Goal: Transaction & Acquisition: Purchase product/service

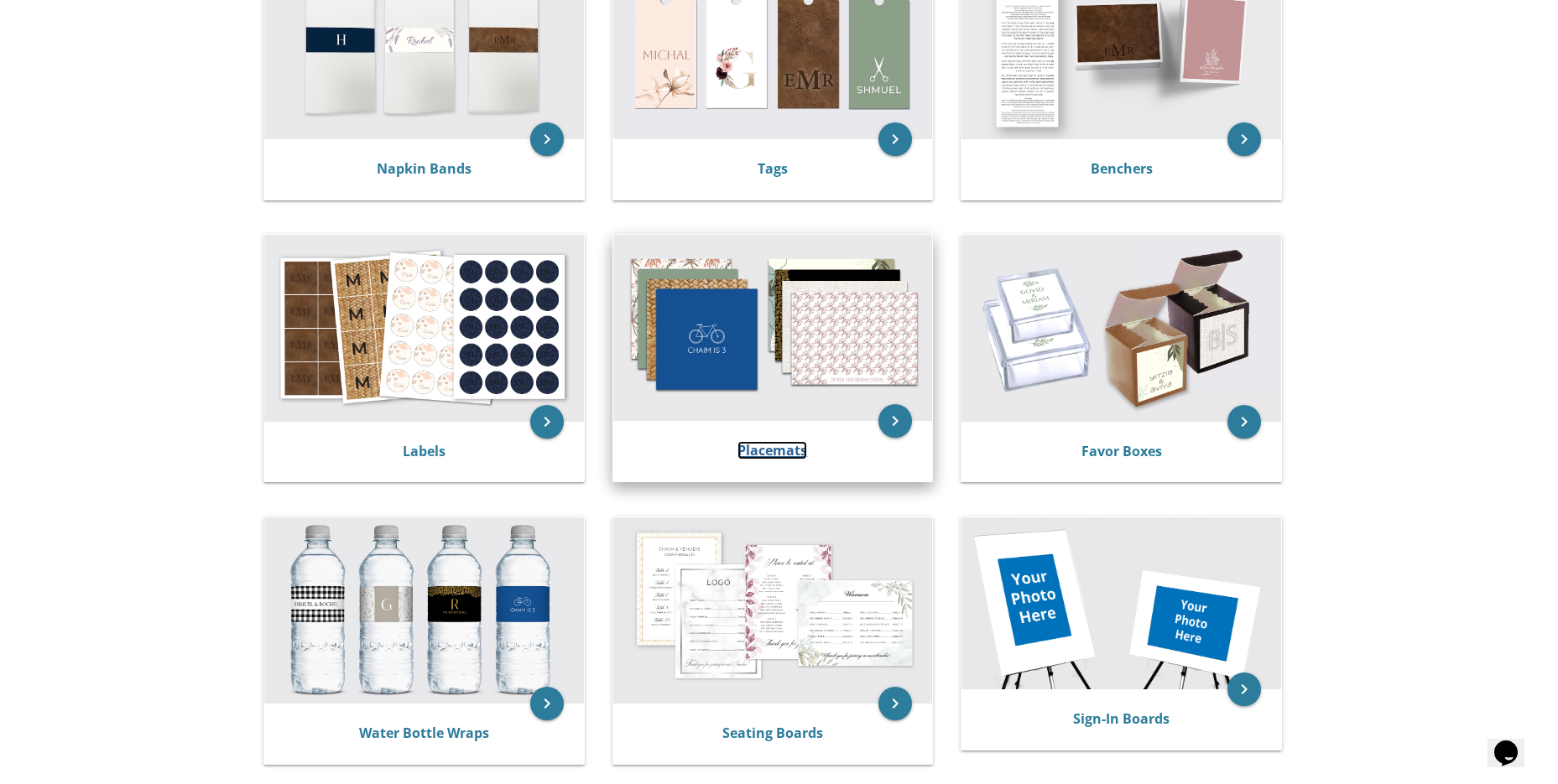
click at [766, 457] on link "Placemats" at bounding box center [772, 450] width 69 height 19
click at [768, 451] on link "Placemats" at bounding box center [772, 450] width 69 height 19
click at [778, 454] on link "Placemats" at bounding box center [772, 450] width 69 height 19
click at [835, 352] on img at bounding box center [774, 327] width 320 height 186
click at [786, 450] on link "Placemats" at bounding box center [772, 450] width 69 height 19
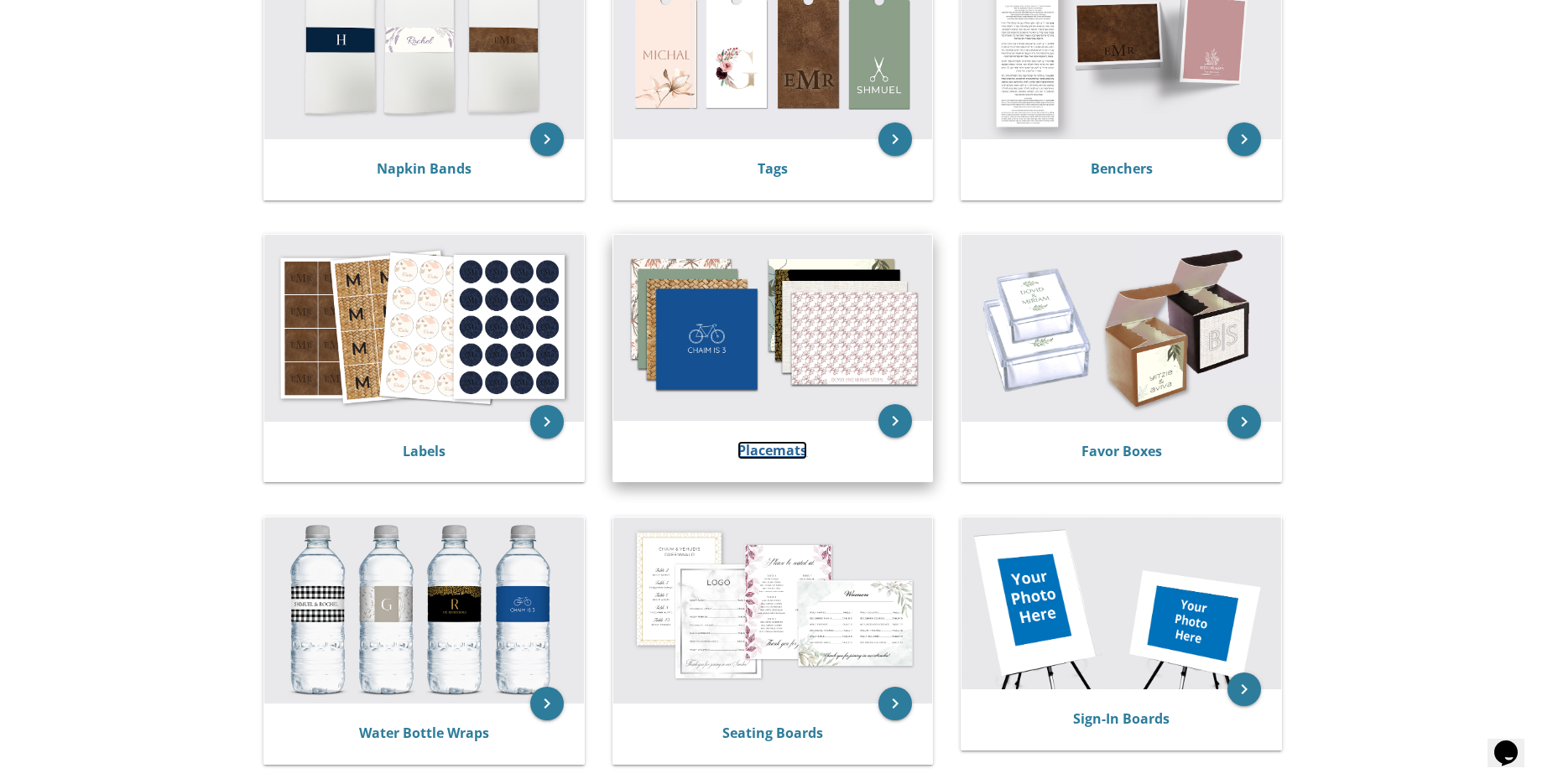
click at [786, 450] on link "Placemats" at bounding box center [772, 450] width 69 height 19
click at [903, 423] on icon "keyboard_arrow_right" at bounding box center [895, 421] width 33 height 33
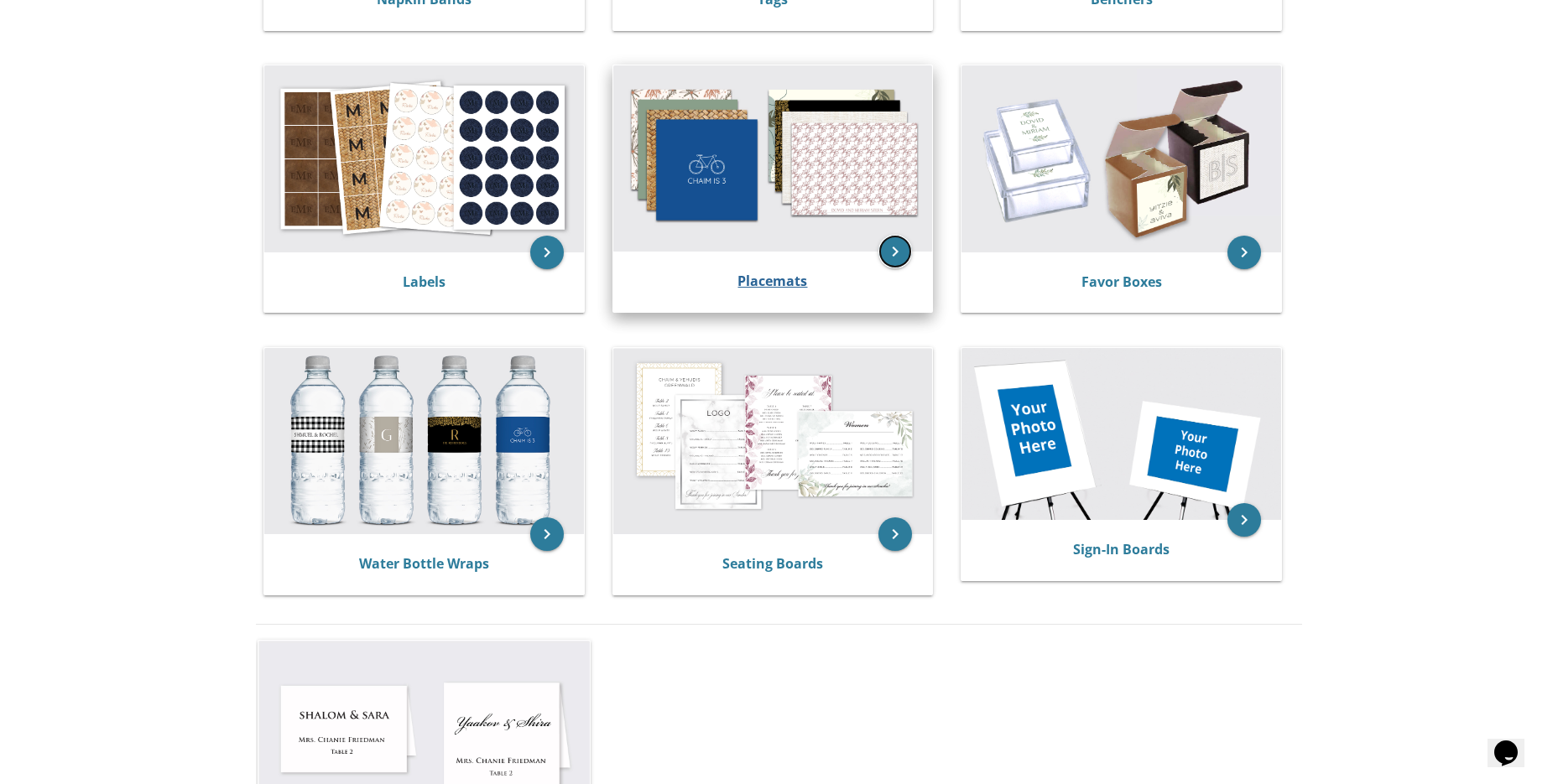
scroll to position [587, 0]
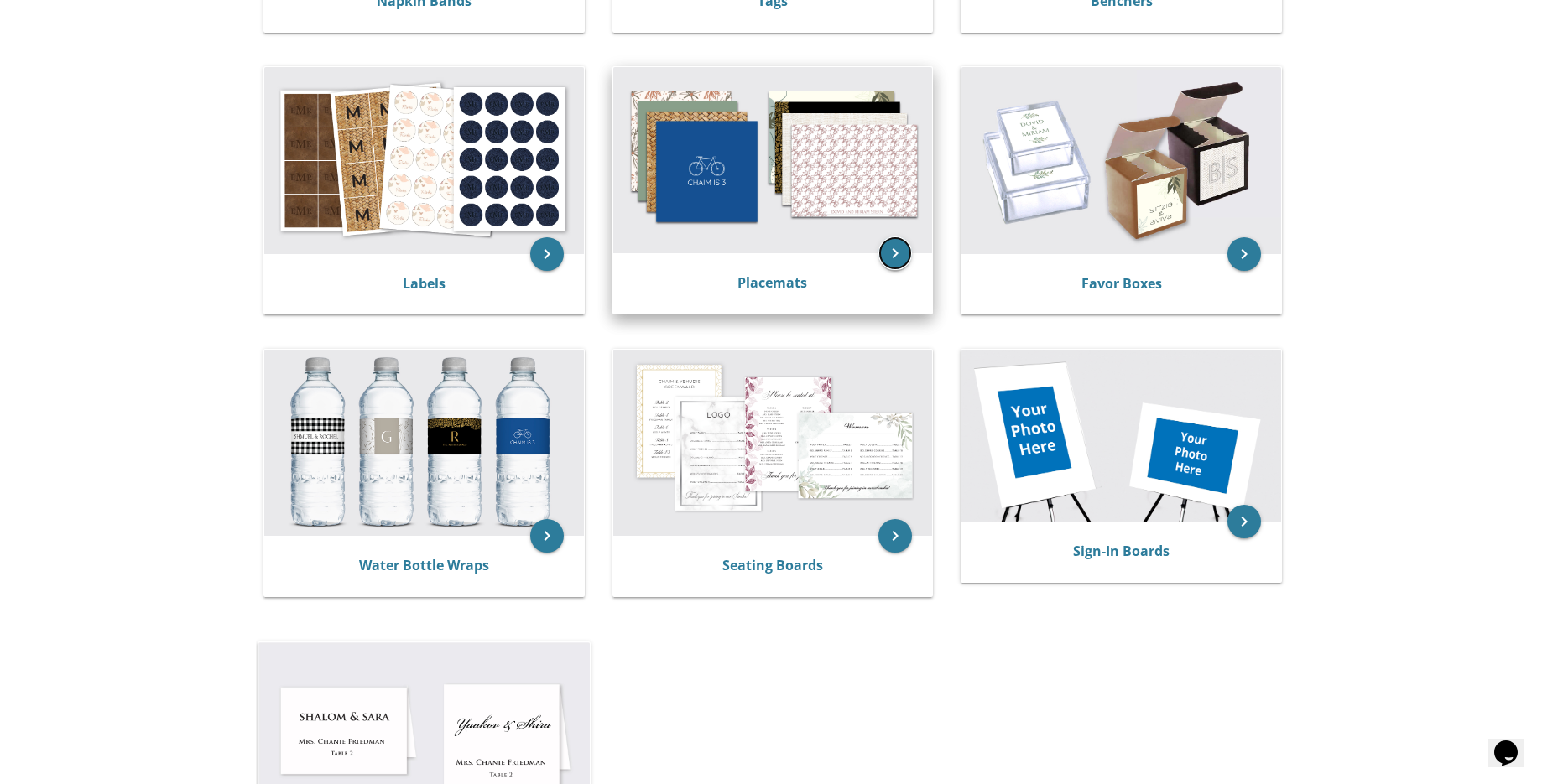
click at [902, 247] on icon "keyboard_arrow_right" at bounding box center [895, 253] width 33 height 33
click at [749, 284] on link "Placemats" at bounding box center [772, 282] width 69 height 19
click at [750, 283] on link "Placemats" at bounding box center [772, 282] width 69 height 19
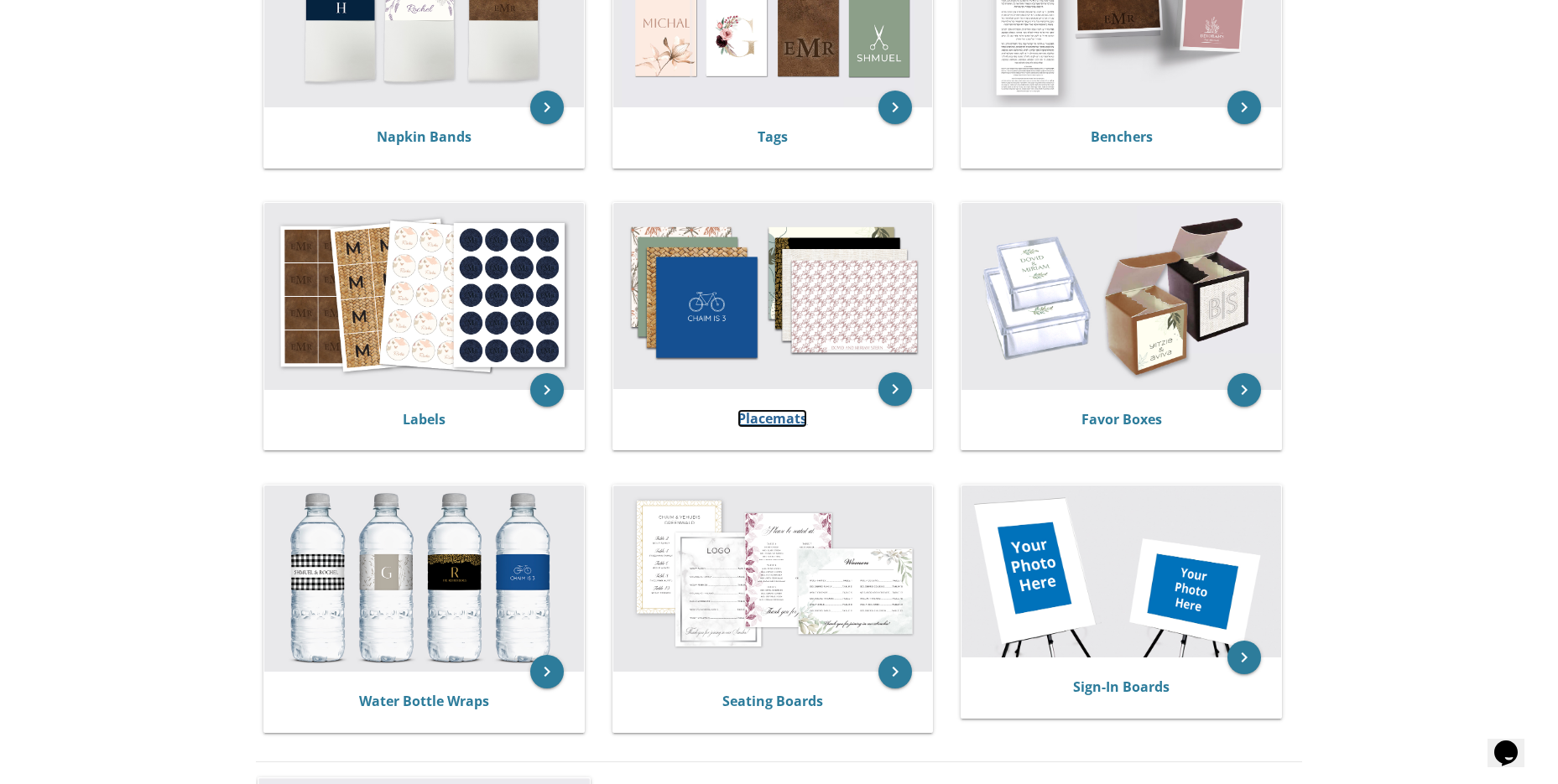
scroll to position [504, 0]
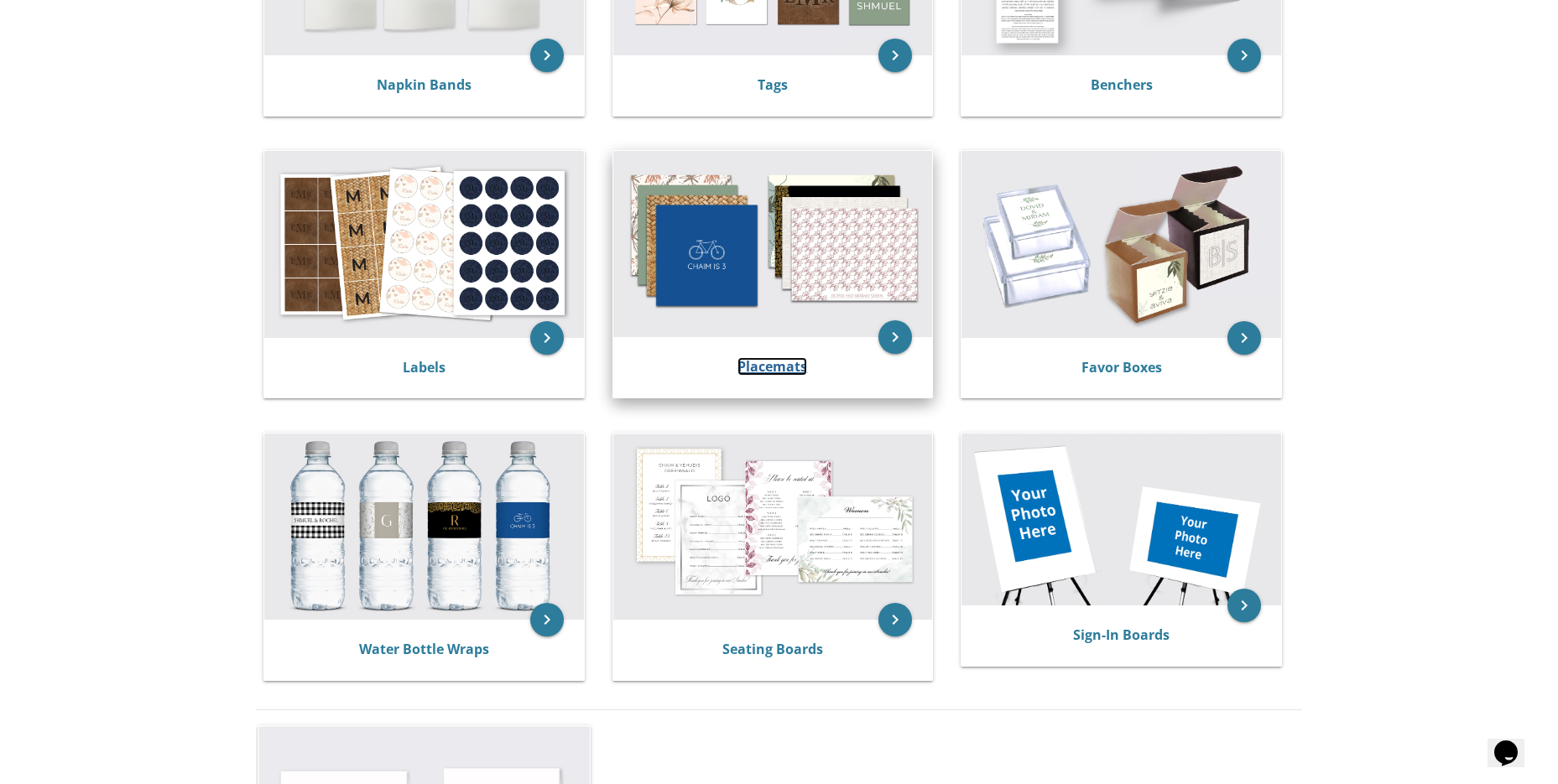
click at [776, 366] on link "Placemats" at bounding box center [772, 366] width 69 height 19
click at [782, 372] on link "Placemats" at bounding box center [772, 366] width 69 height 19
click at [801, 293] on img at bounding box center [774, 243] width 320 height 186
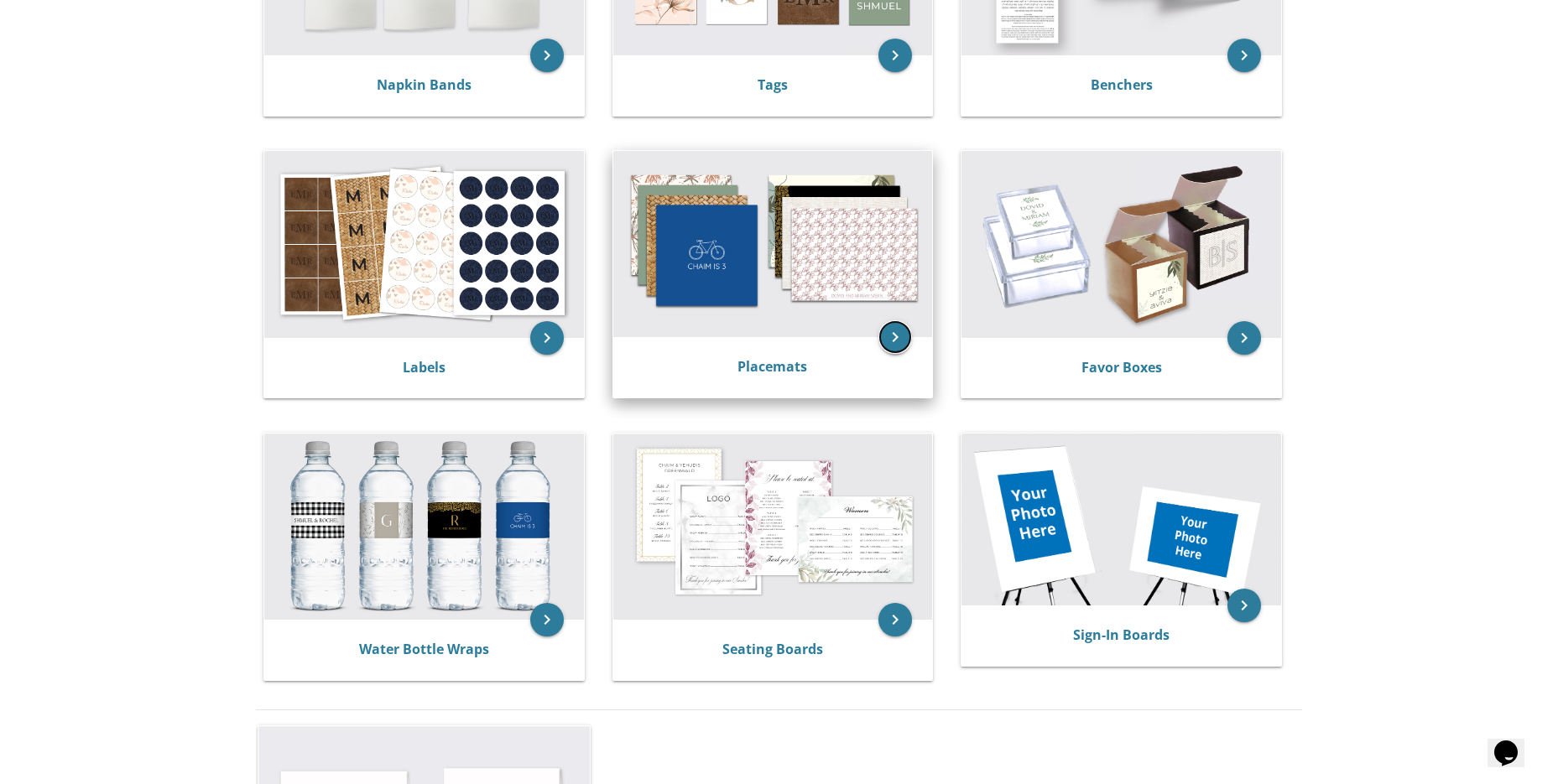
click at [904, 342] on icon "keyboard_arrow_right" at bounding box center [895, 337] width 33 height 33
click at [901, 340] on icon "keyboard_arrow_right" at bounding box center [895, 337] width 33 height 33
click at [754, 366] on link "Placemats" at bounding box center [772, 366] width 69 height 19
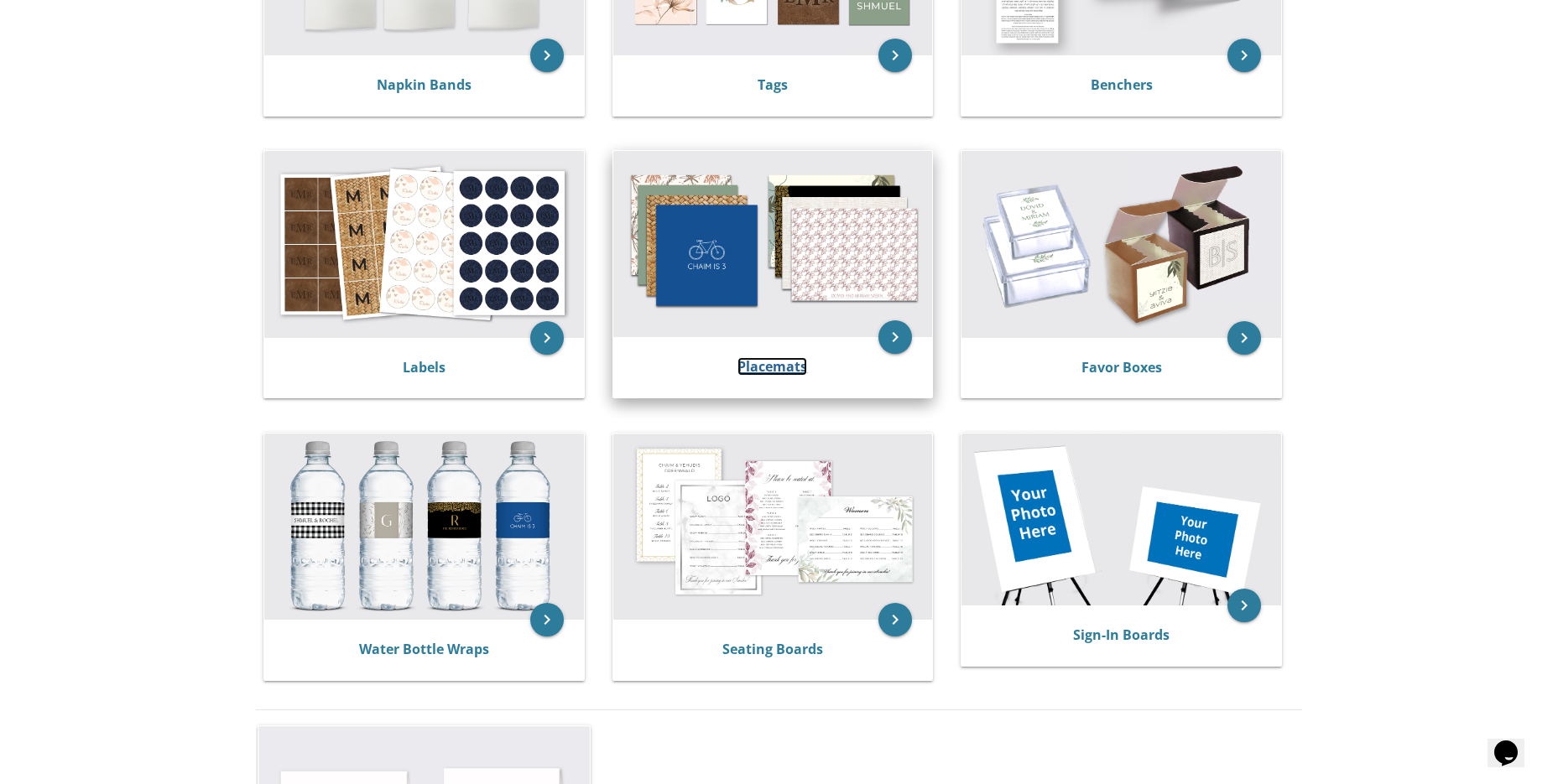
click at [754, 366] on link "Placemats" at bounding box center [772, 366] width 69 height 19
click at [756, 366] on link "Placemats" at bounding box center [772, 366] width 69 height 19
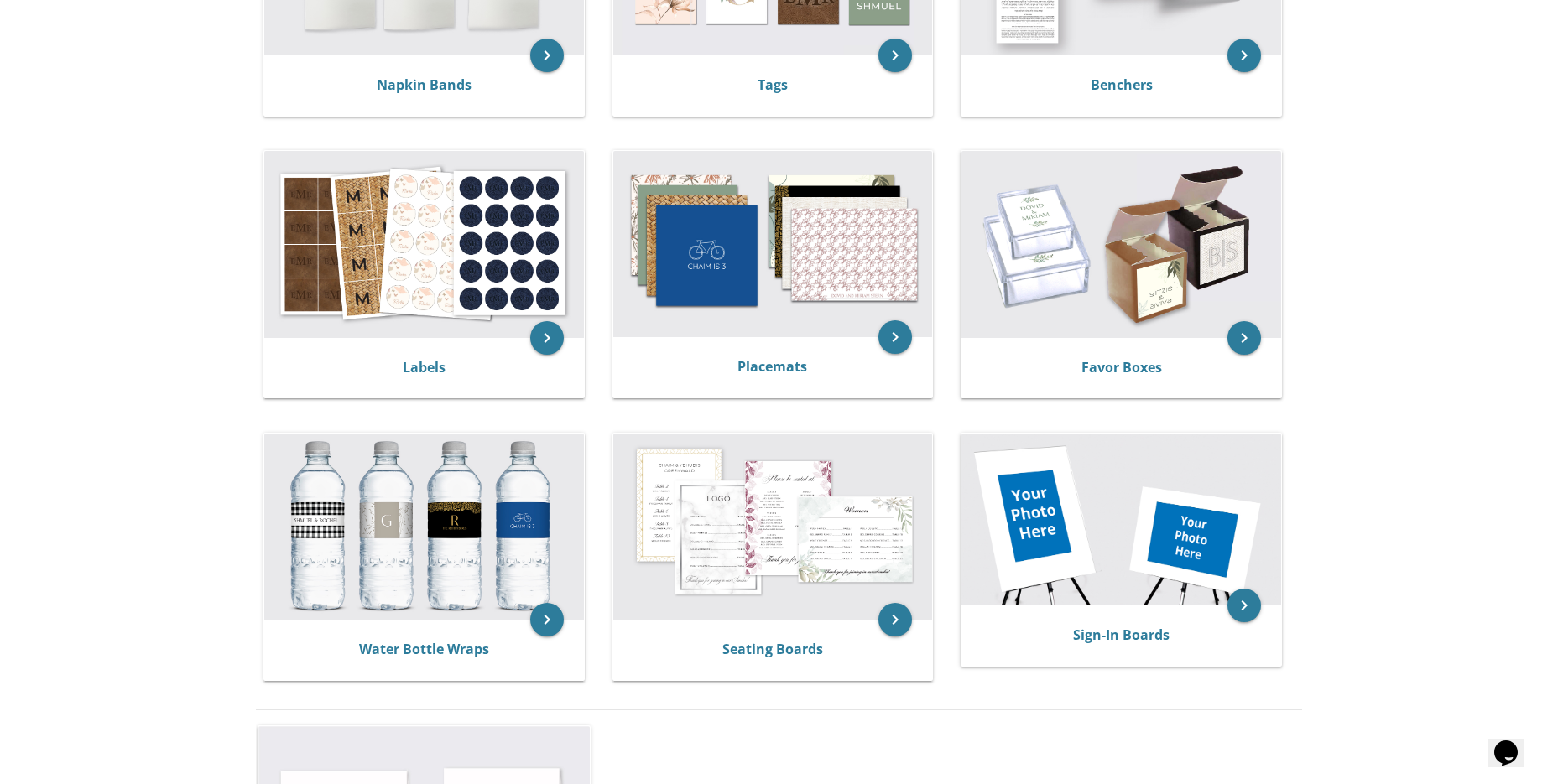
click at [1456, 408] on body "My Cart Total: View Cart Item(s) Submit My Cart Total: View Cart Item(s) Login …" at bounding box center [779, 417] width 1558 height 1841
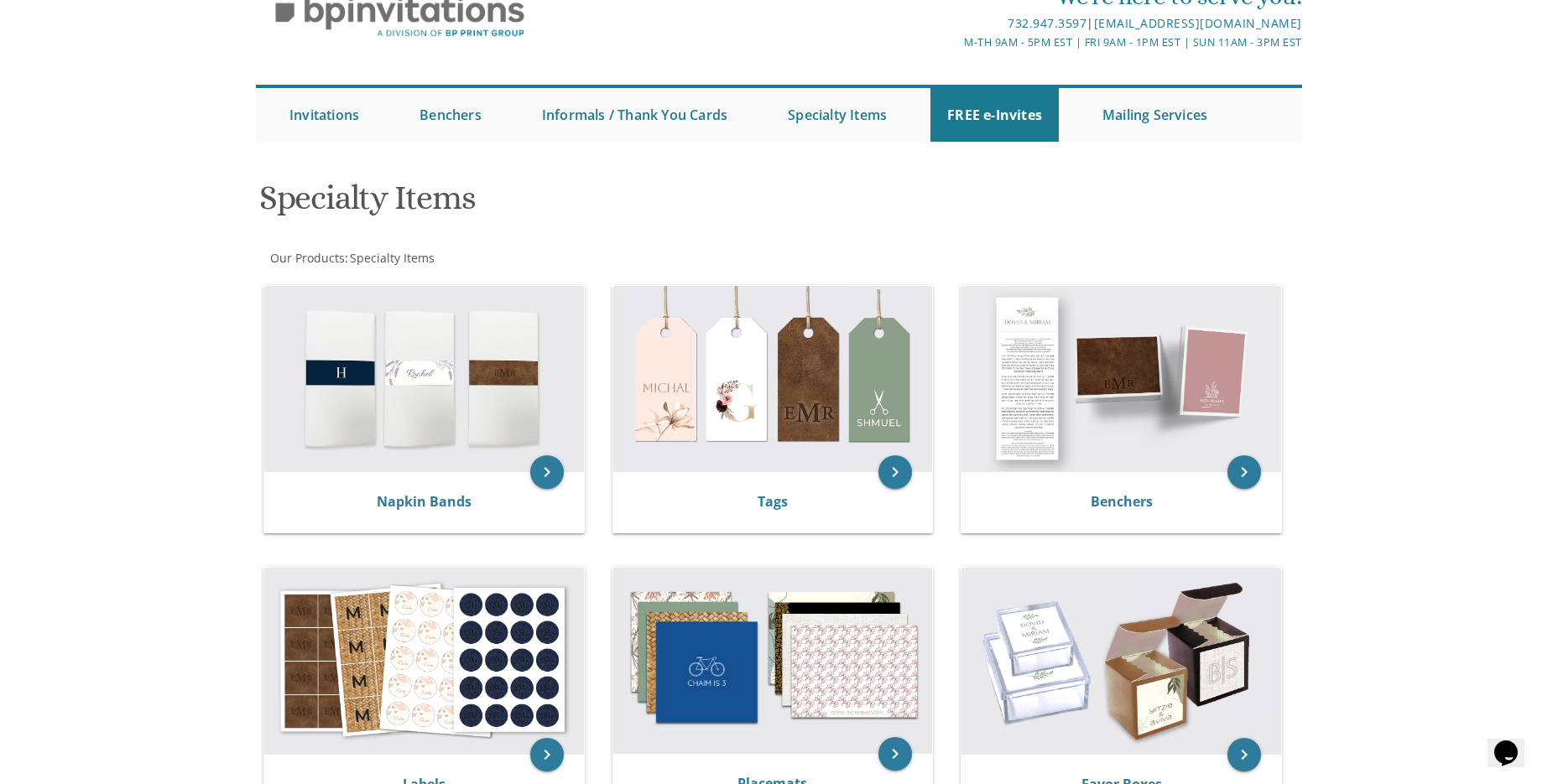
scroll to position [84, 0]
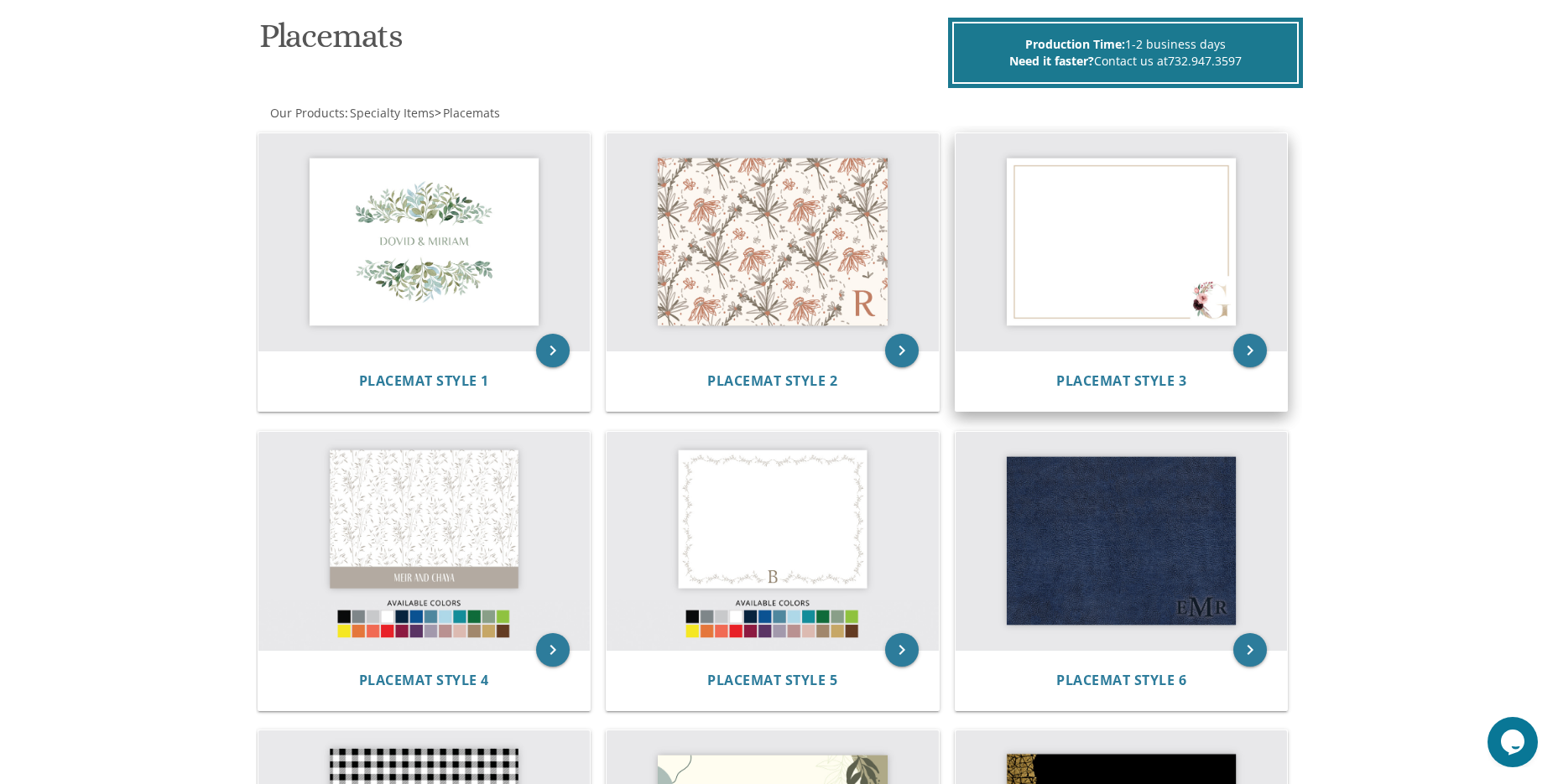
scroll to position [251, 0]
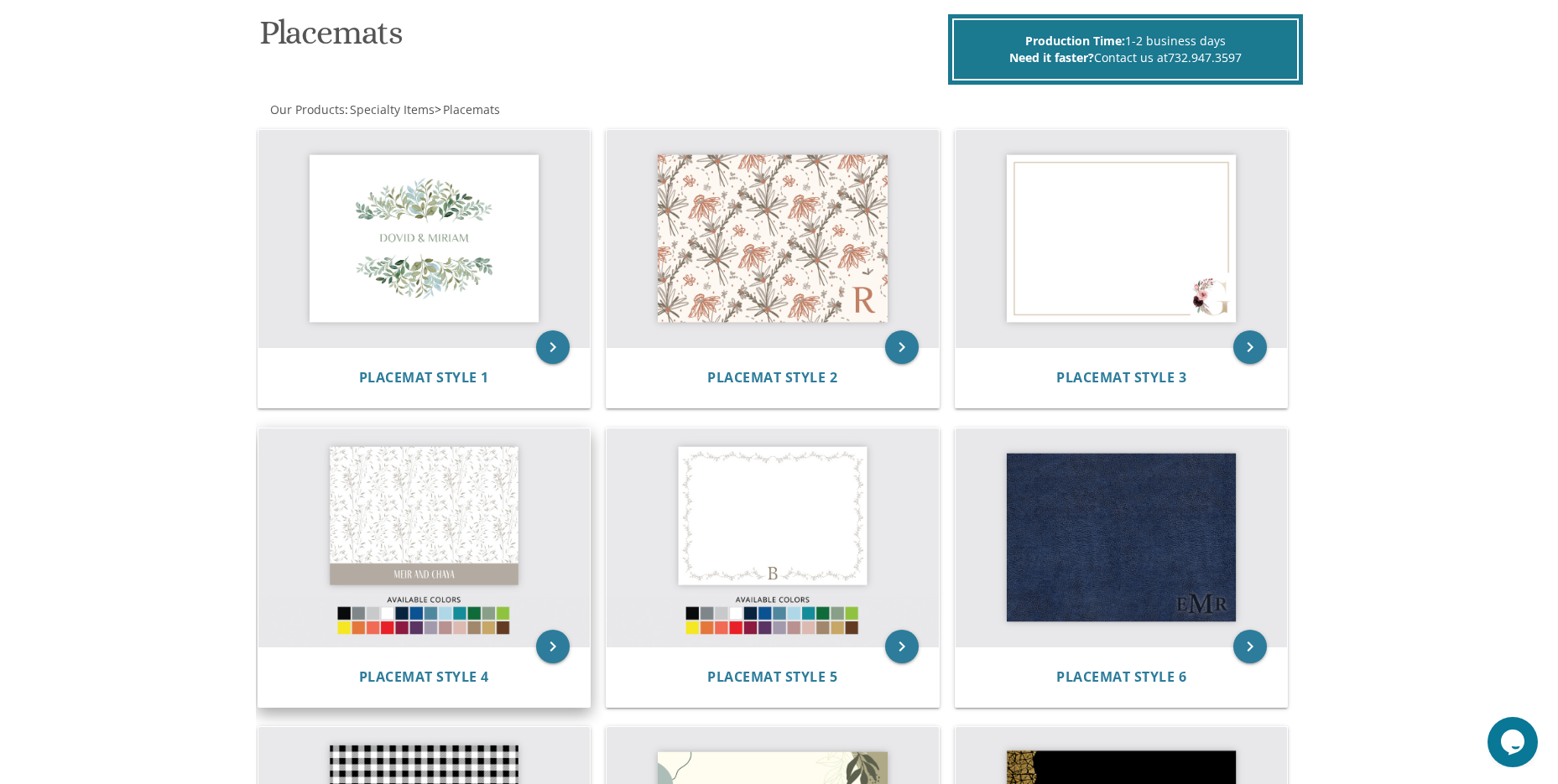
click at [444, 541] on img at bounding box center [424, 538] width 332 height 218
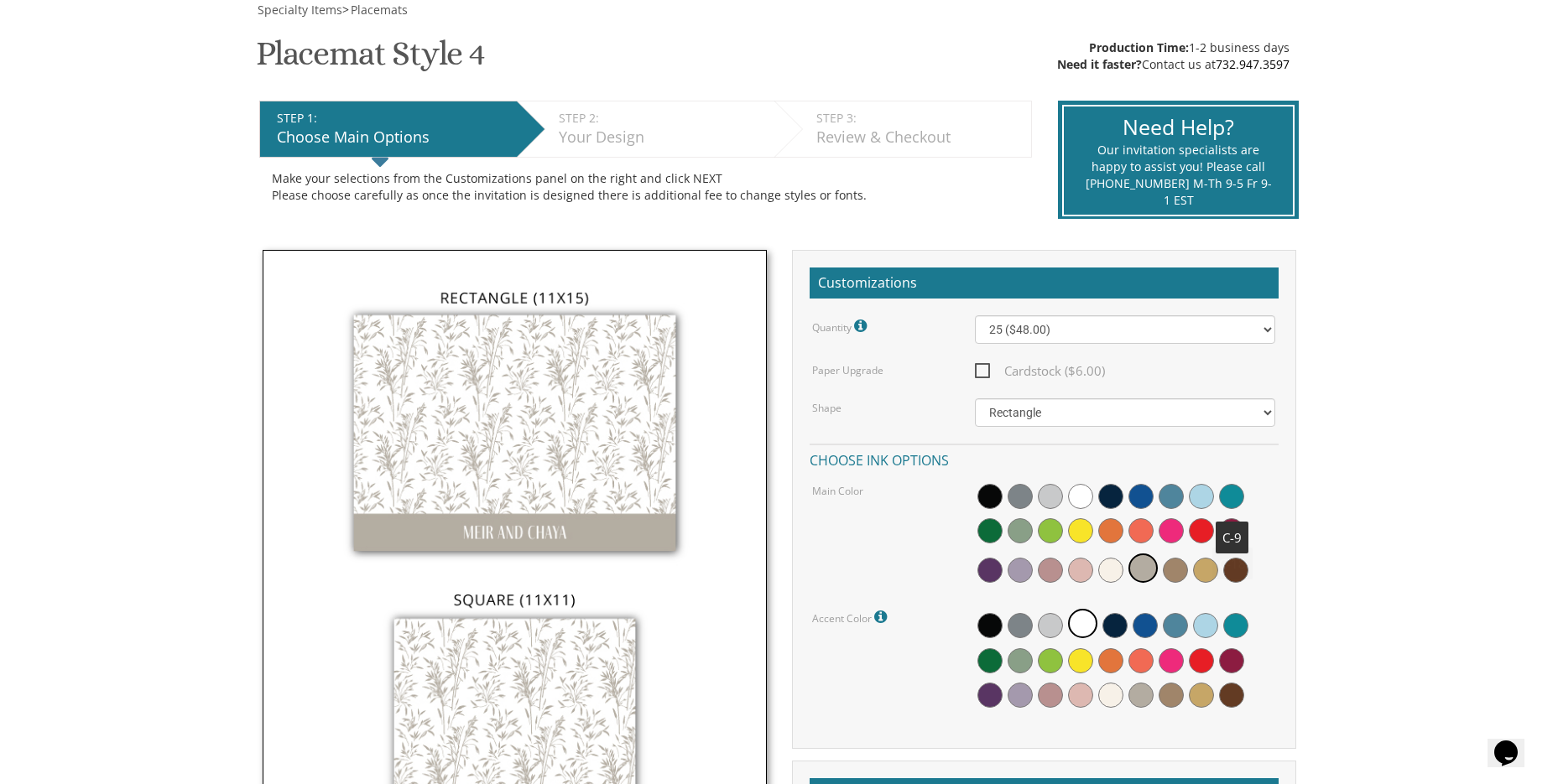
click at [1229, 493] on span at bounding box center [1232, 497] width 25 height 25
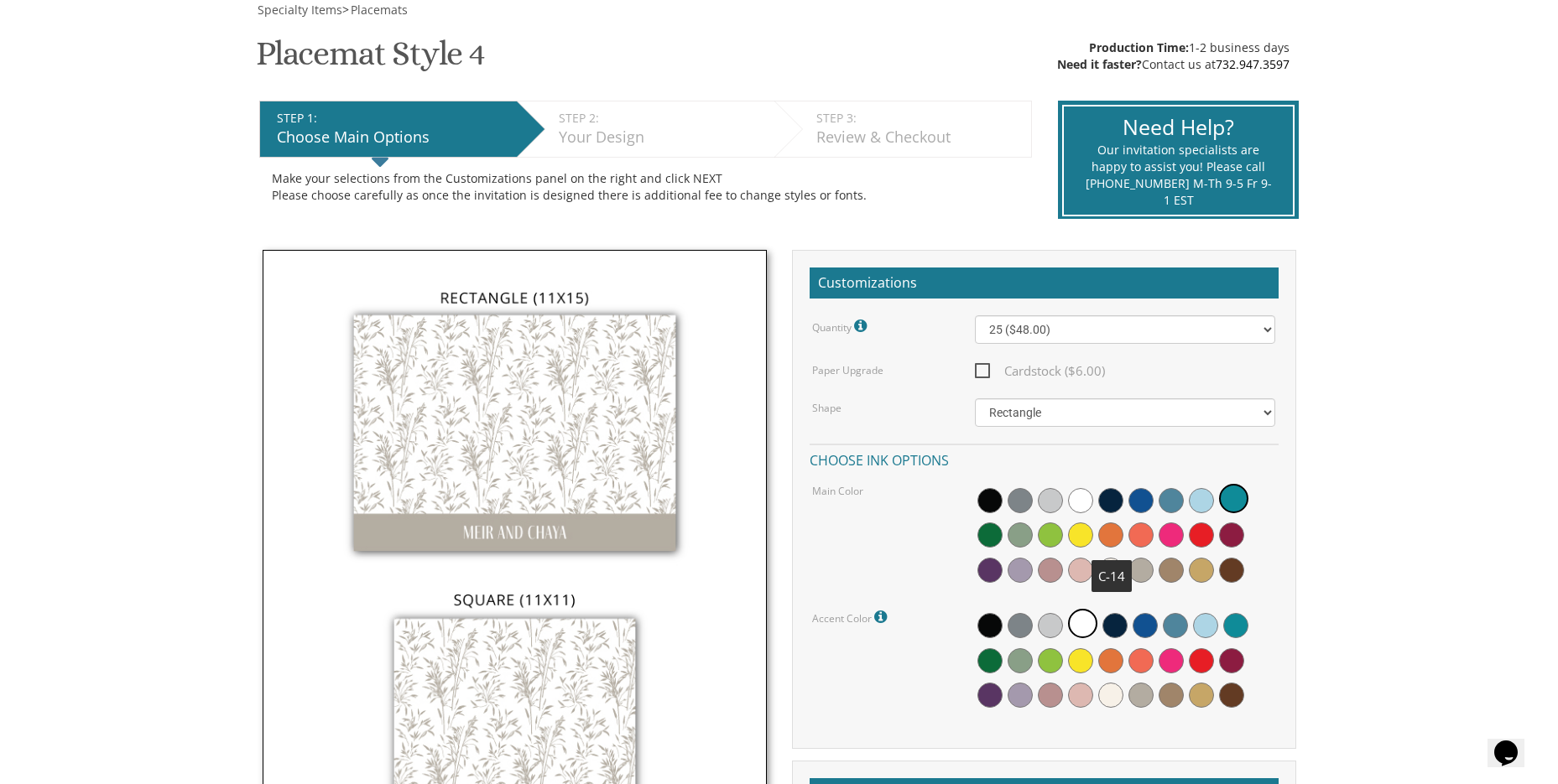
click at [1110, 536] on span at bounding box center [1111, 536] width 25 height 25
click at [984, 535] on span at bounding box center [990, 536] width 25 height 25
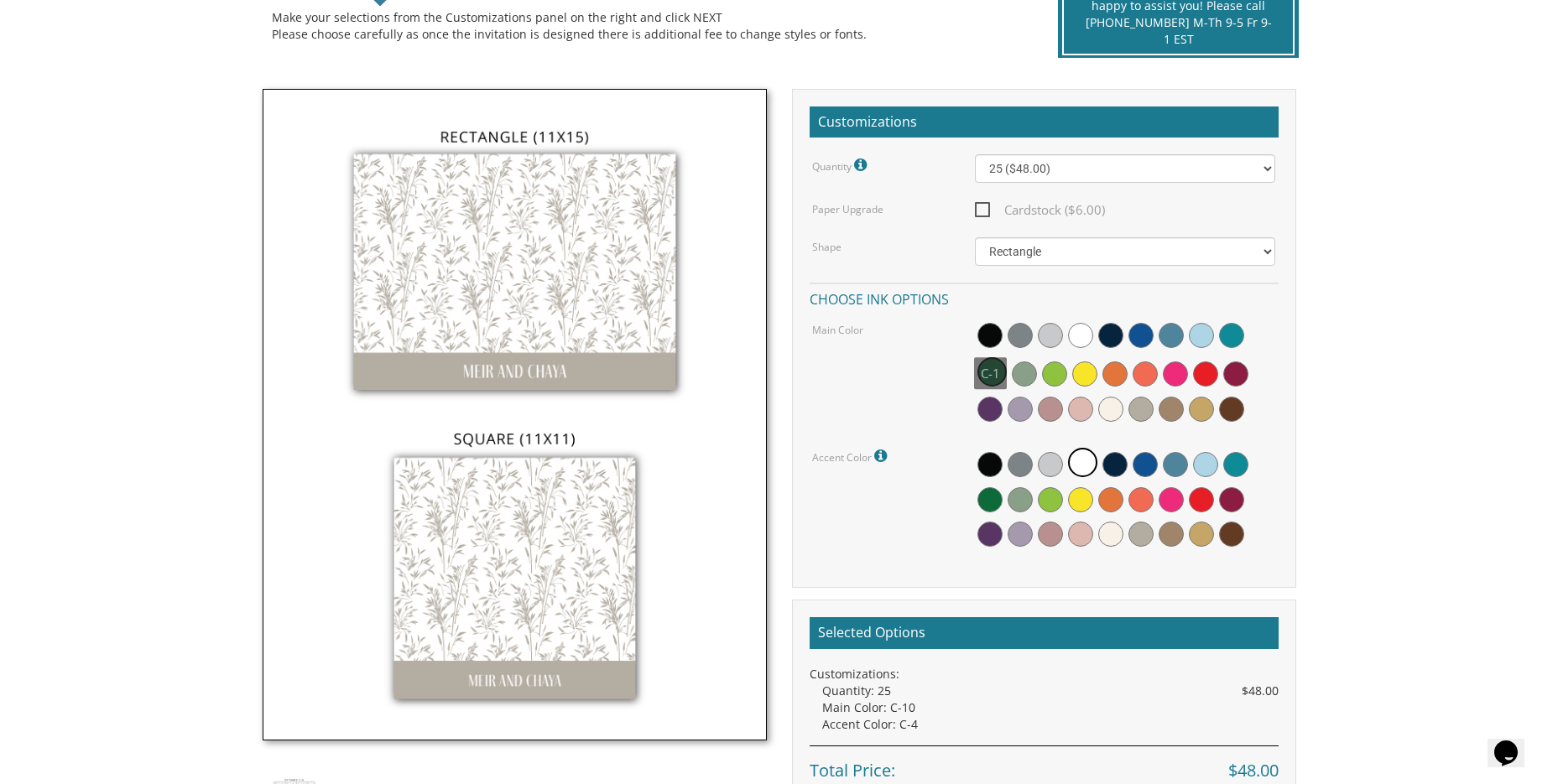
scroll to position [420, 0]
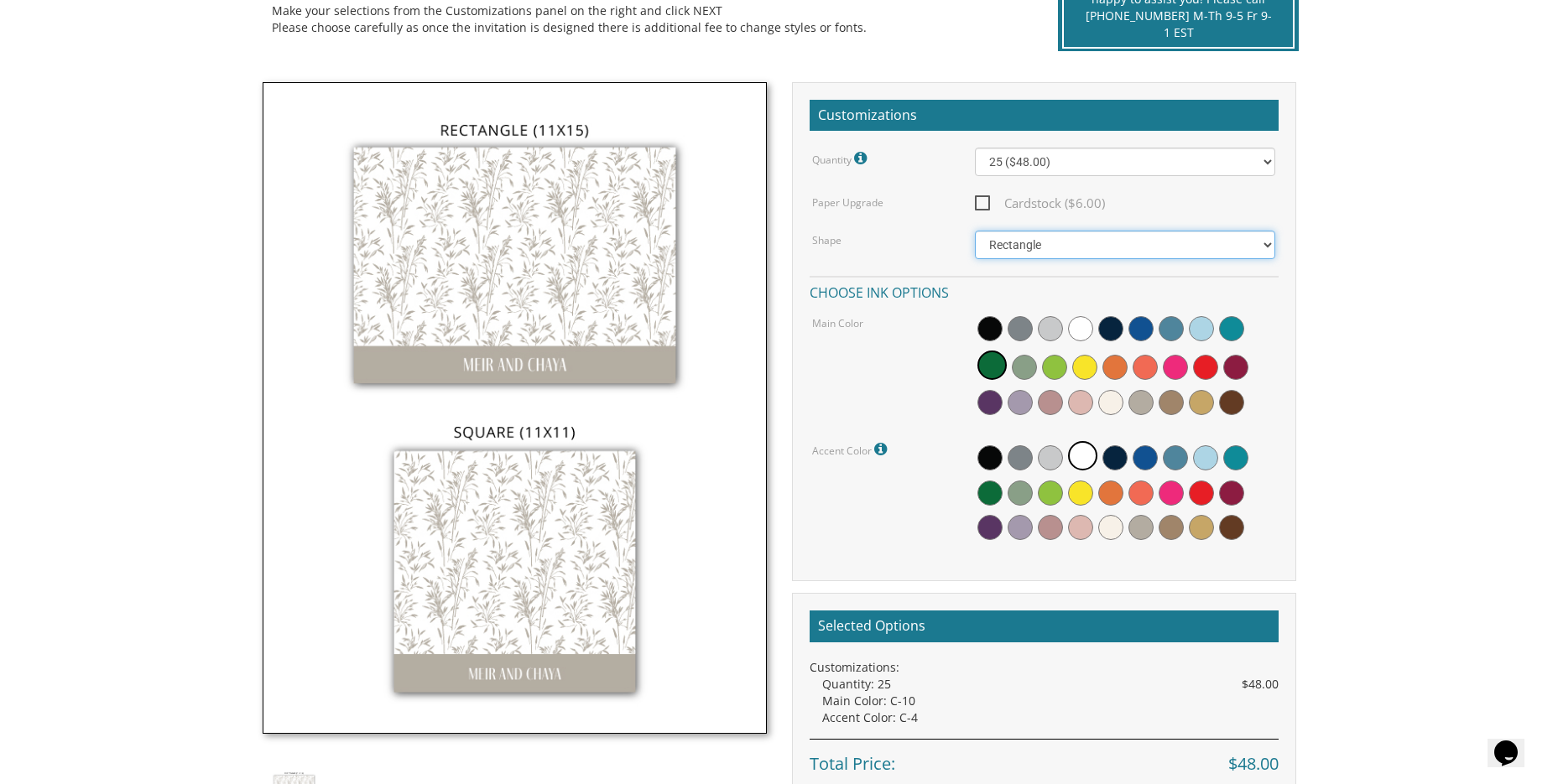
click at [1126, 251] on select "Square Rectangle" at bounding box center [1125, 244] width 300 height 28
select select "url("/store/pc/invitations/parts/11x11.jpg")"
click at [975, 231] on select "Square Rectangle" at bounding box center [1125, 244] width 300 height 28
click at [1017, 368] on span at bounding box center [1025, 367] width 25 height 25
click at [991, 371] on span at bounding box center [990, 367] width 25 height 25
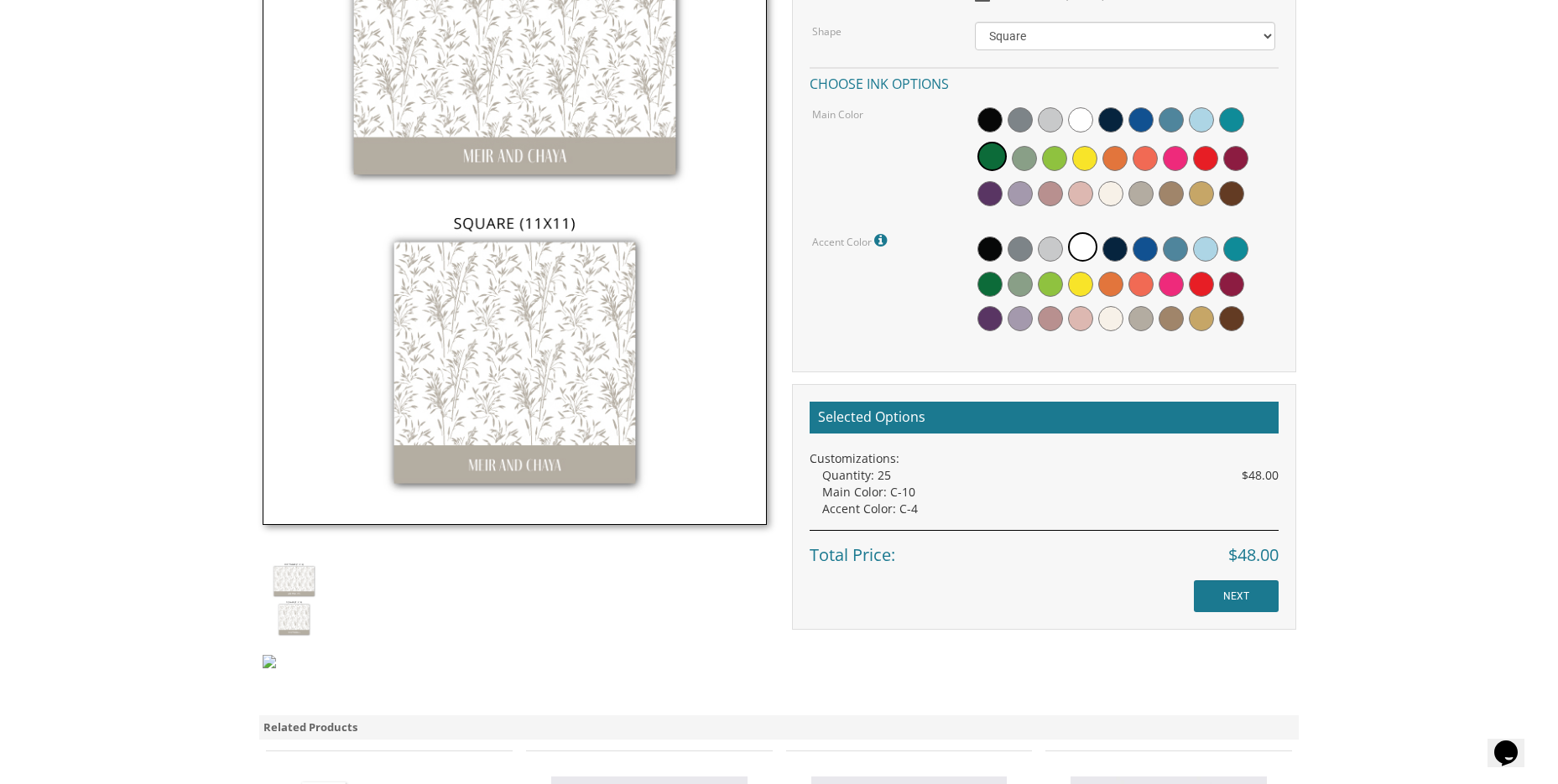
scroll to position [671, 0]
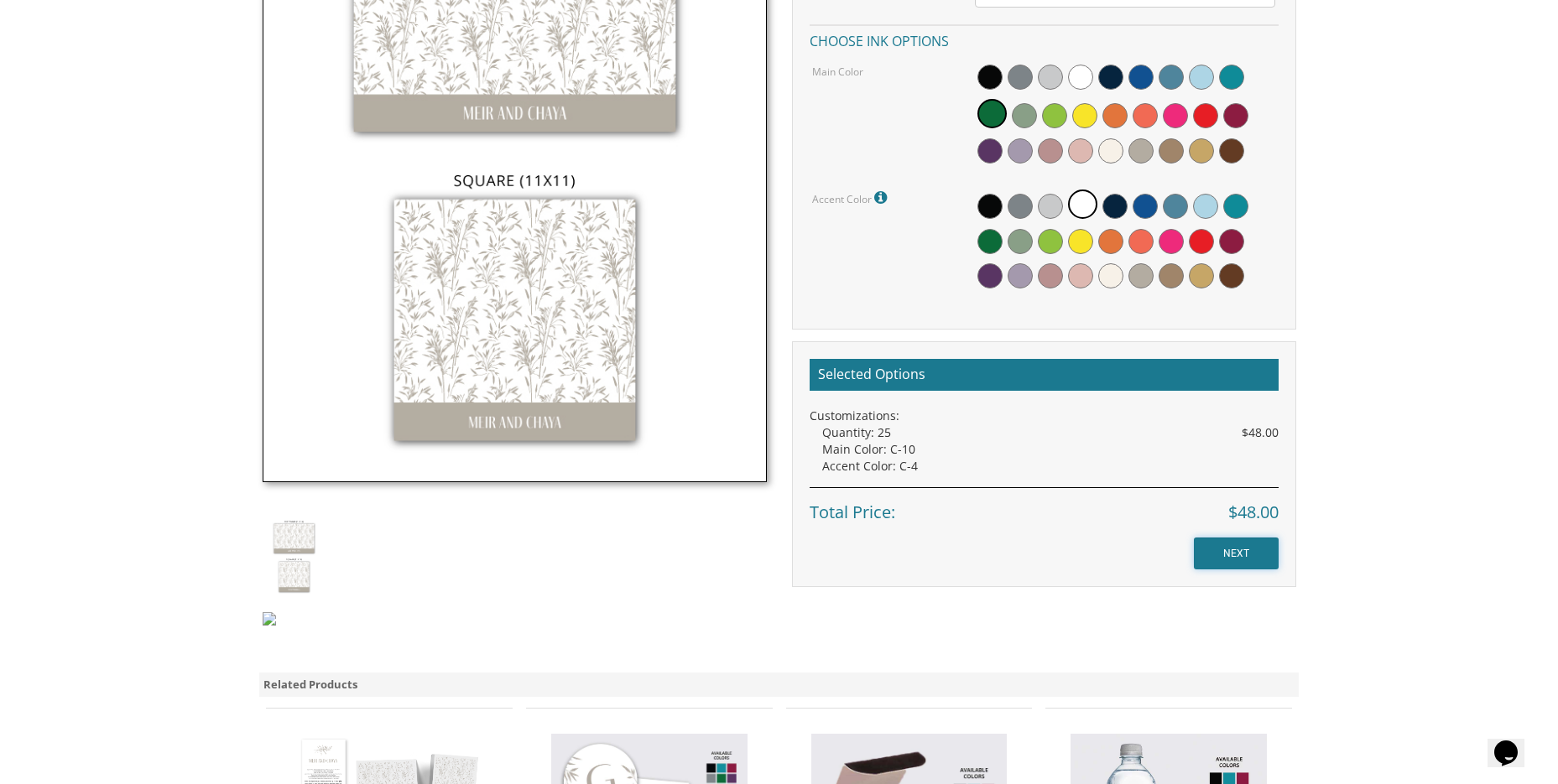
click at [1238, 547] on input "NEXT" at bounding box center [1236, 553] width 85 height 32
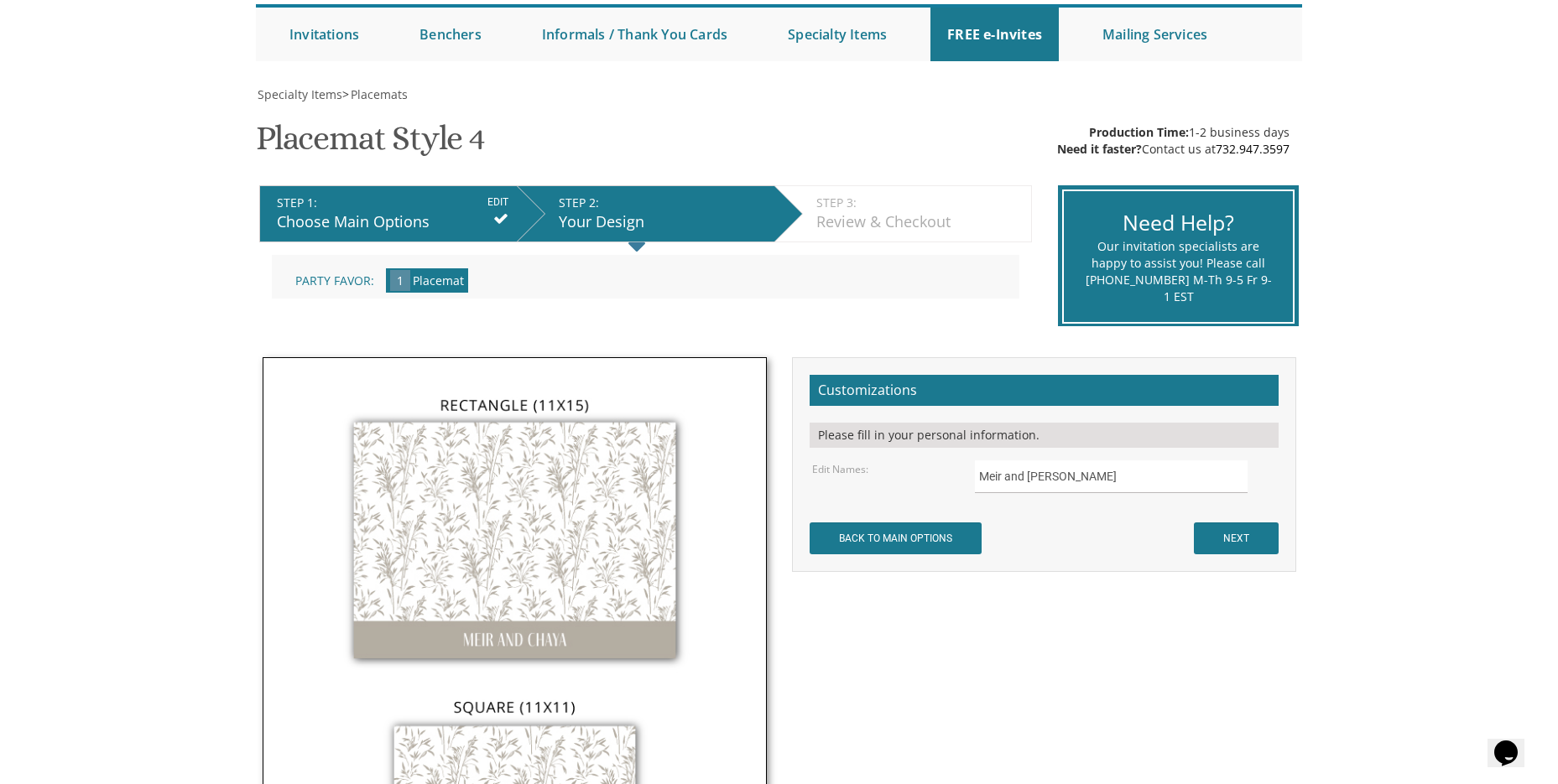
scroll to position [168, 0]
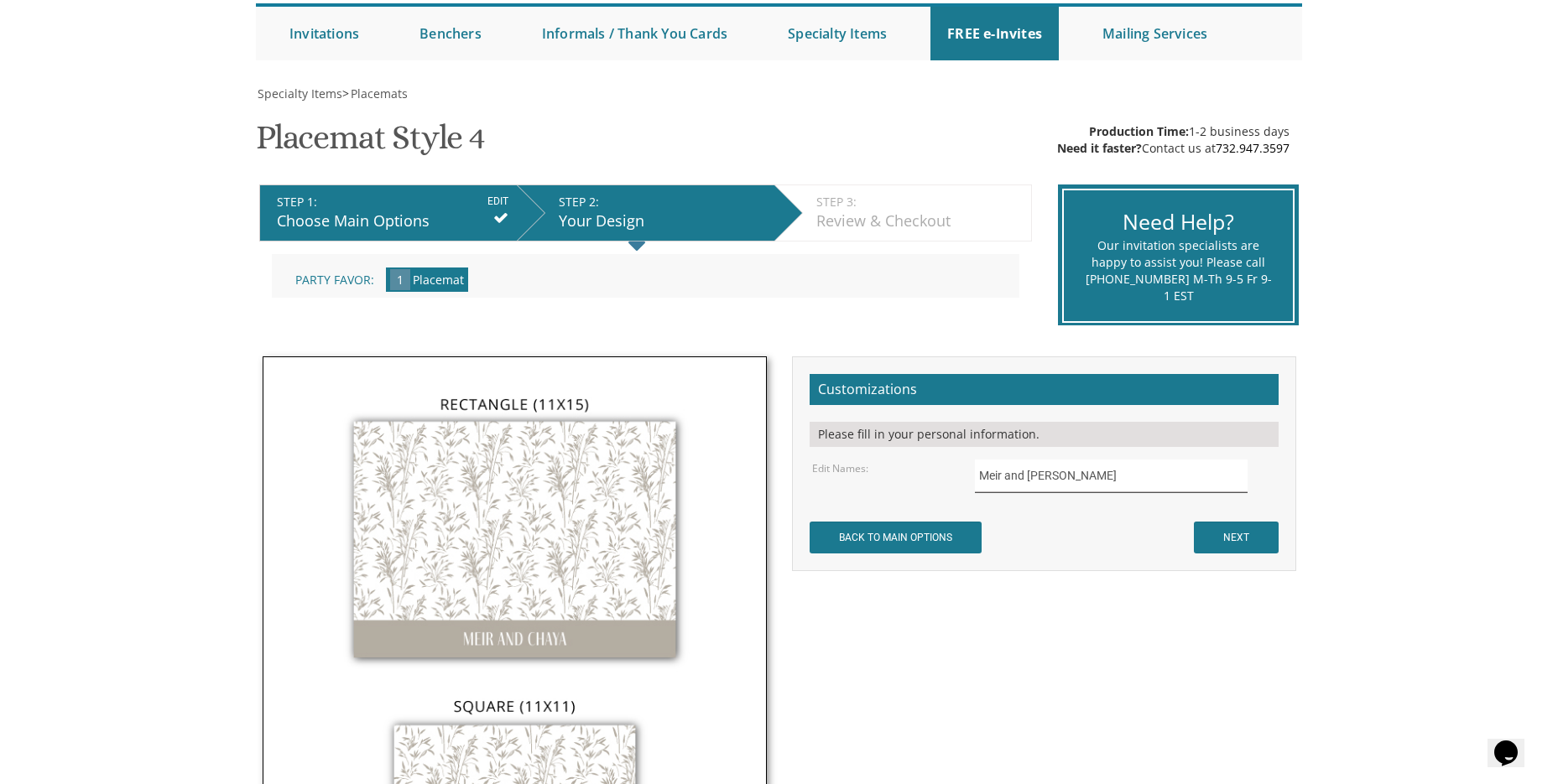
drag, startPoint x: 1082, startPoint y: 481, endPoint x: 915, endPoint y: 488, distance: 167.1
click at [915, 488] on div "Edit Names: Meir and Chaya" at bounding box center [1044, 476] width 488 height 33
type input "Z"
type input "Happy 70th Zaidy"
click at [1235, 542] on input "NEXT" at bounding box center [1236, 538] width 85 height 32
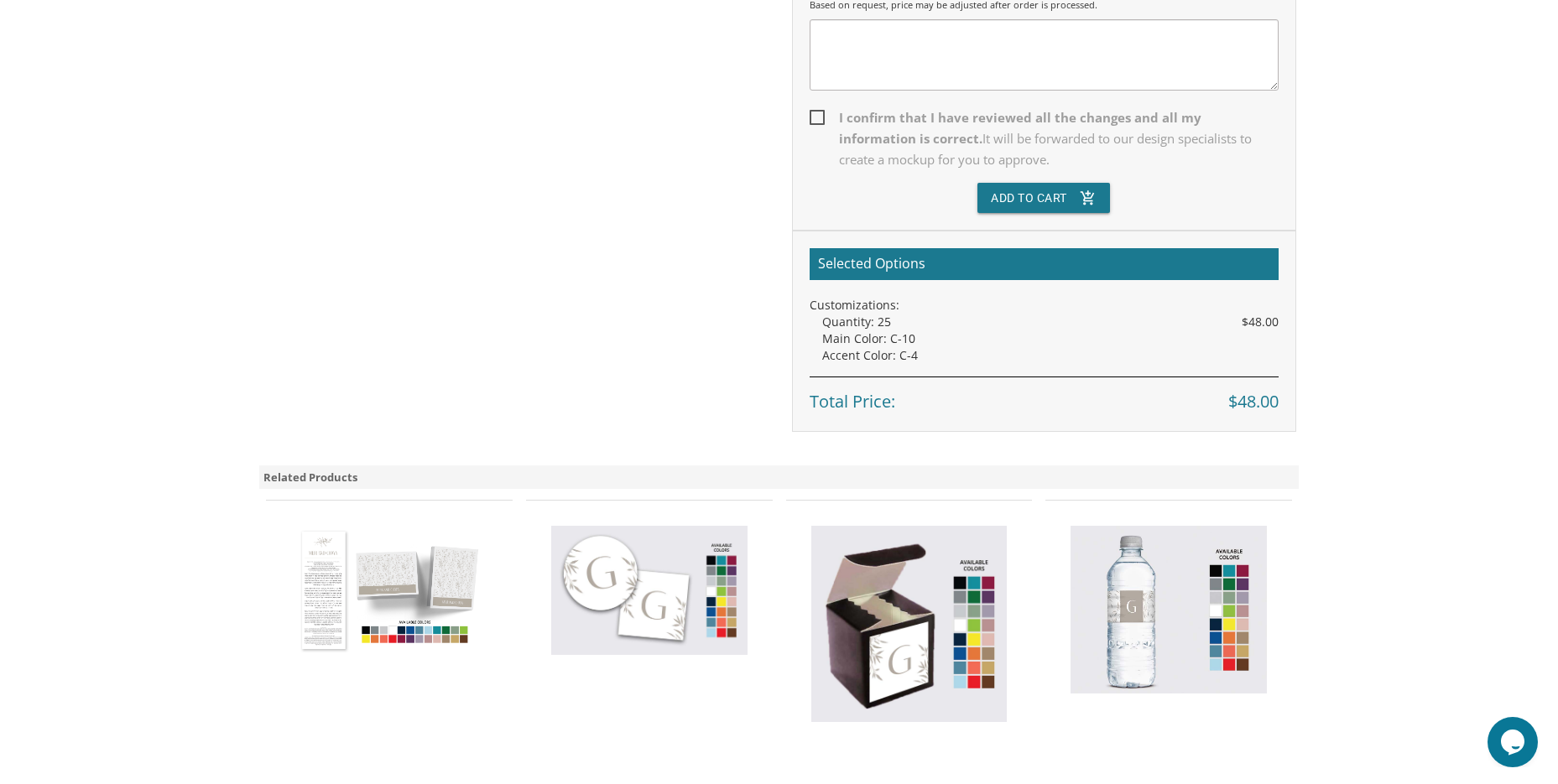
scroll to position [251, 0]
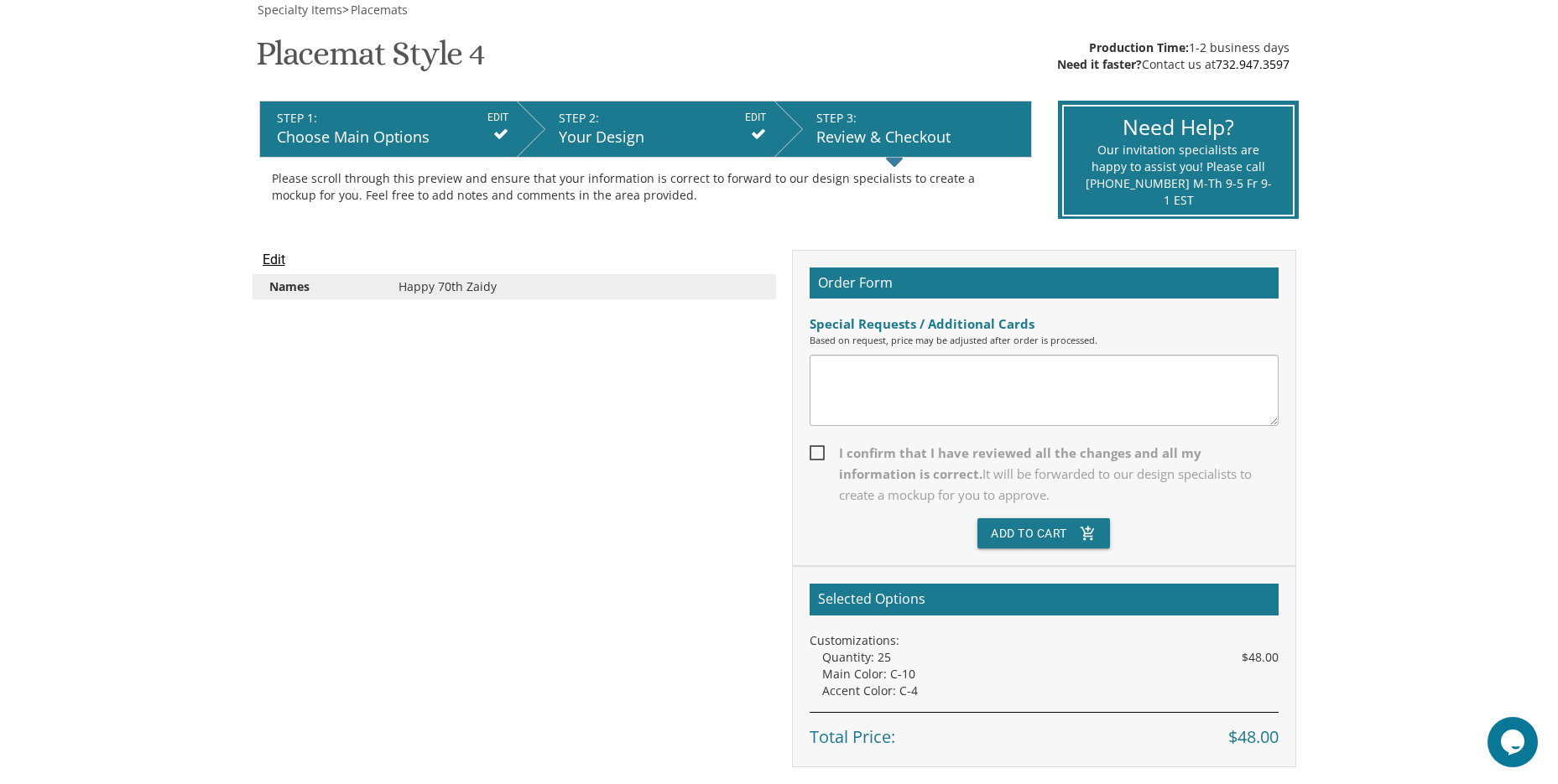
click at [840, 390] on textarea at bounding box center [1044, 390] width 469 height 71
type textarea "will this be ready for sukkos ?"
click at [1035, 541] on button "Add To Cart add_shopping_cart" at bounding box center [1044, 533] width 133 height 30
click at [819, 457] on span "I confirm that I have reviewed all the changes and all my information is correc…" at bounding box center [1044, 474] width 469 height 63
click at [819, 457] on input "I confirm that I have reviewed all the changes and all my information is correc…" at bounding box center [815, 451] width 11 height 11
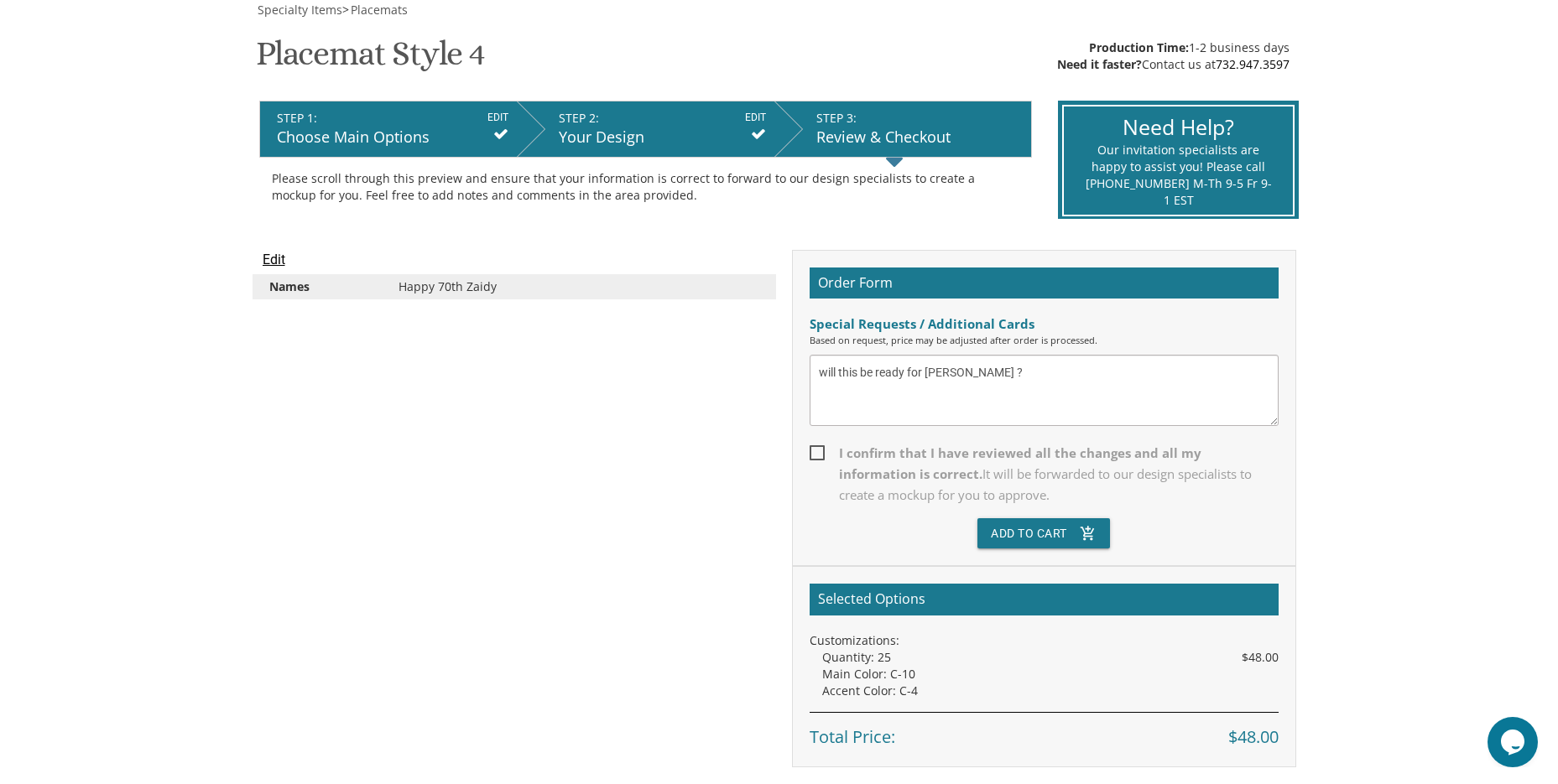
checkbox input "true"
click at [1015, 537] on button "Add To Cart add_shopping_cart" at bounding box center [1044, 533] width 133 height 30
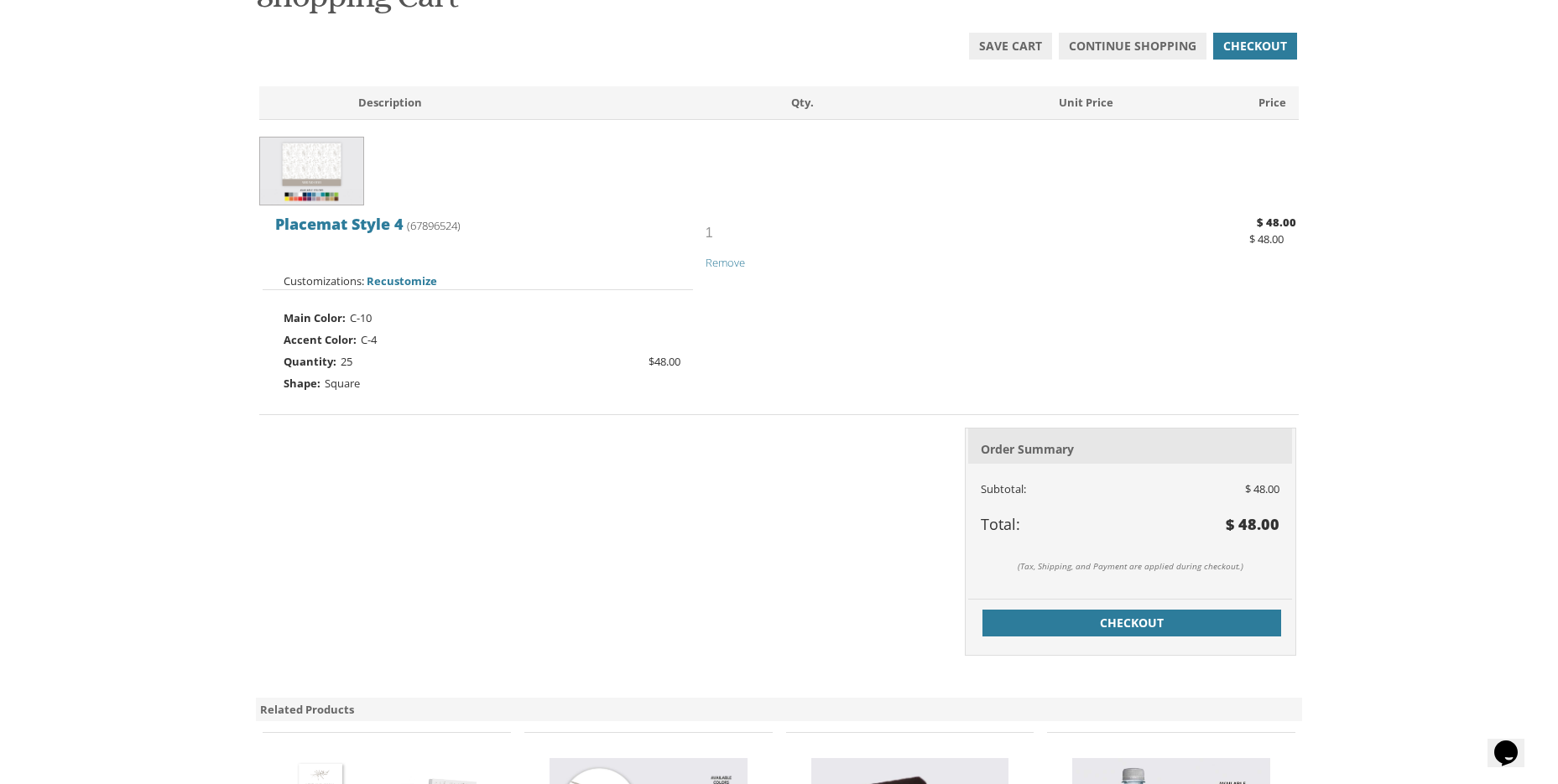
scroll to position [336, 0]
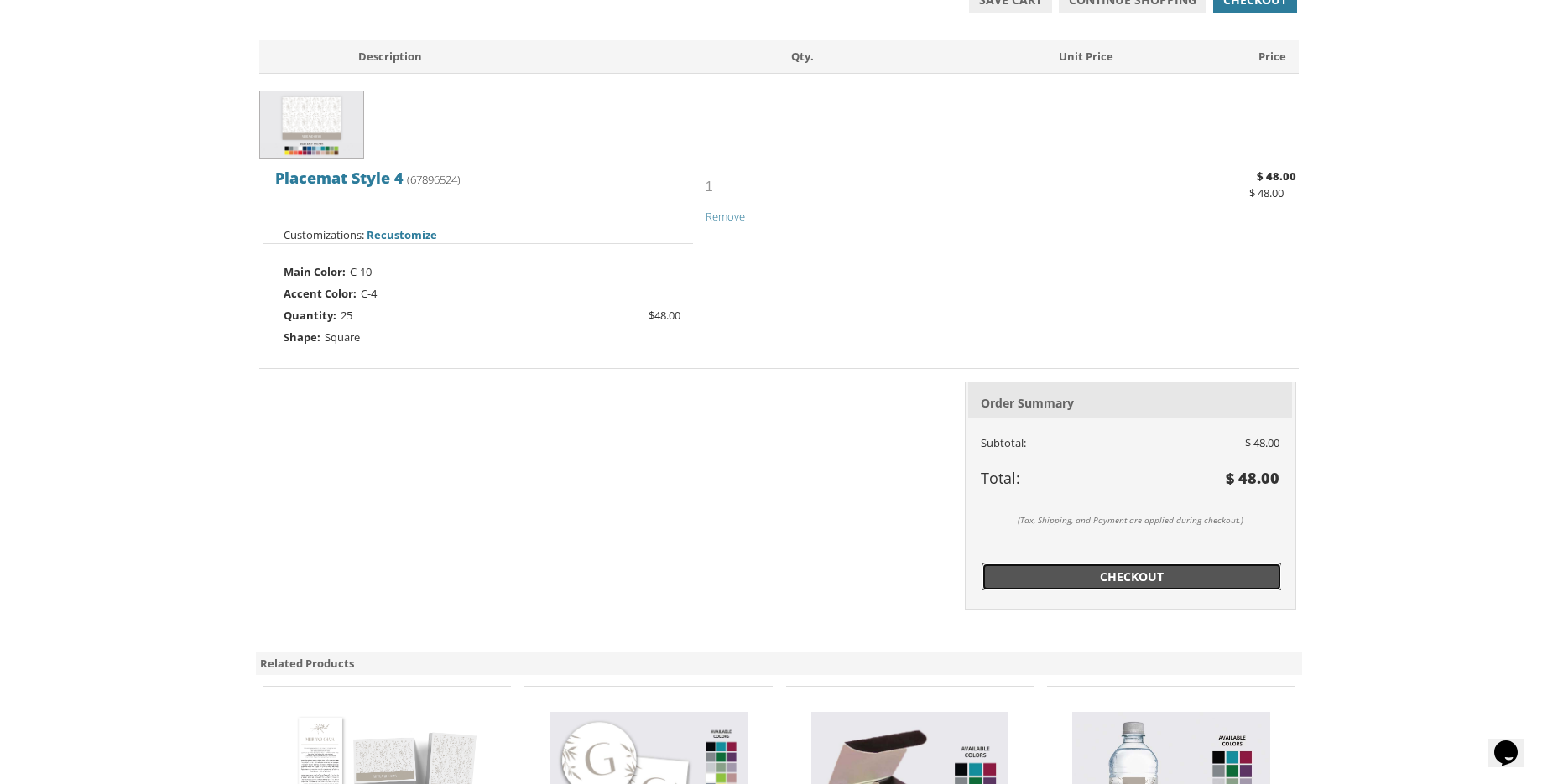
click at [1158, 569] on span "Checkout" at bounding box center [1132, 577] width 279 height 17
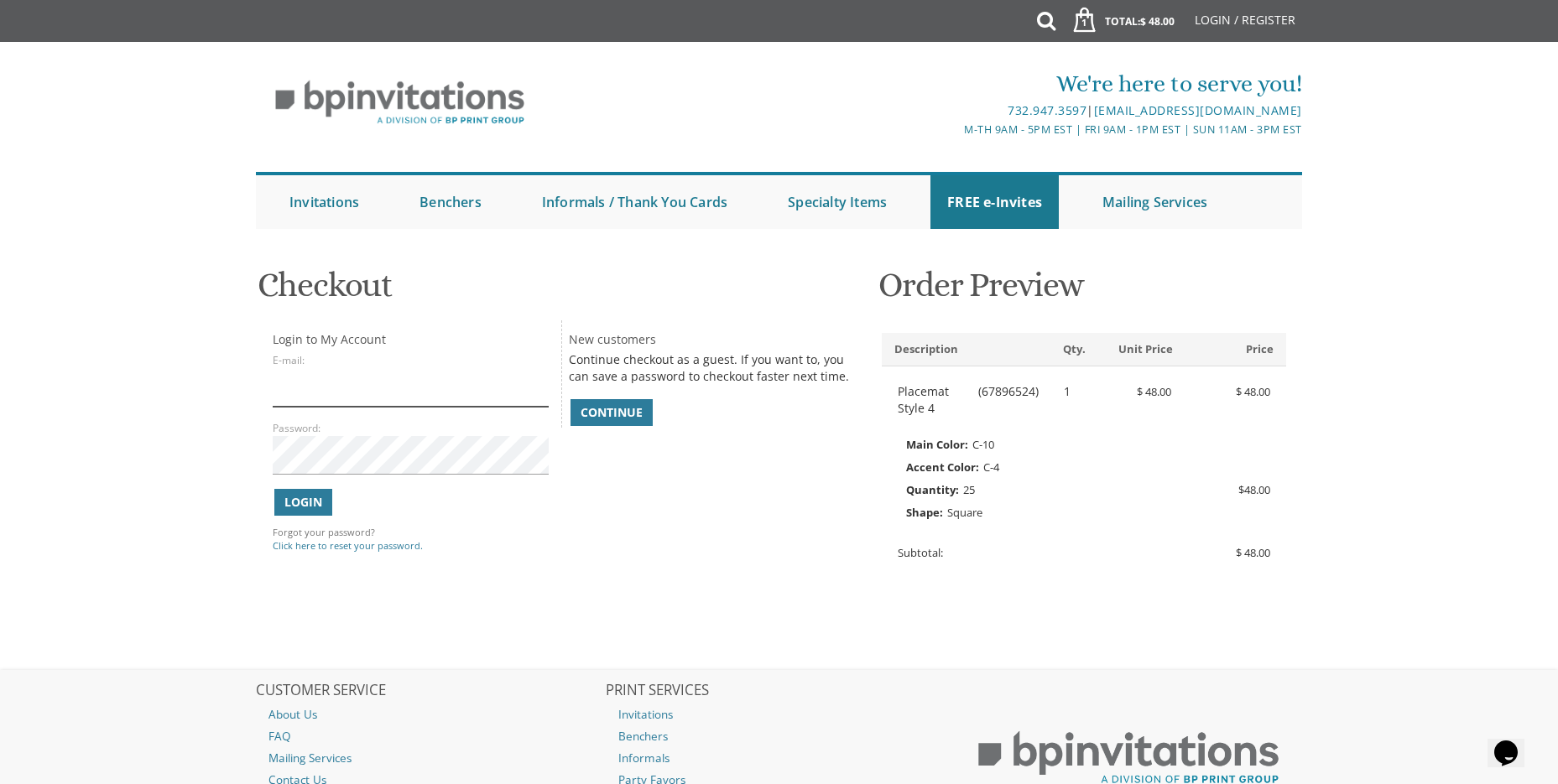
click at [364, 379] on input "E-mail:" at bounding box center [410, 388] width 275 height 39
type input "pinster64@aol.com"
click at [610, 420] on span "Continue" at bounding box center [612, 412] width 62 height 17
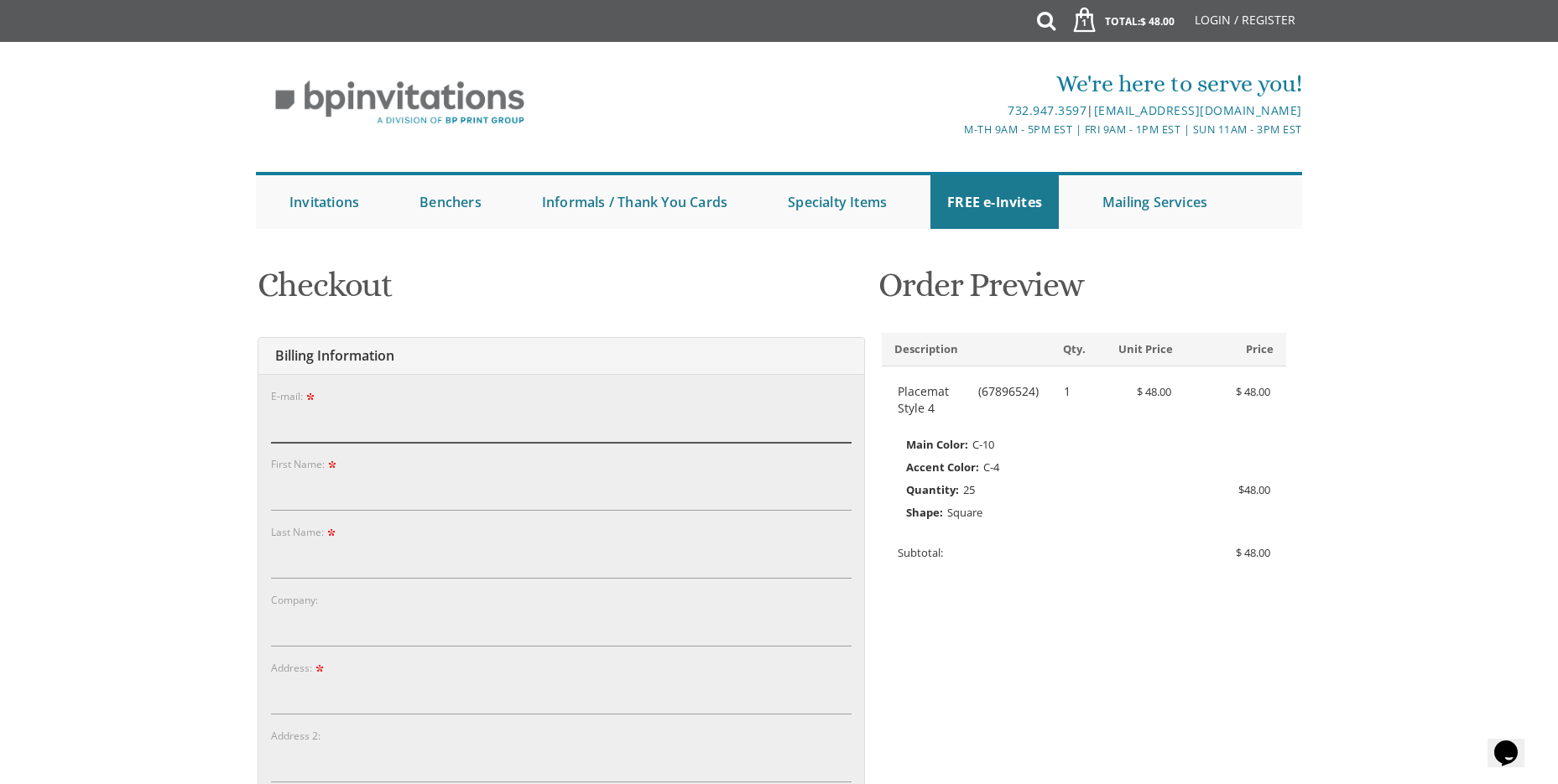
click at [468, 422] on input "E-mail:" at bounding box center [561, 424] width 581 height 39
type input "pinster64@aol.com"
type input "avigayil"
type input "oestrich"
type input "Yeled"
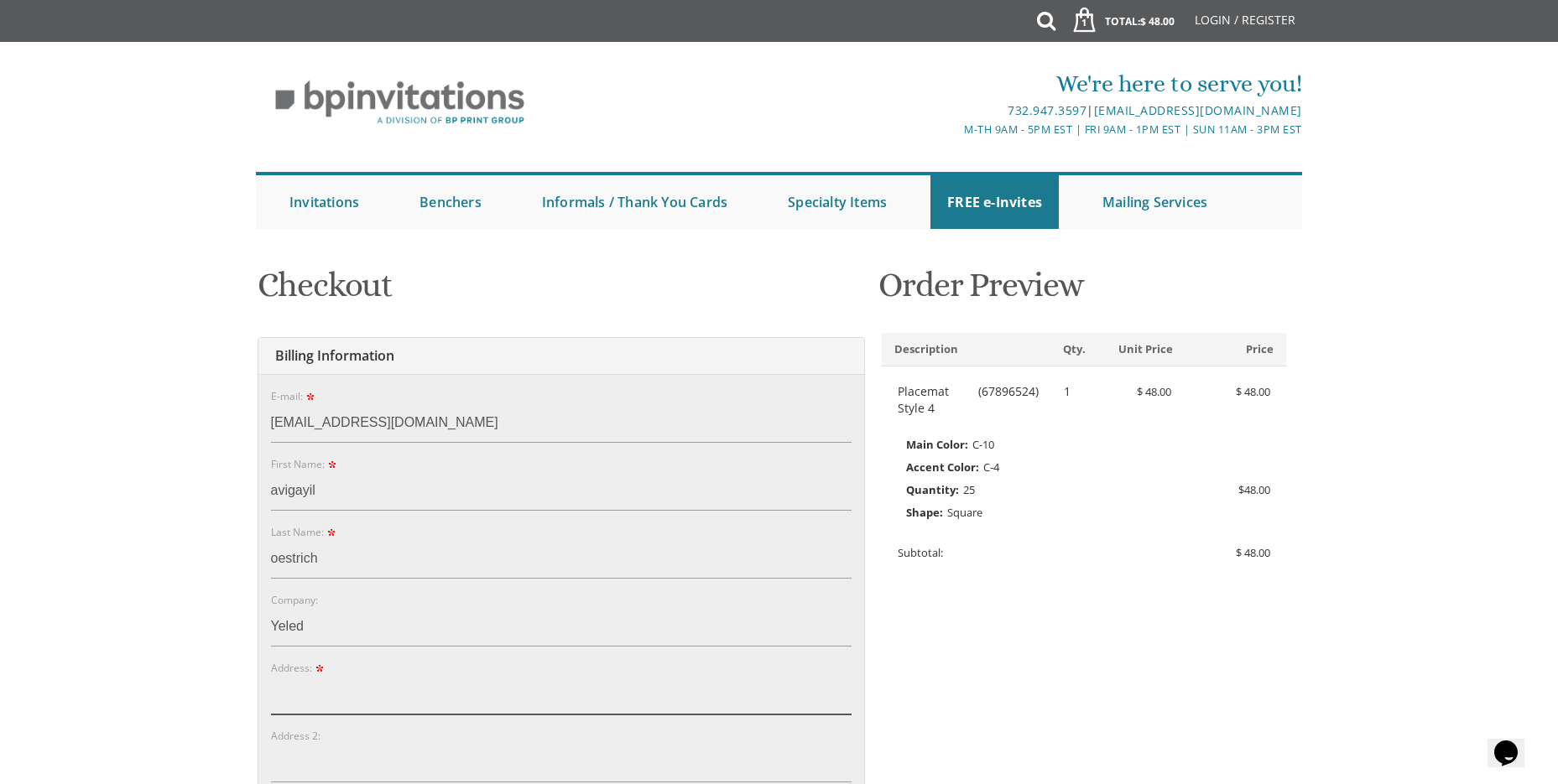
type input "1870 54TH STREET"
type input "BROOKLYN"
type input "11204"
select select "NY"
type input "7184190412"
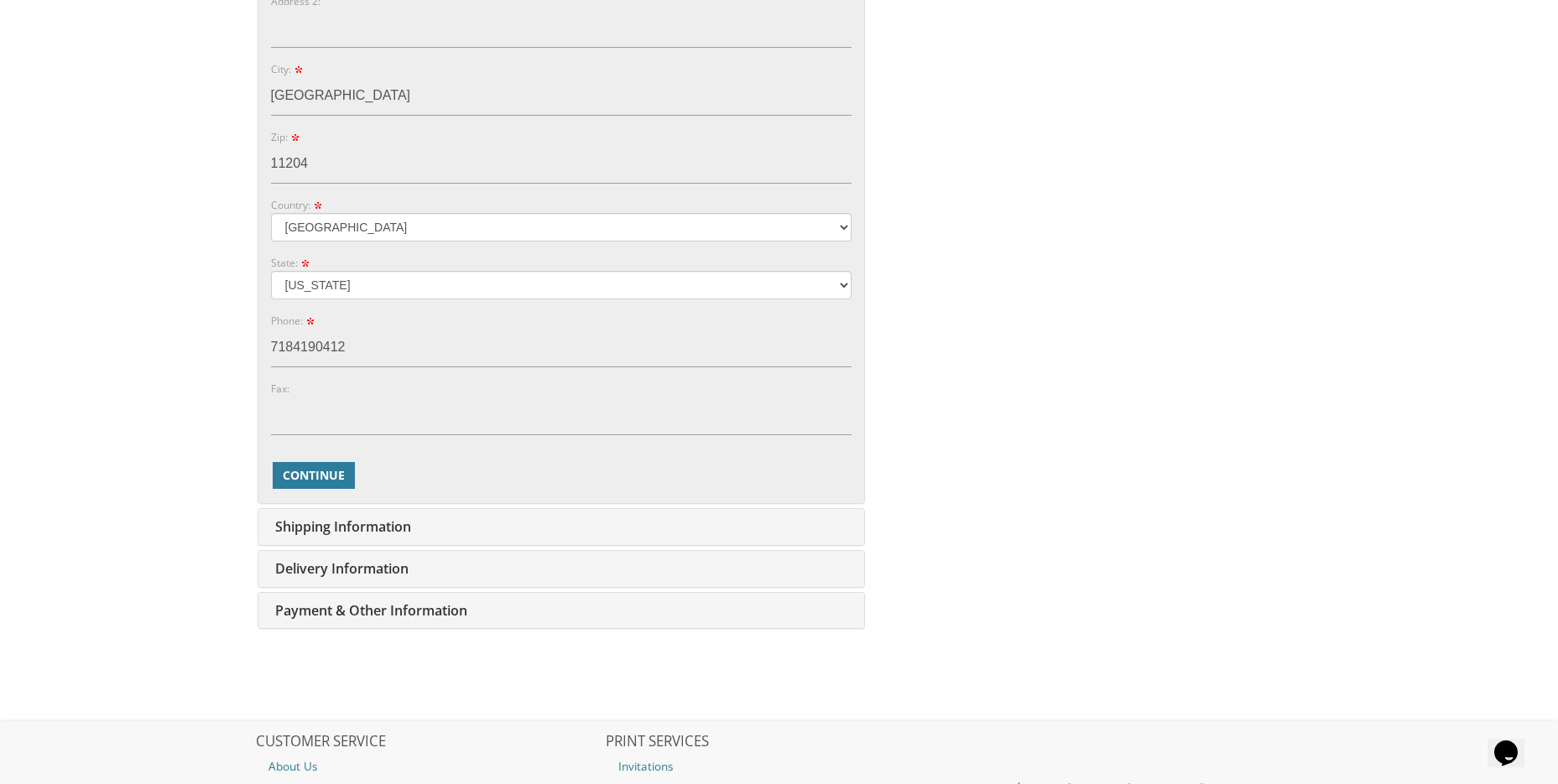
scroll to position [755, 0]
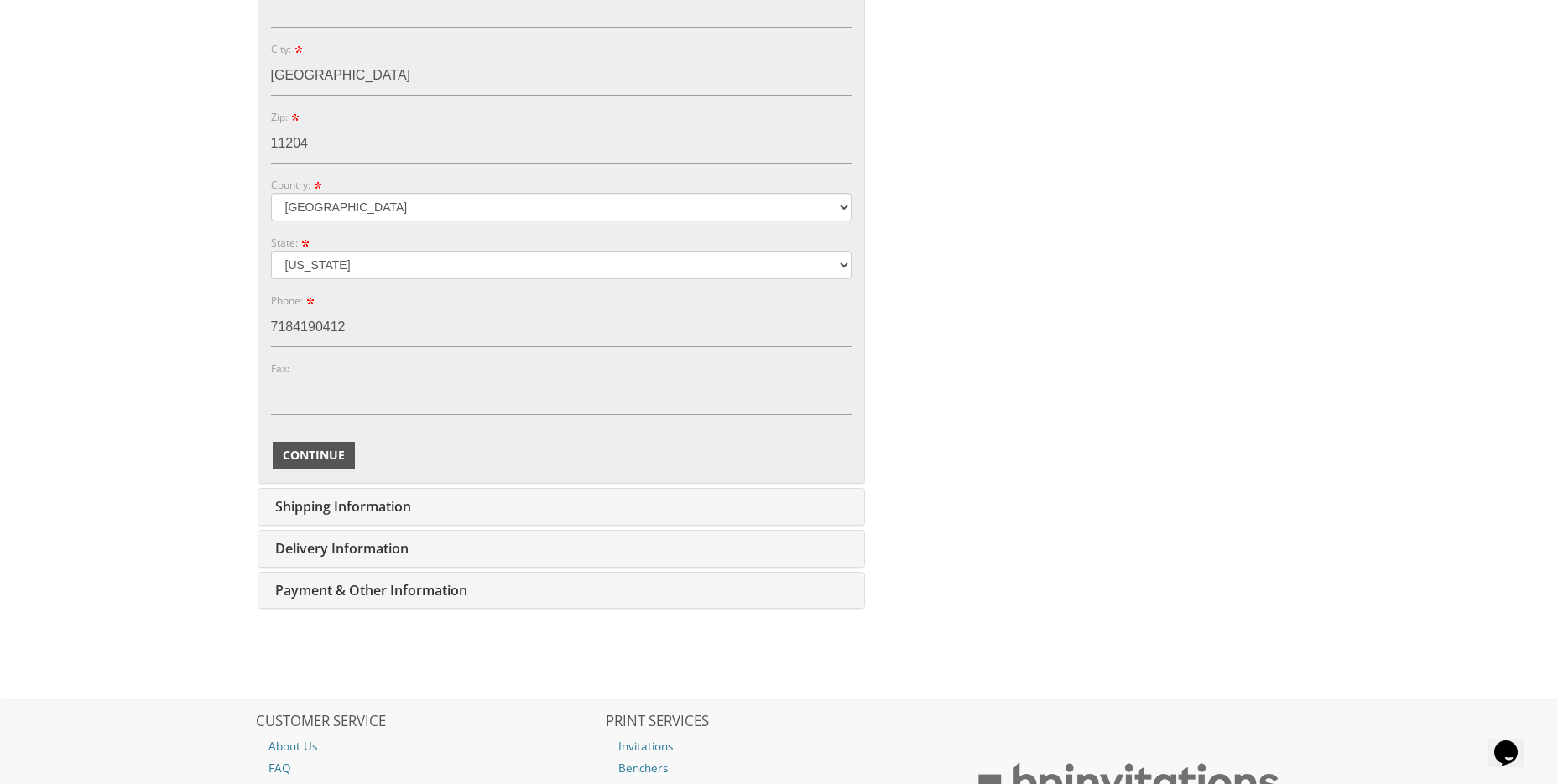
click at [343, 460] on span "Continue" at bounding box center [314, 455] width 62 height 17
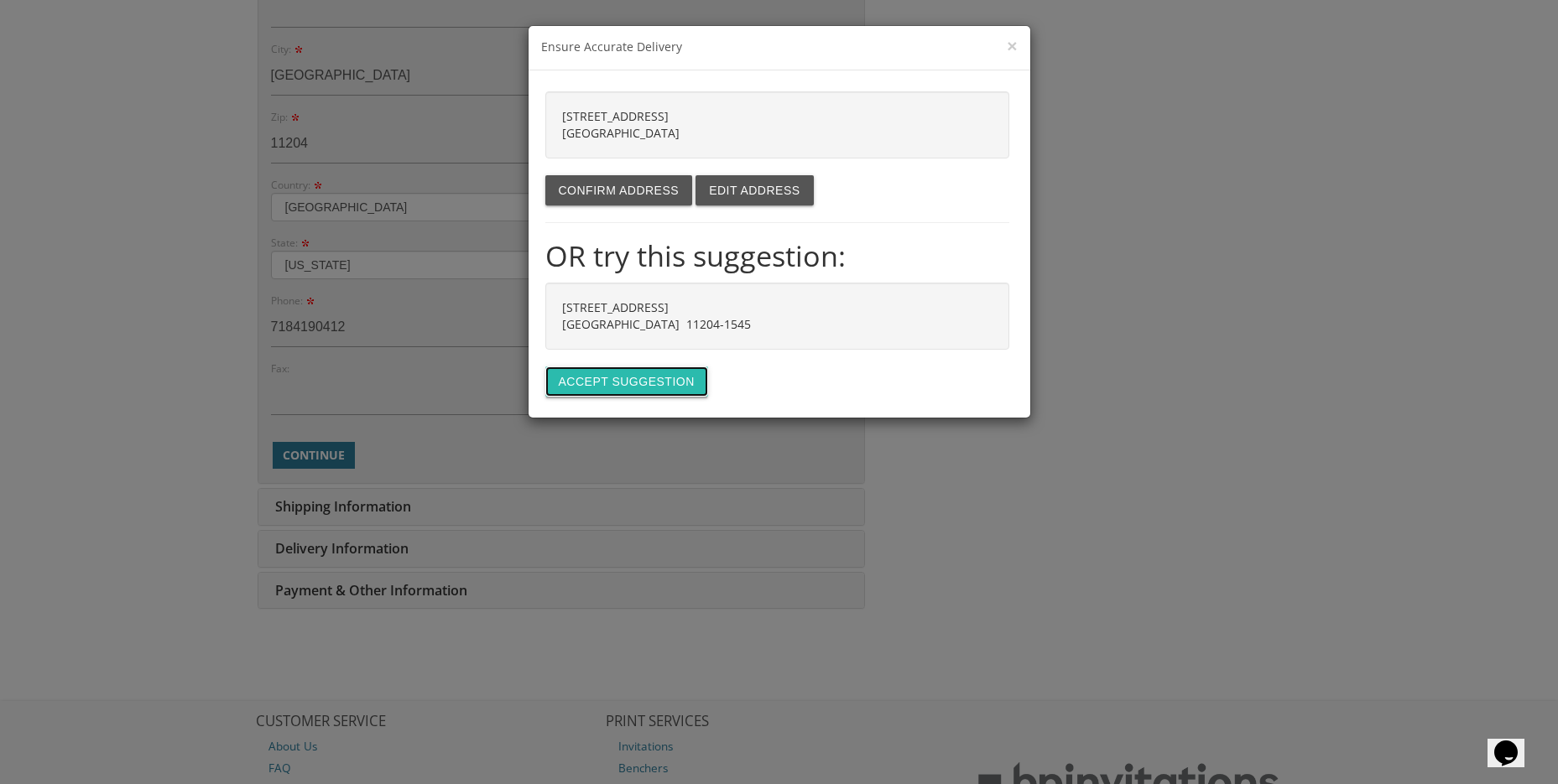
click at [606, 379] on button "Accept suggestion" at bounding box center [627, 381] width 163 height 30
type input "1870 54TH ST"
type input "11204-1545"
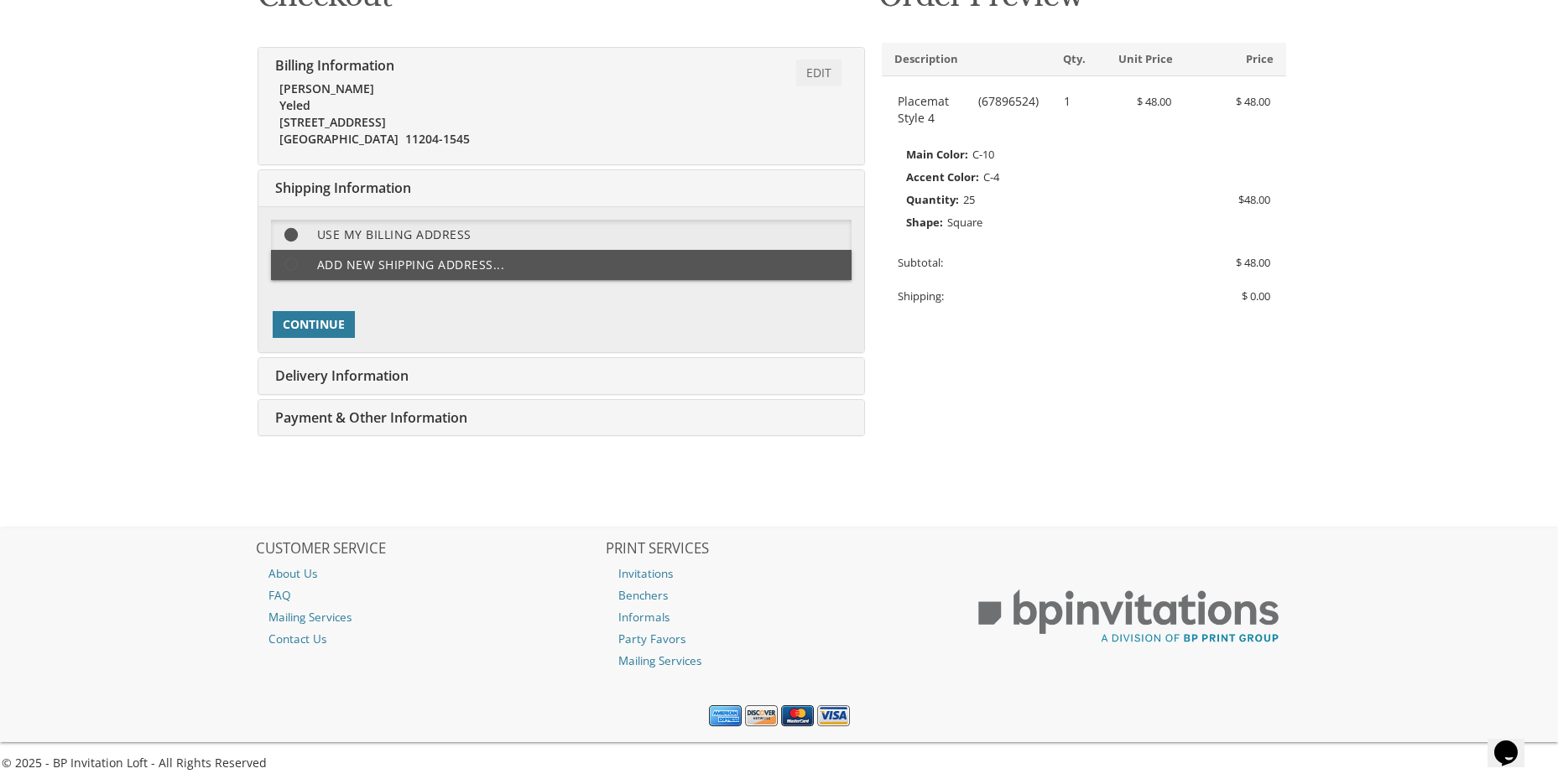
scroll to position [294, 0]
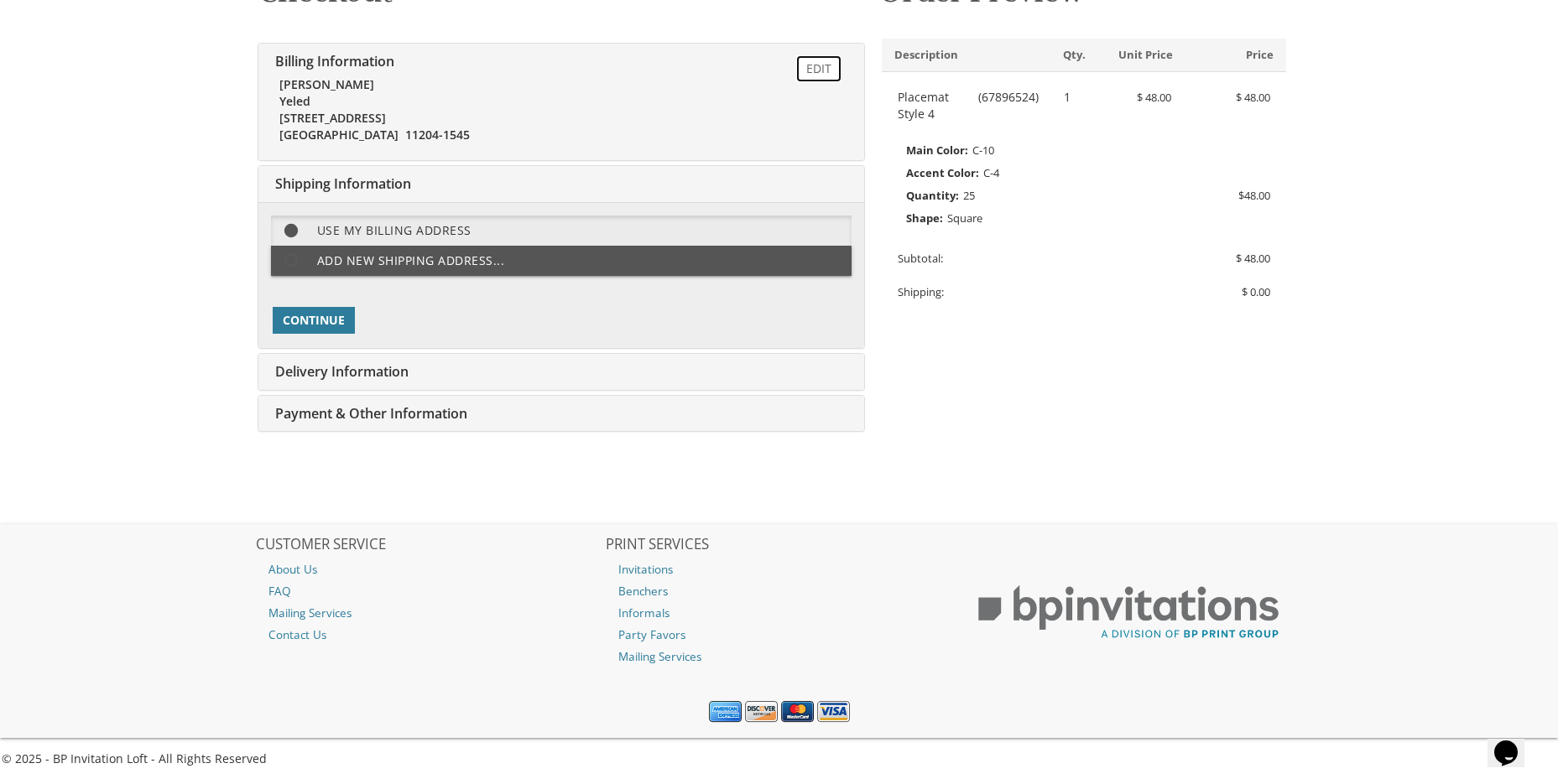
click at [814, 67] on link "Edit" at bounding box center [818, 69] width 46 height 27
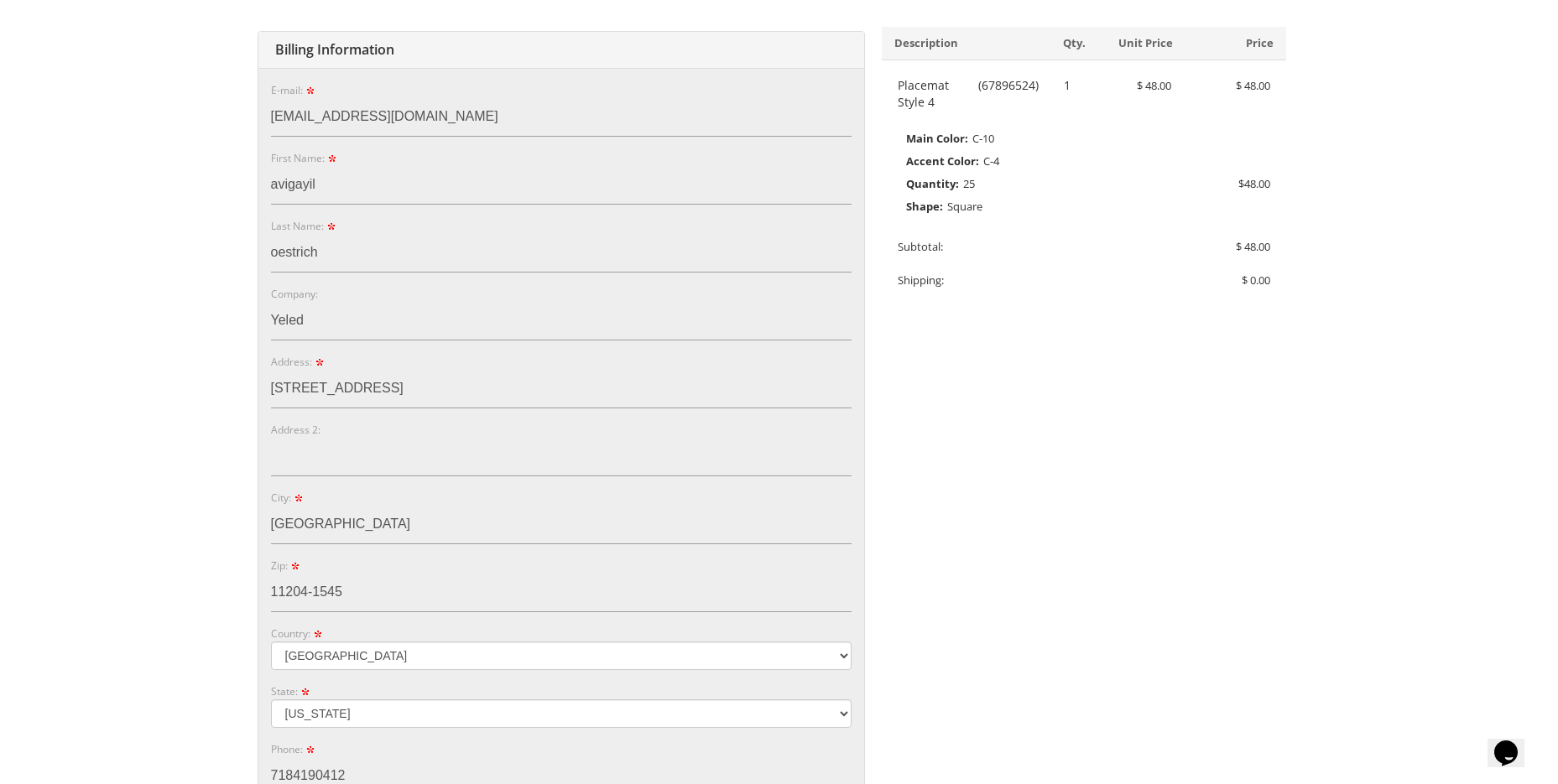
scroll to position [307, 0]
drag, startPoint x: 354, startPoint y: 328, endPoint x: 273, endPoint y: 326, distance: 81.0
click at [273, 326] on input "Yeled" at bounding box center [561, 320] width 581 height 39
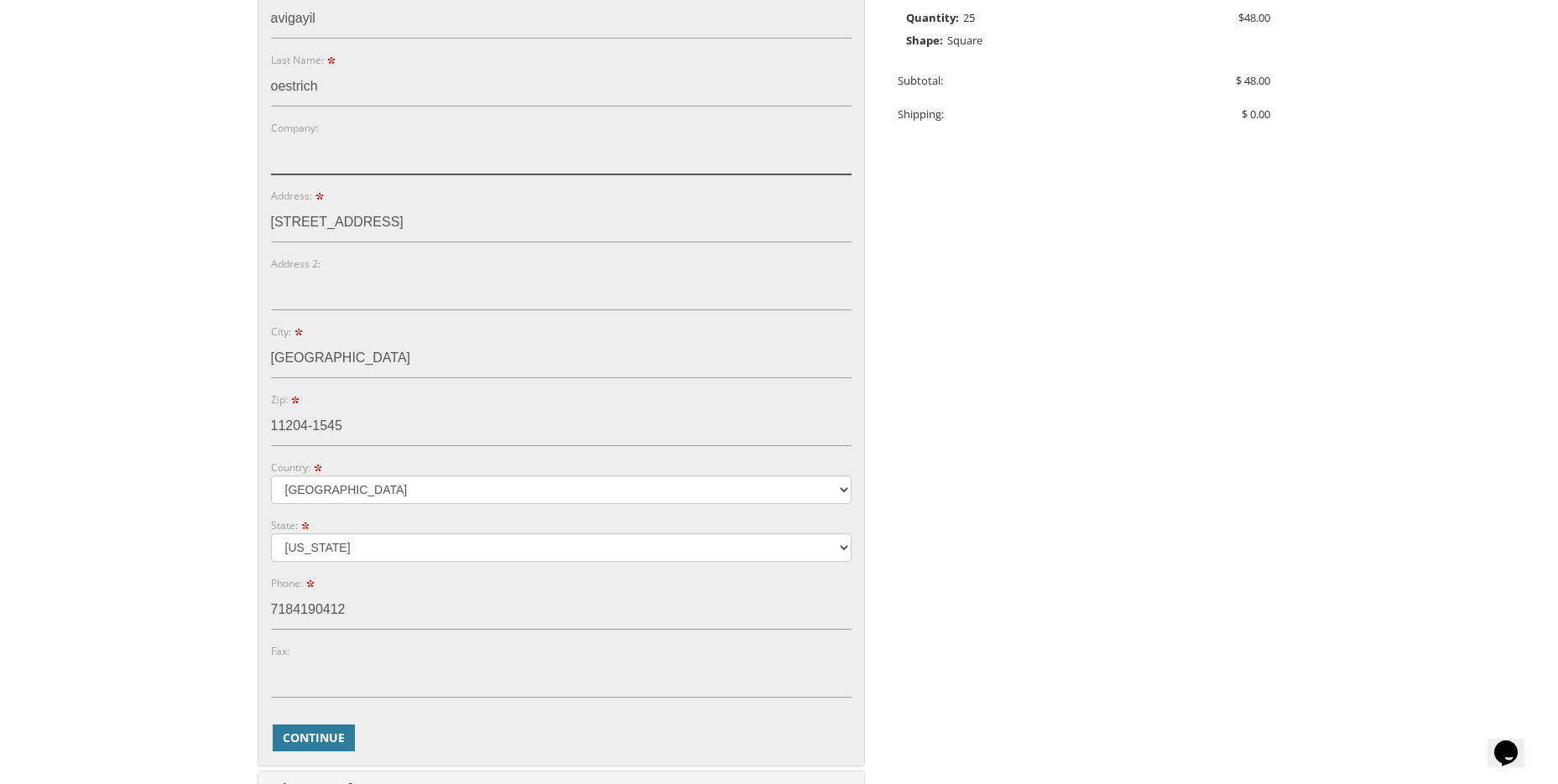
scroll to position [727, 0]
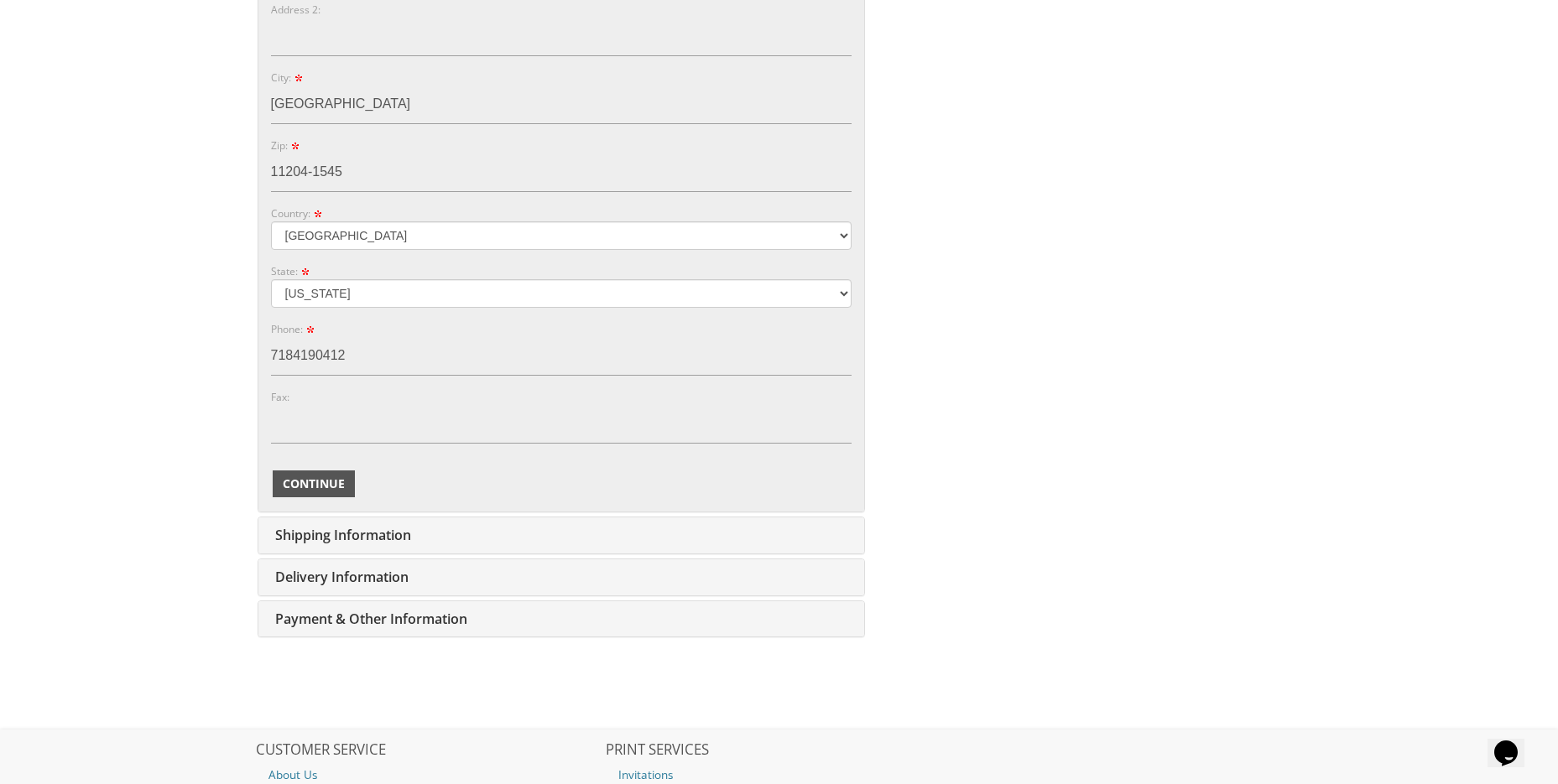
click at [301, 489] on span "Continue" at bounding box center [314, 483] width 62 height 17
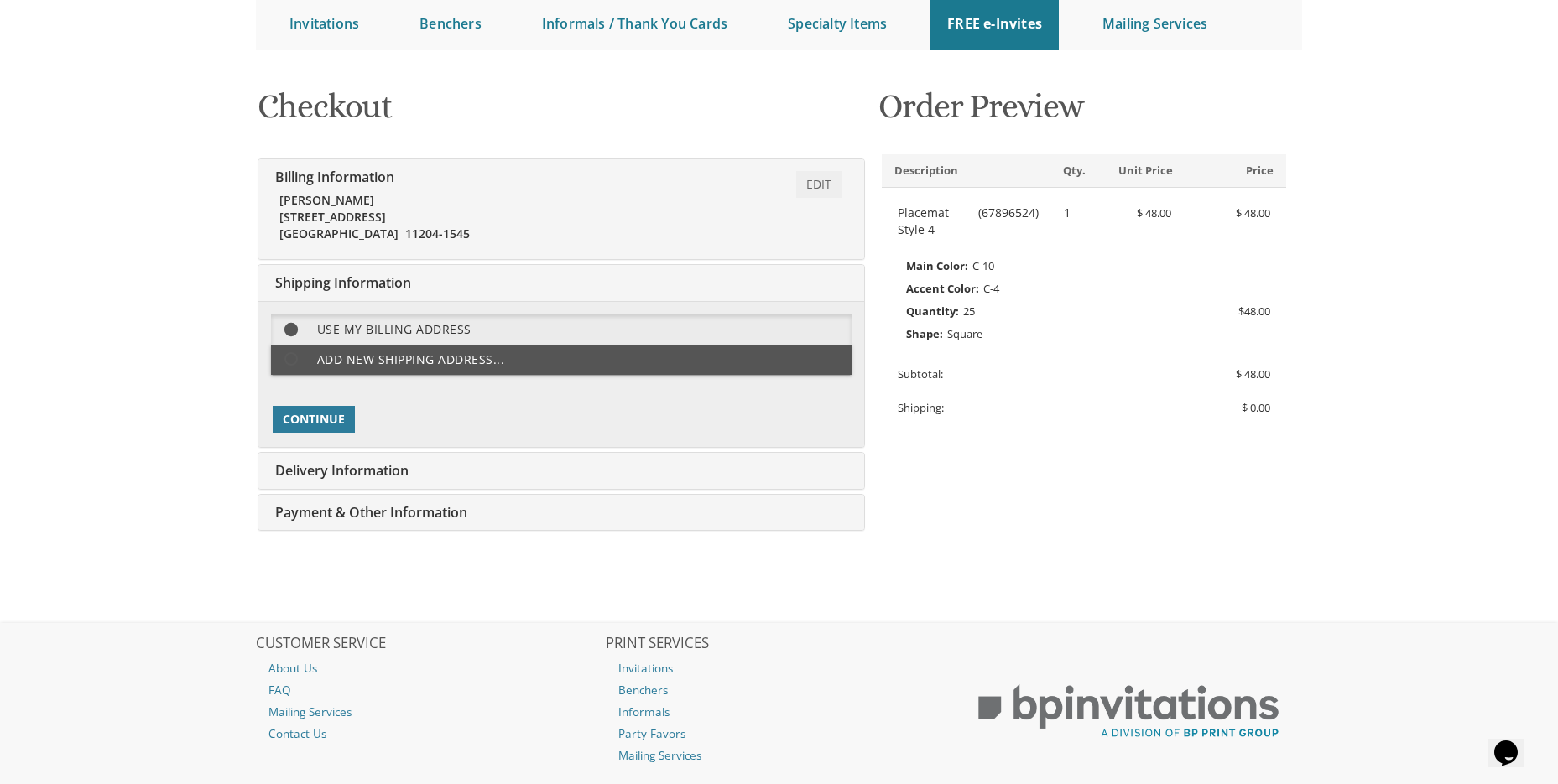
scroll to position [278, 0]
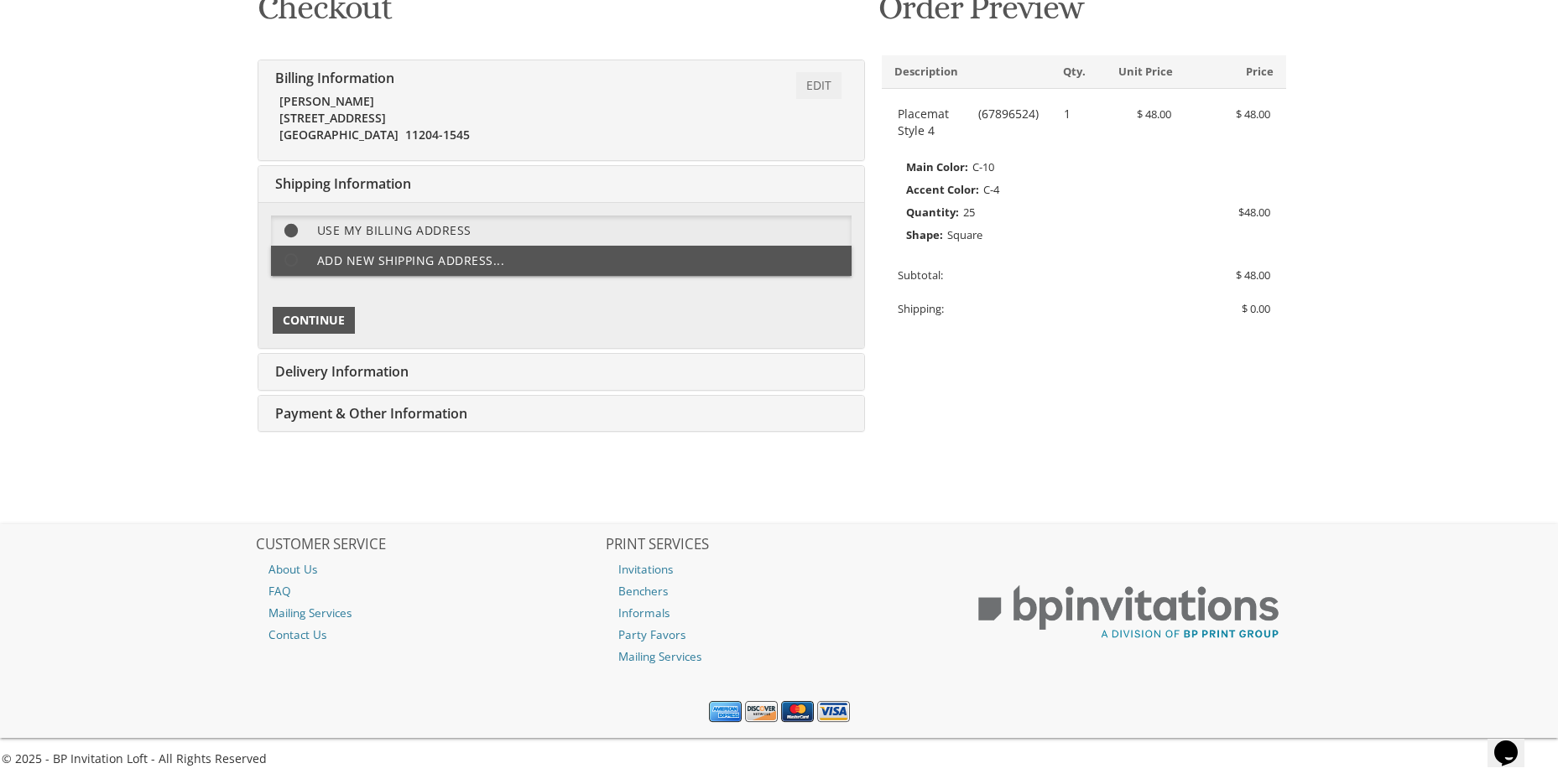
click at [337, 318] on span "Continue" at bounding box center [314, 319] width 62 height 17
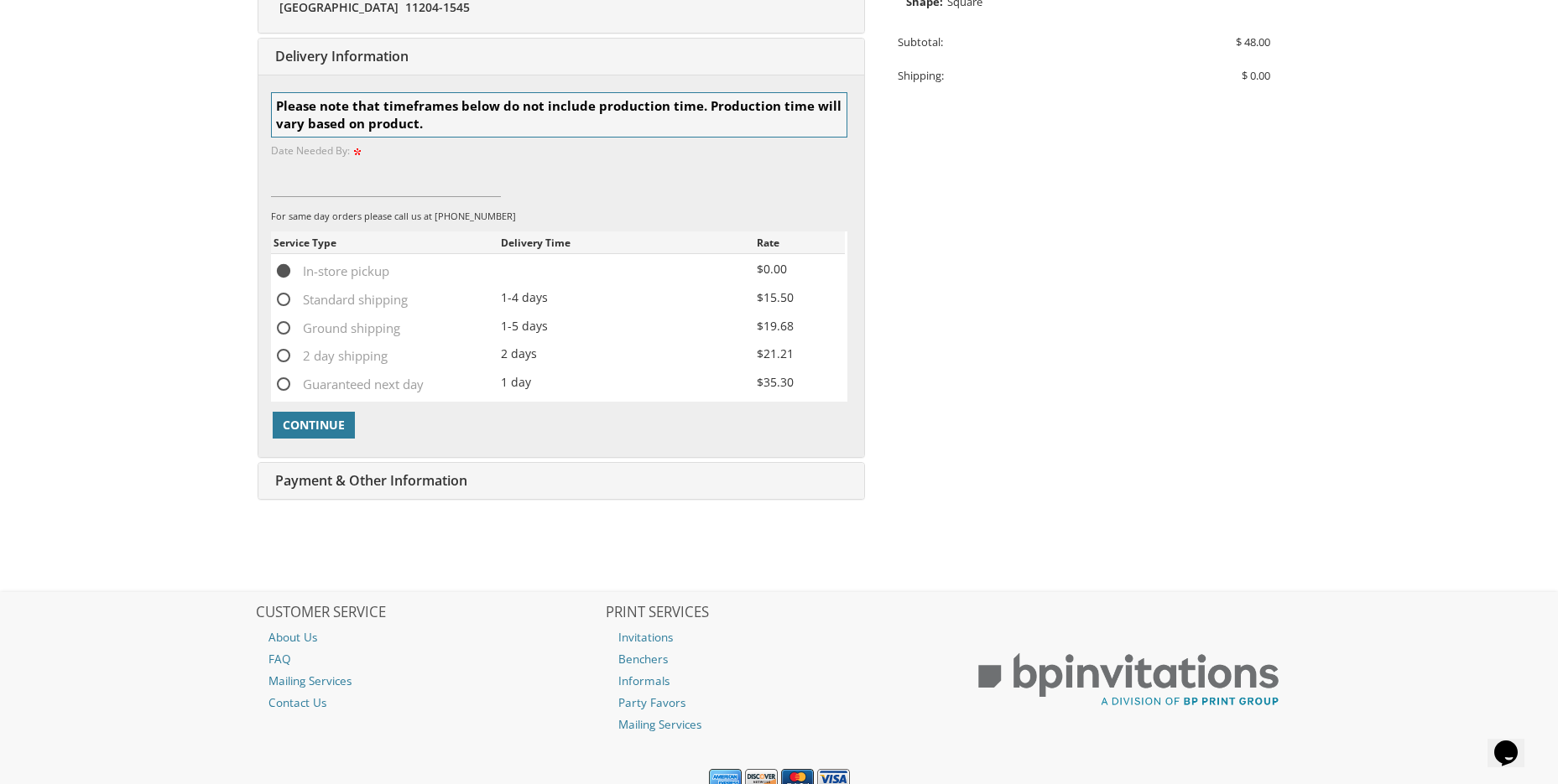
scroll to position [518, 0]
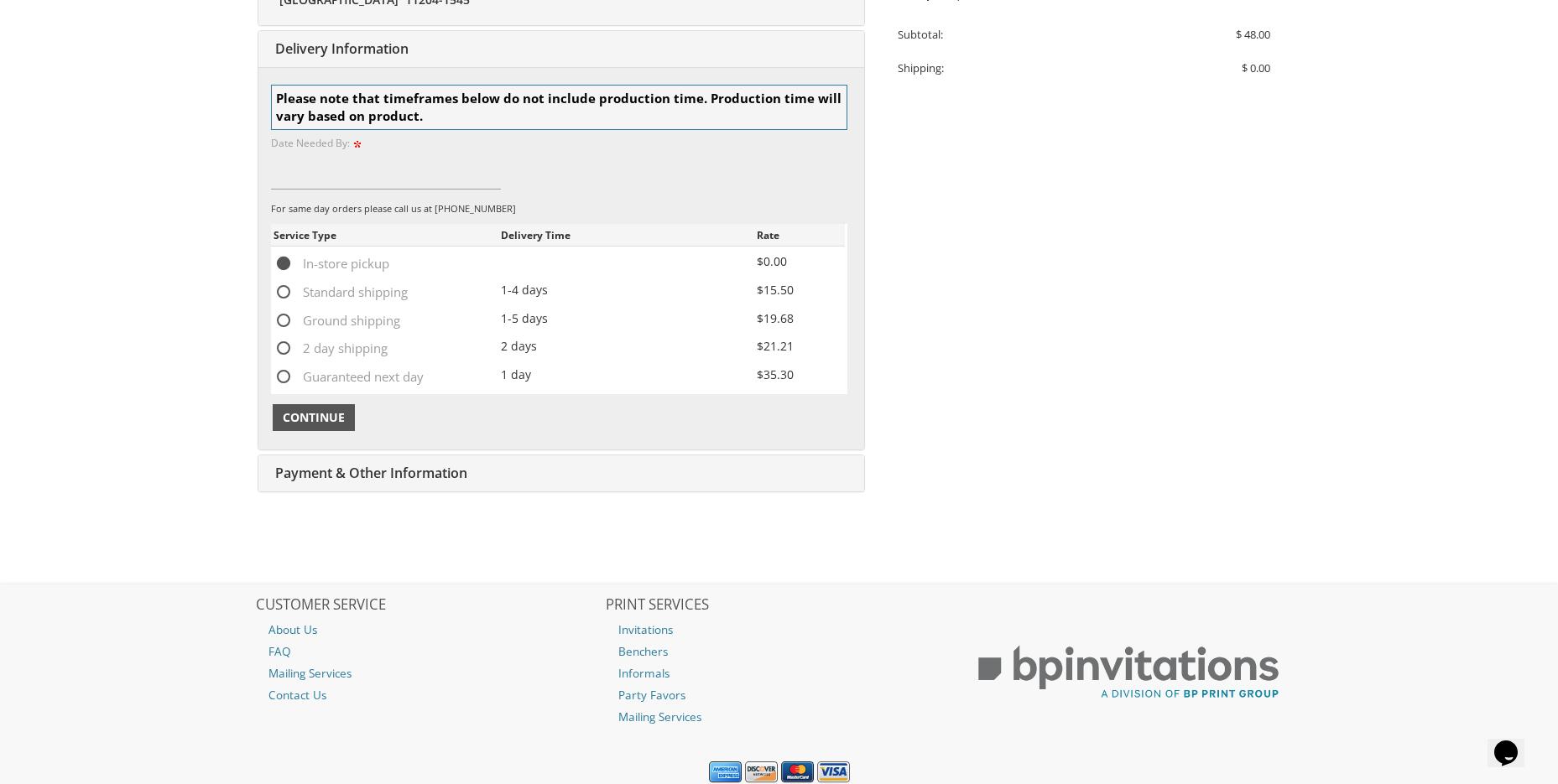
click at [319, 417] on span "Continue" at bounding box center [314, 417] width 62 height 17
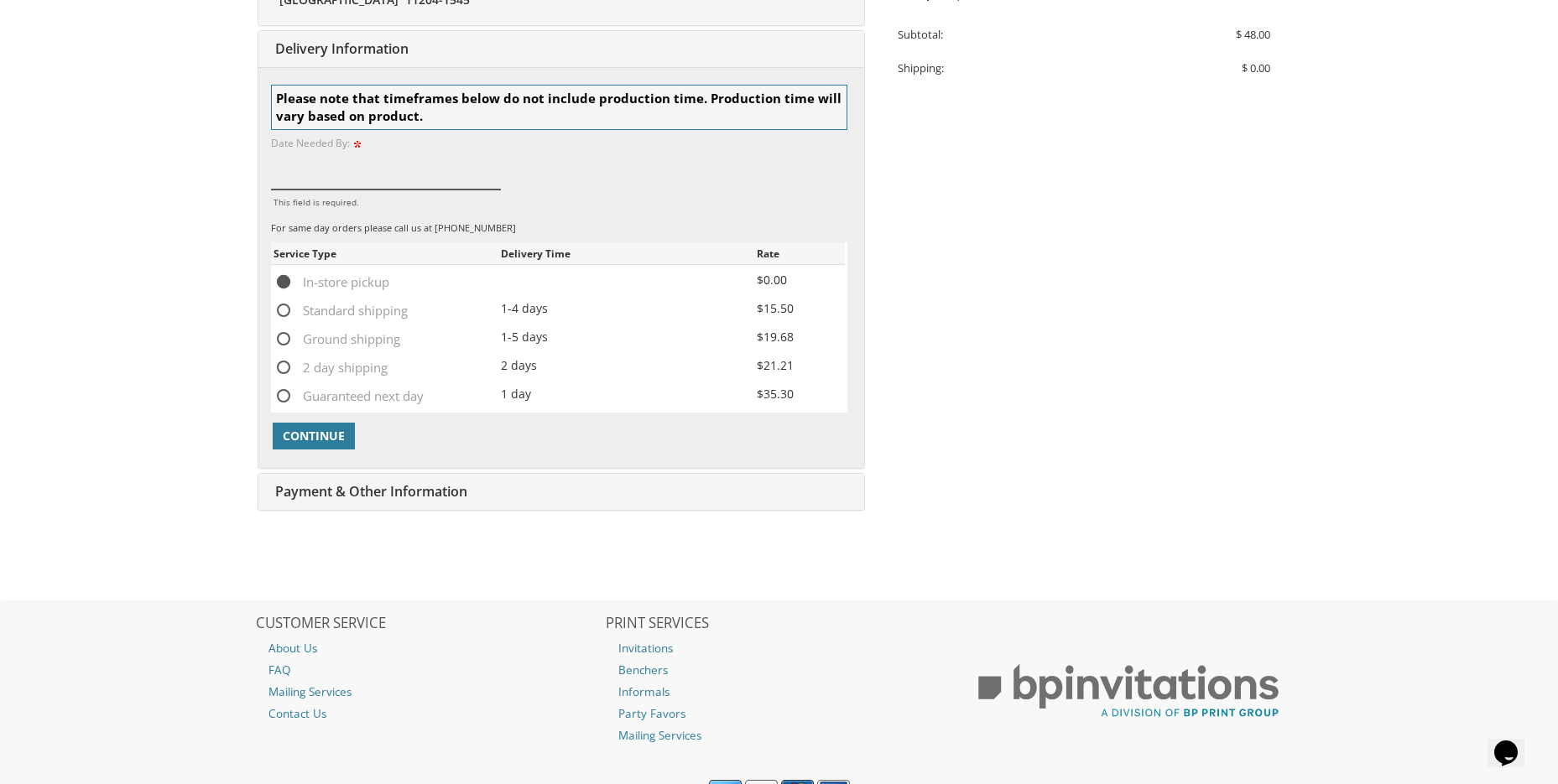
click at [314, 179] on input "This field is required." at bounding box center [386, 170] width 231 height 39
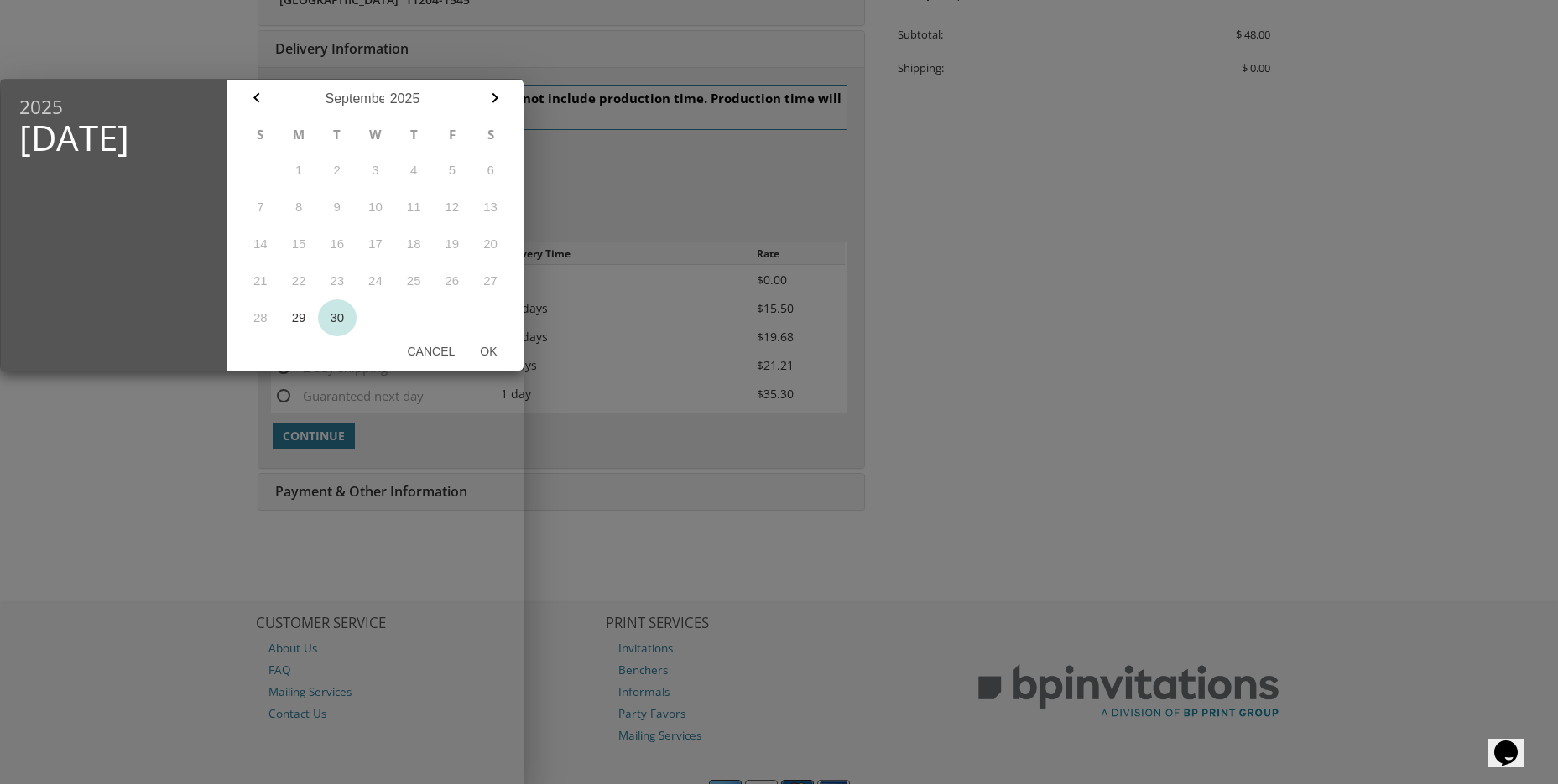
click at [332, 326] on button "30" at bounding box center [337, 317] width 39 height 37
click at [491, 353] on button "Ok" at bounding box center [488, 351] width 42 height 30
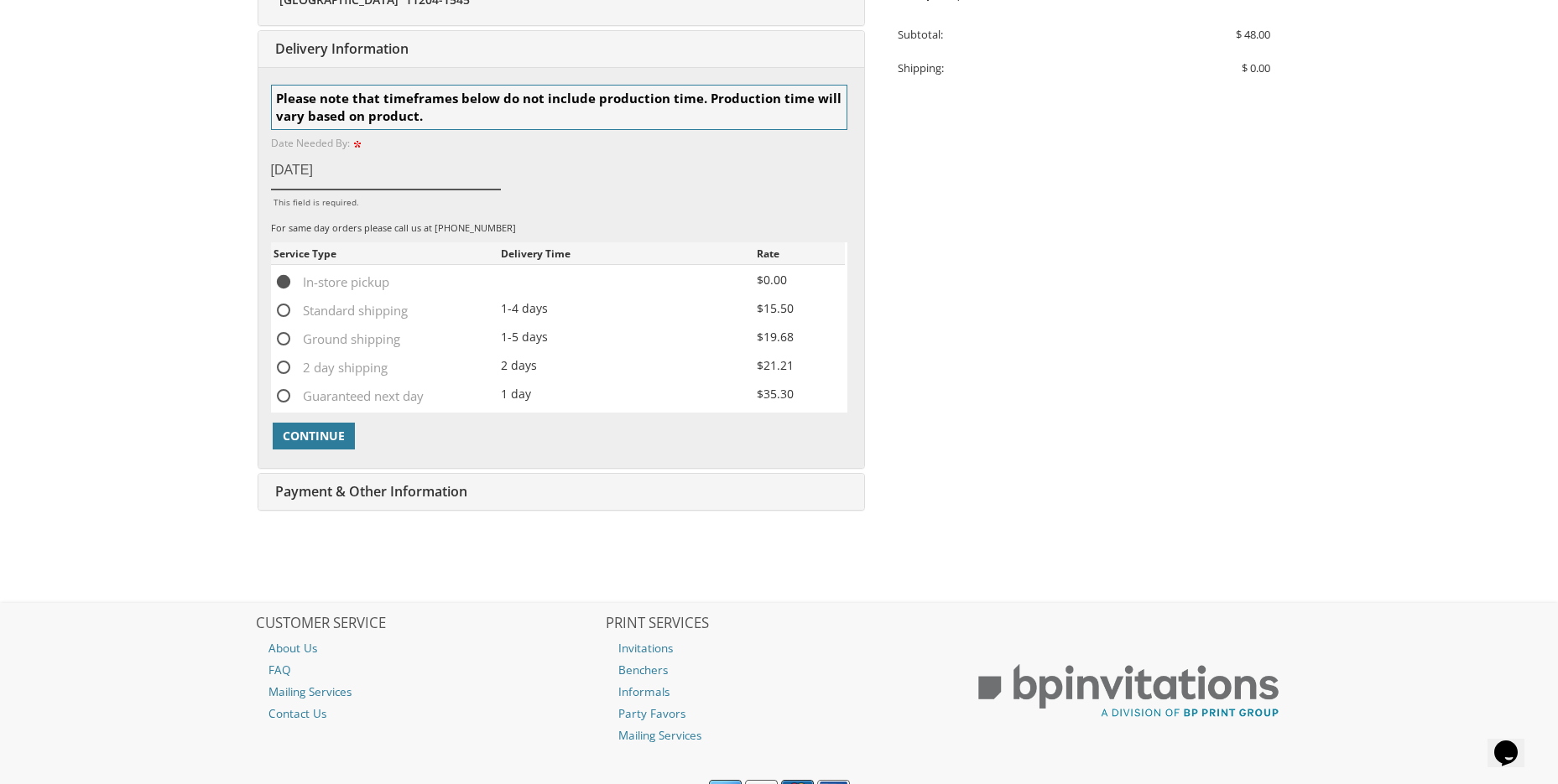
click at [424, 181] on input "Sep 30, 2025" at bounding box center [386, 170] width 231 height 39
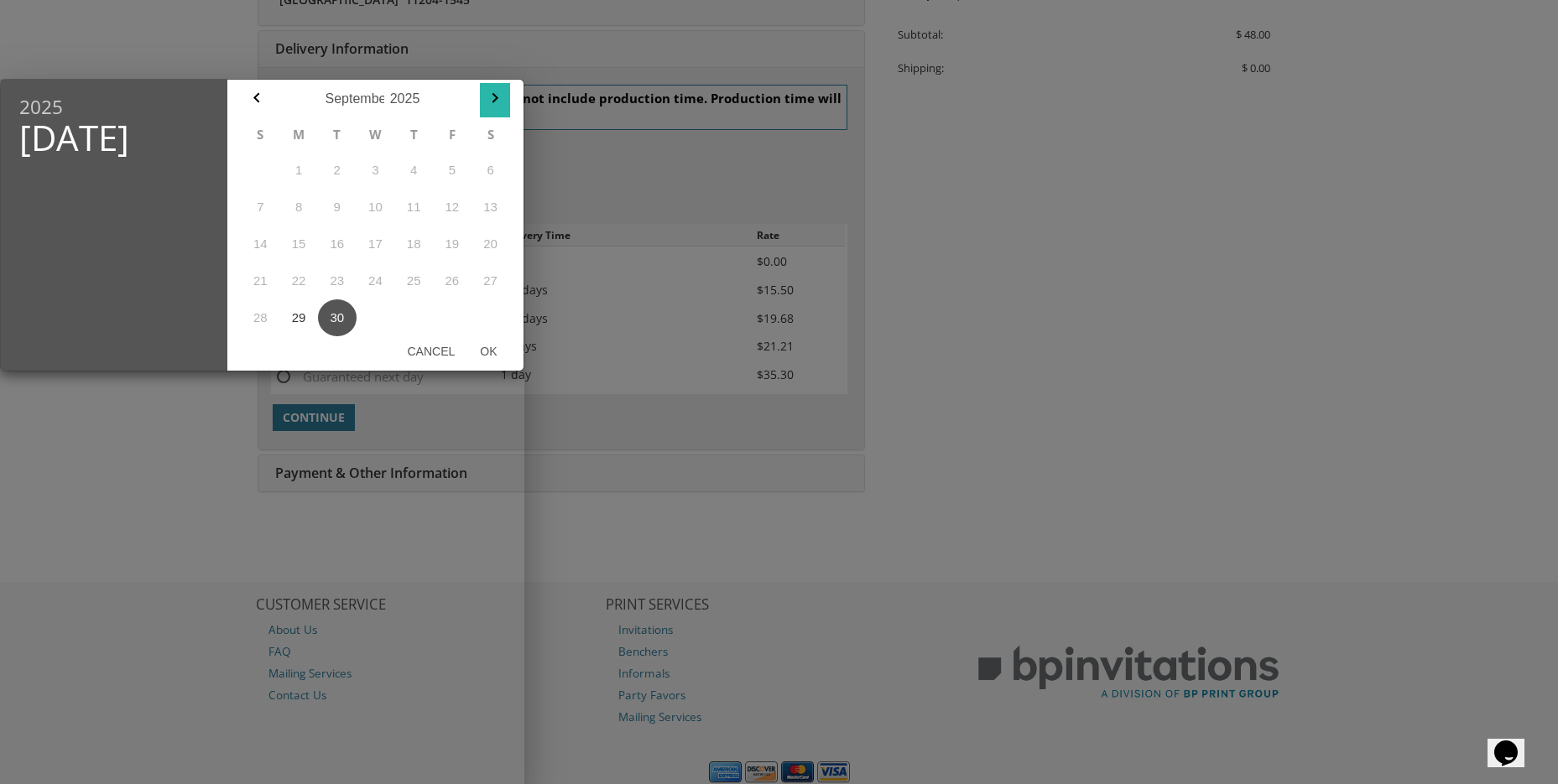
click at [493, 102] on icon "button" at bounding box center [495, 98] width 6 height 10
click at [453, 172] on button "3" at bounding box center [452, 170] width 39 height 37
click at [598, 420] on div at bounding box center [779, 293] width 1558 height 981
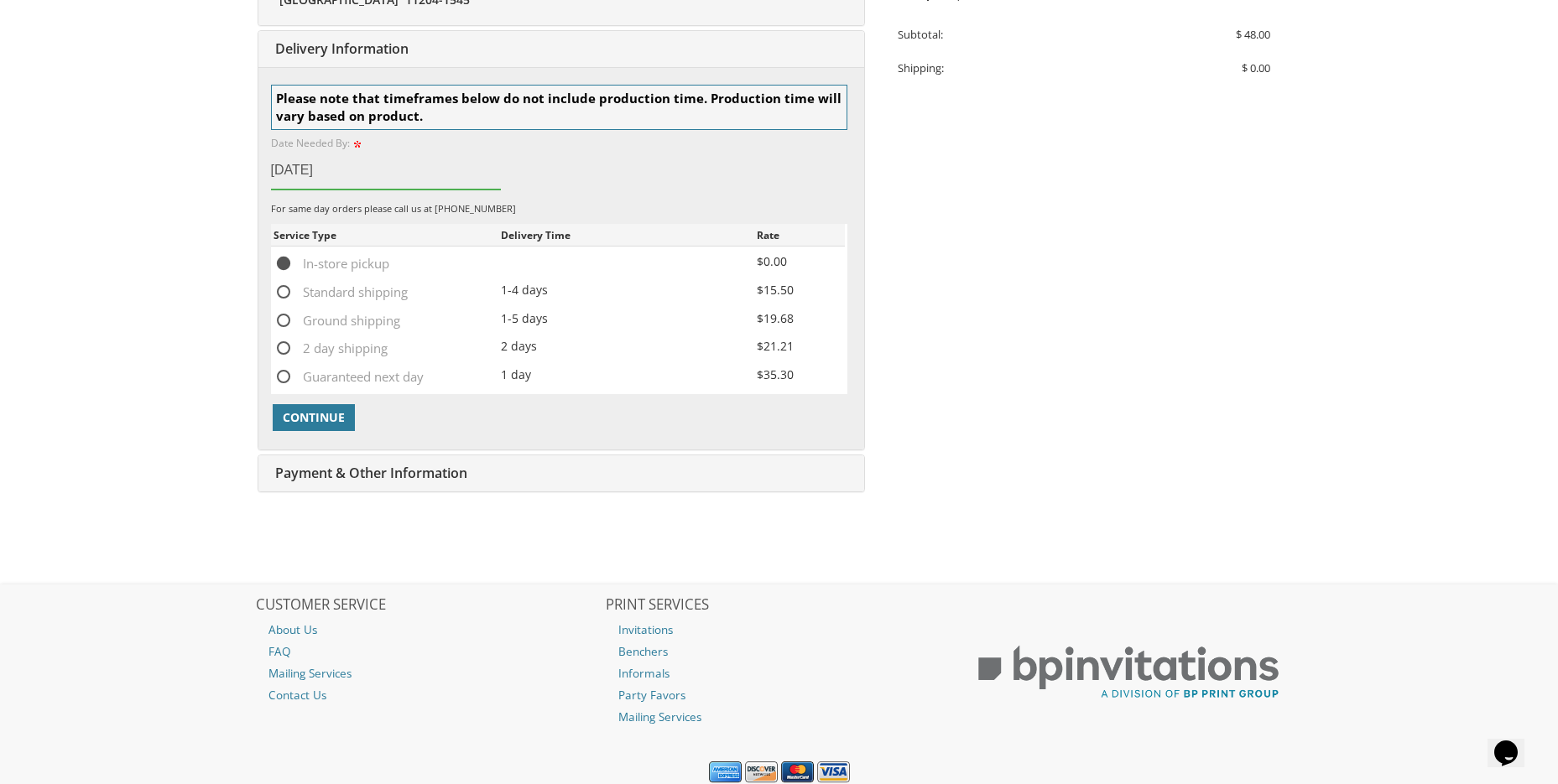
click at [389, 177] on input "Sep 30, 2025" at bounding box center [386, 170] width 231 height 39
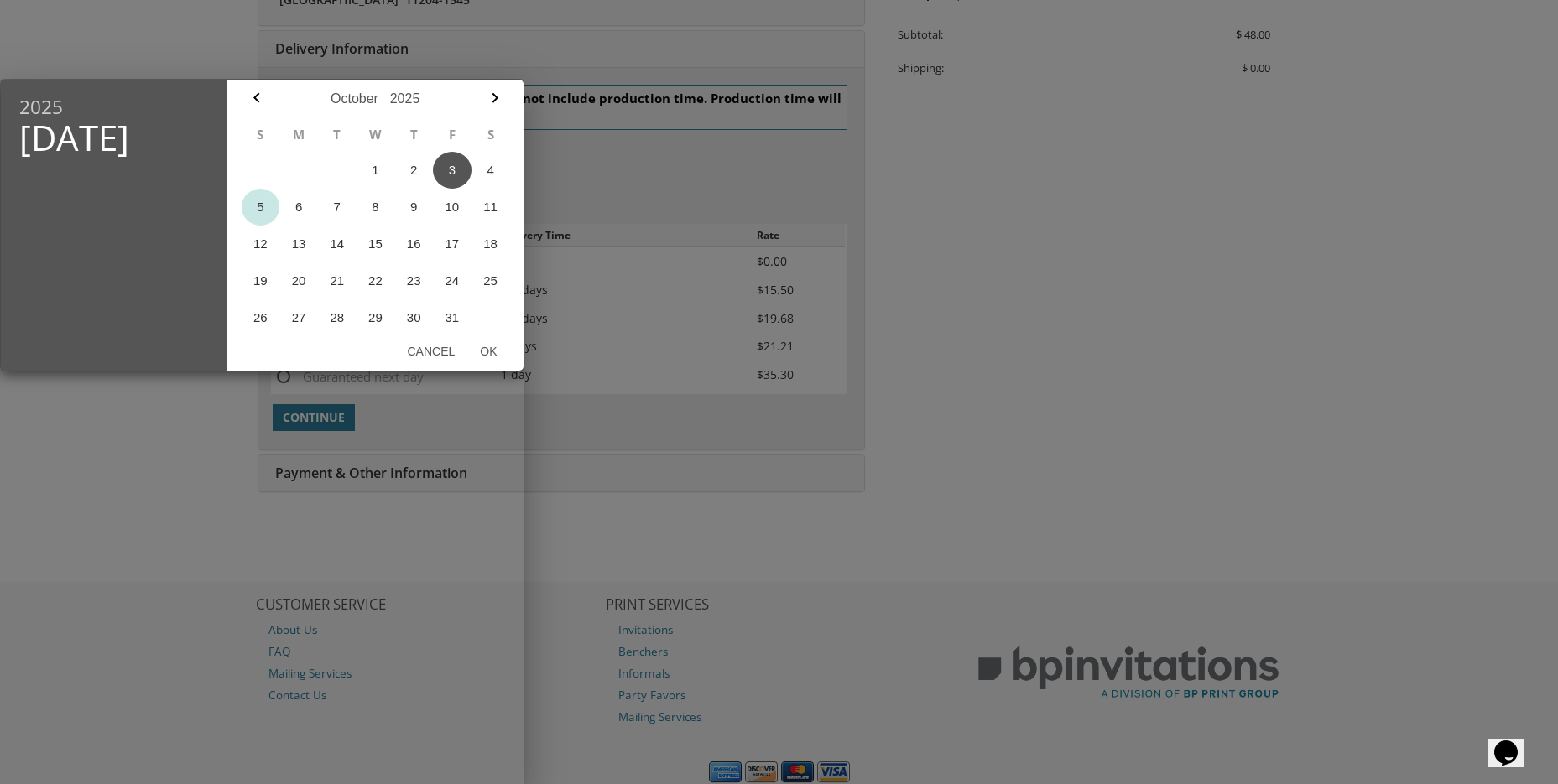
click at [257, 201] on button "5" at bounding box center [261, 207] width 39 height 37
click at [485, 350] on button "Ok" at bounding box center [488, 351] width 42 height 30
type input "Oct 05, 2025"
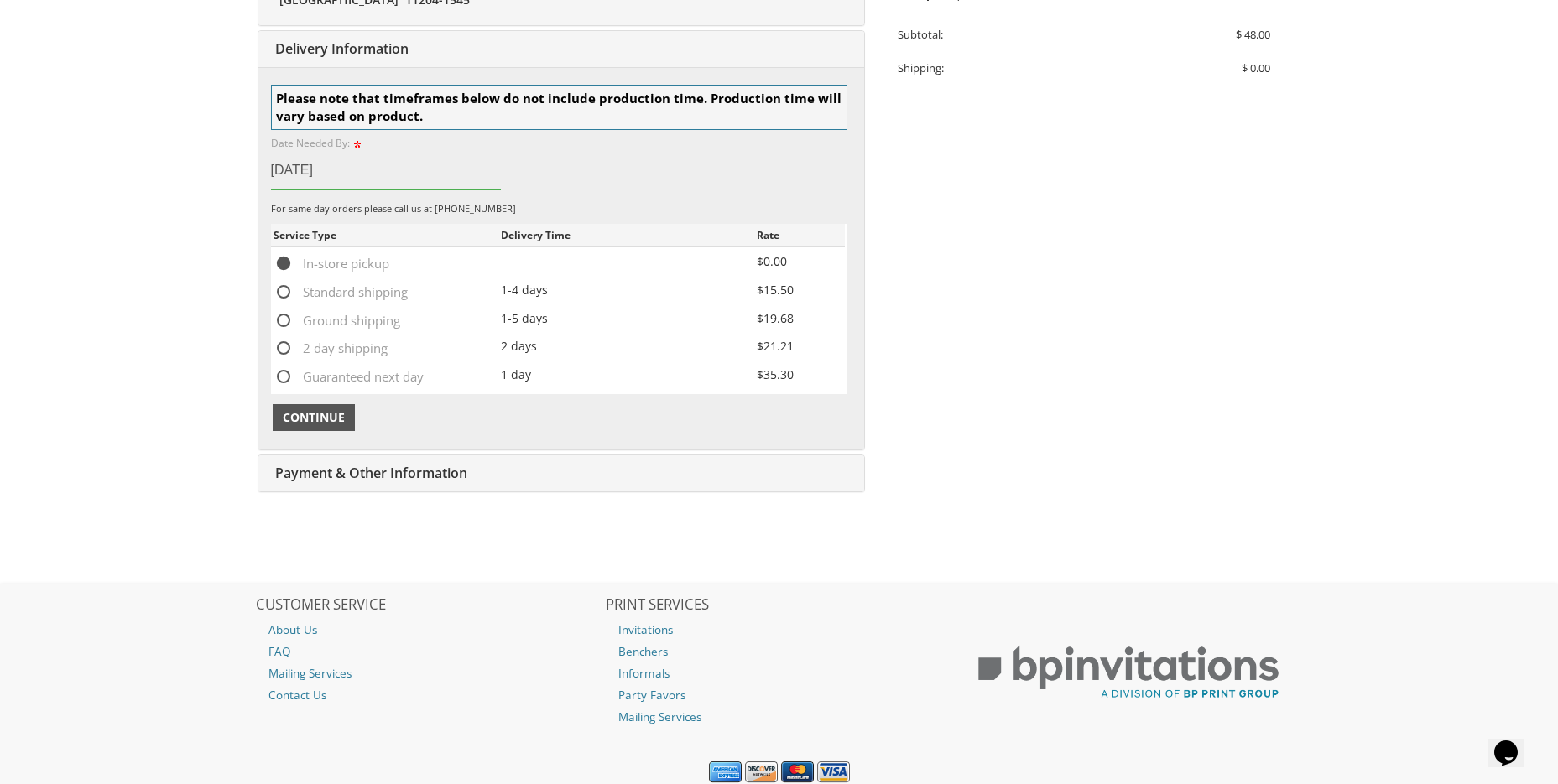
click at [323, 412] on span "Continue" at bounding box center [314, 417] width 62 height 17
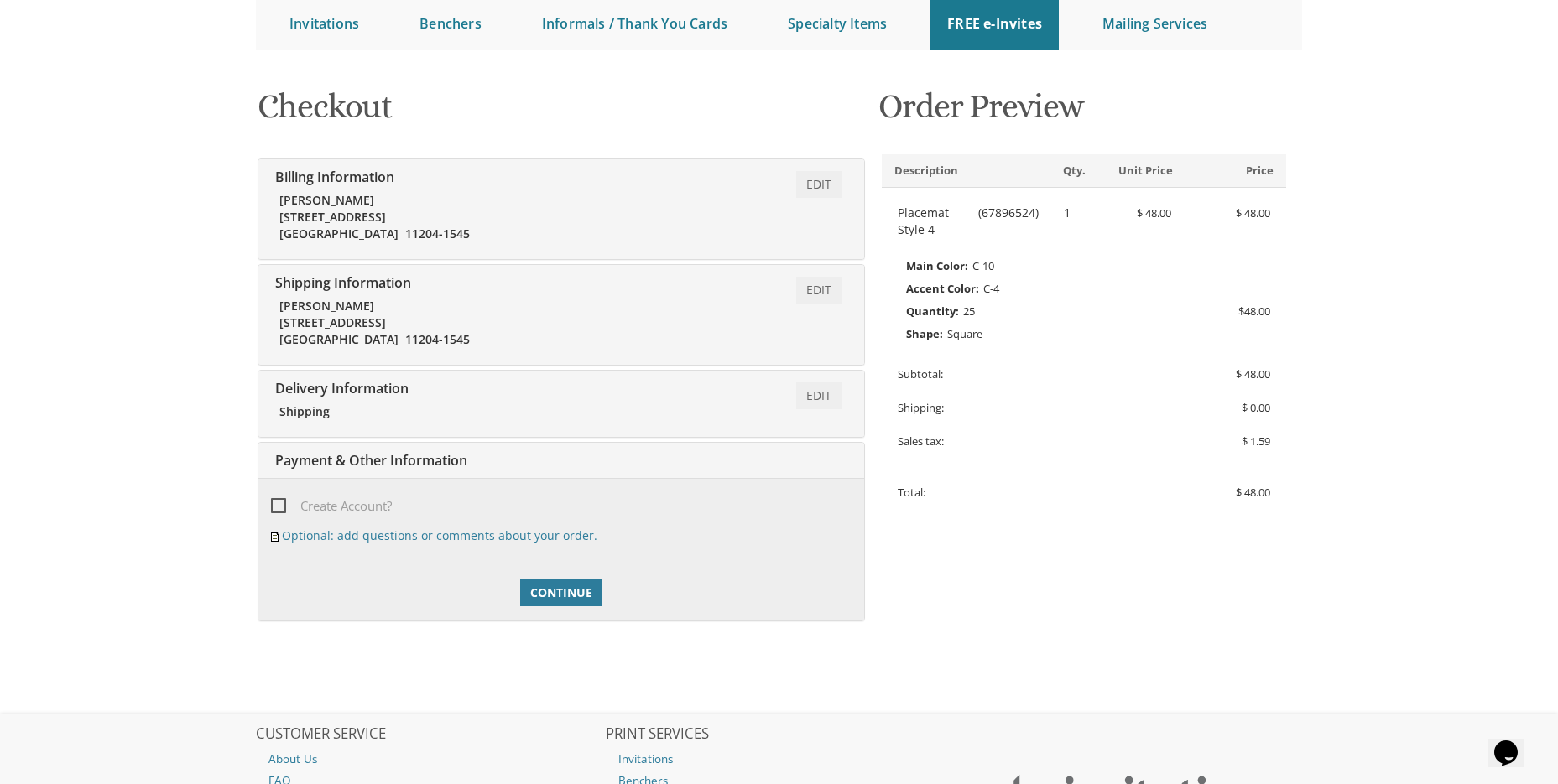
scroll to position [117, 0]
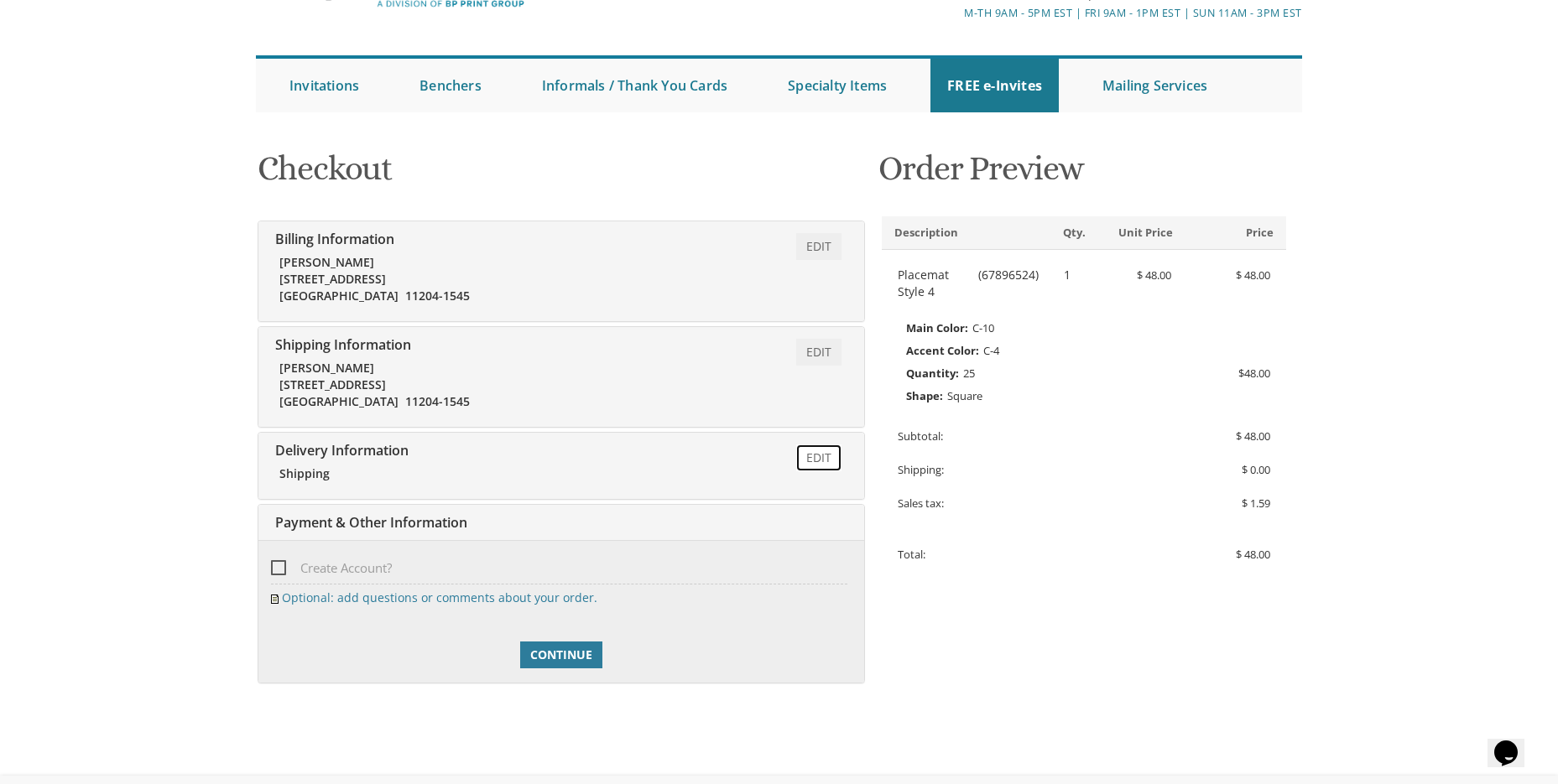
click at [822, 458] on link "Edit" at bounding box center [818, 458] width 46 height 27
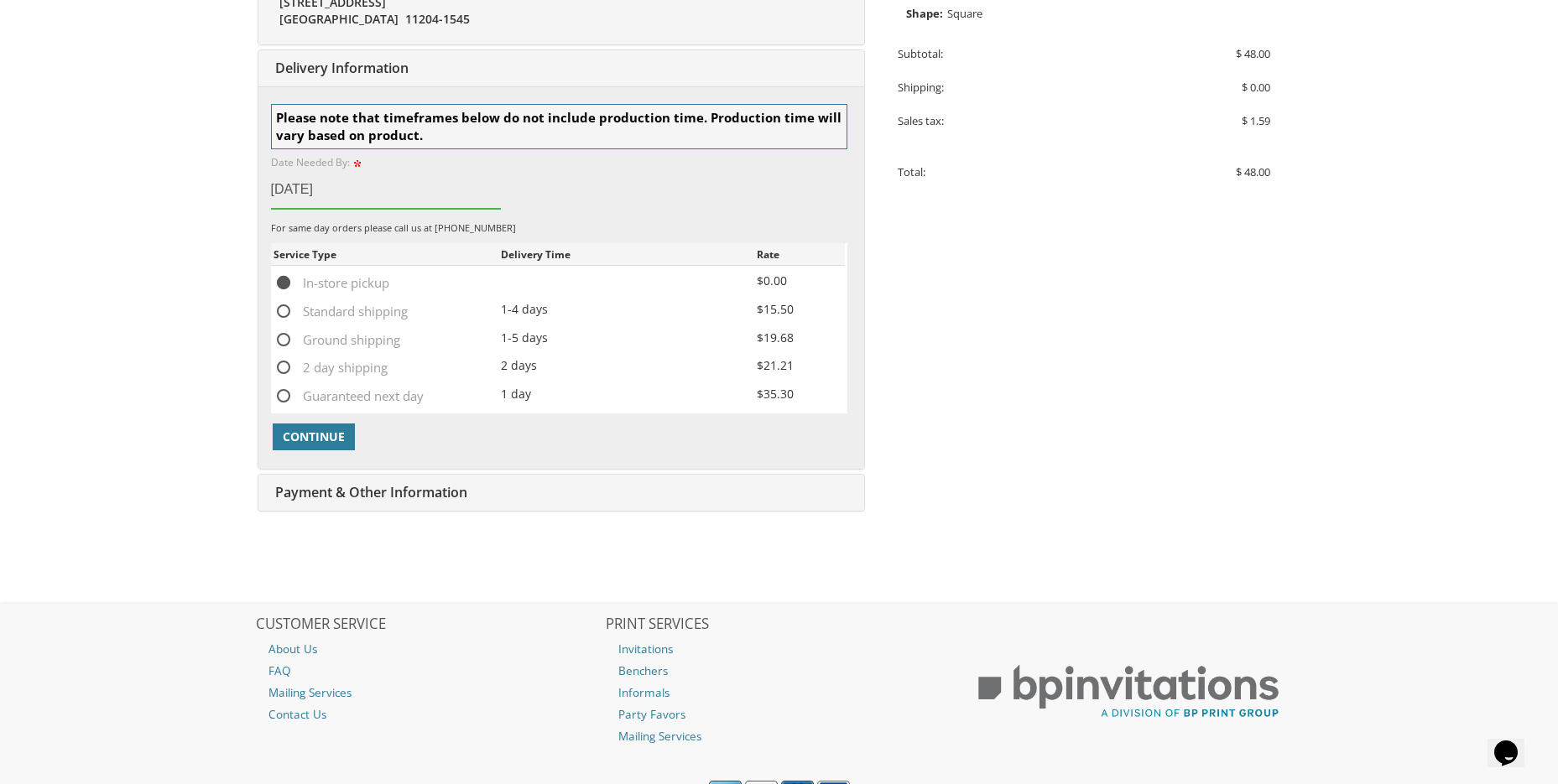
scroll to position [518, 0]
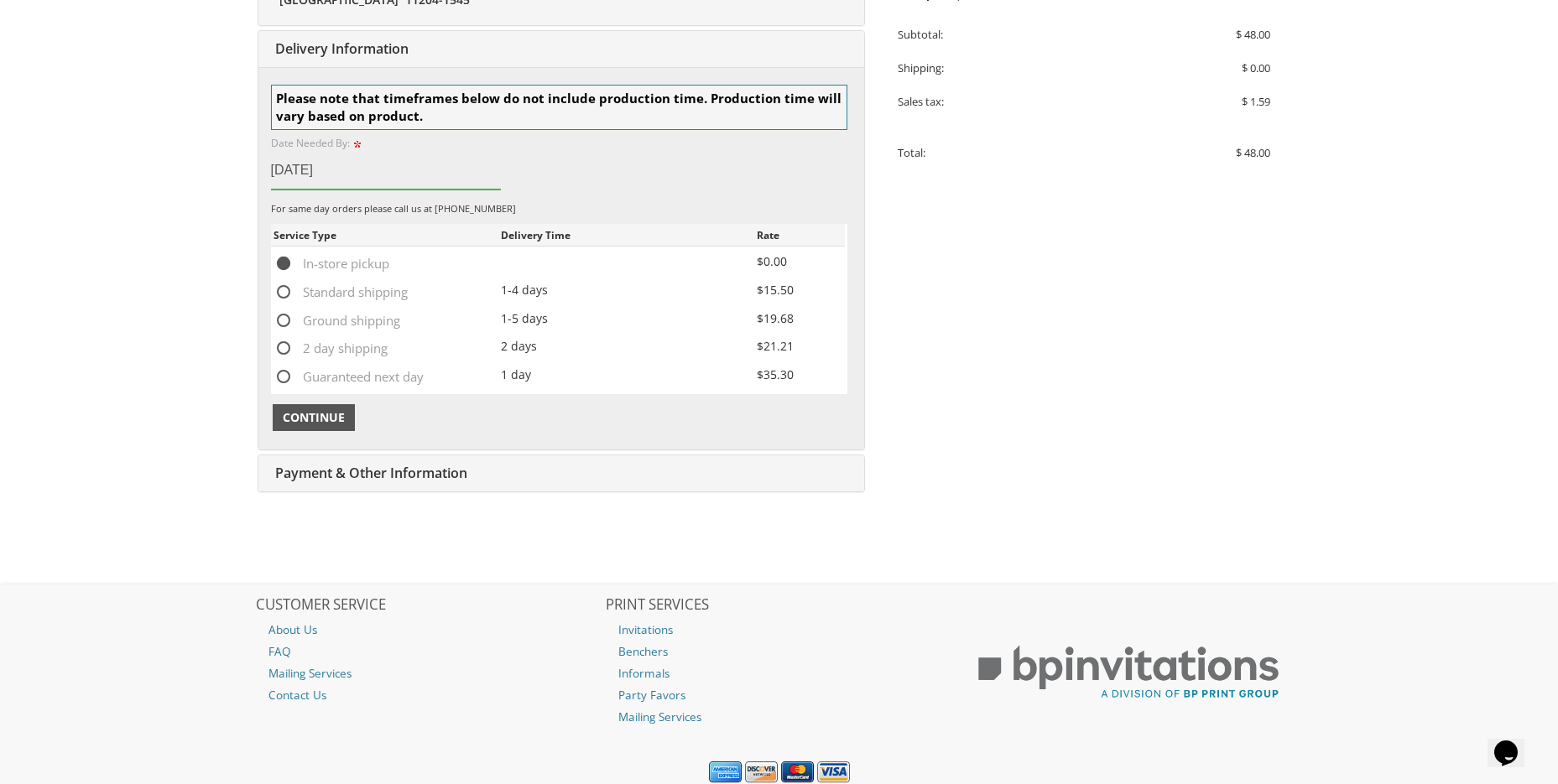
click at [300, 419] on span "Continue" at bounding box center [314, 417] width 62 height 17
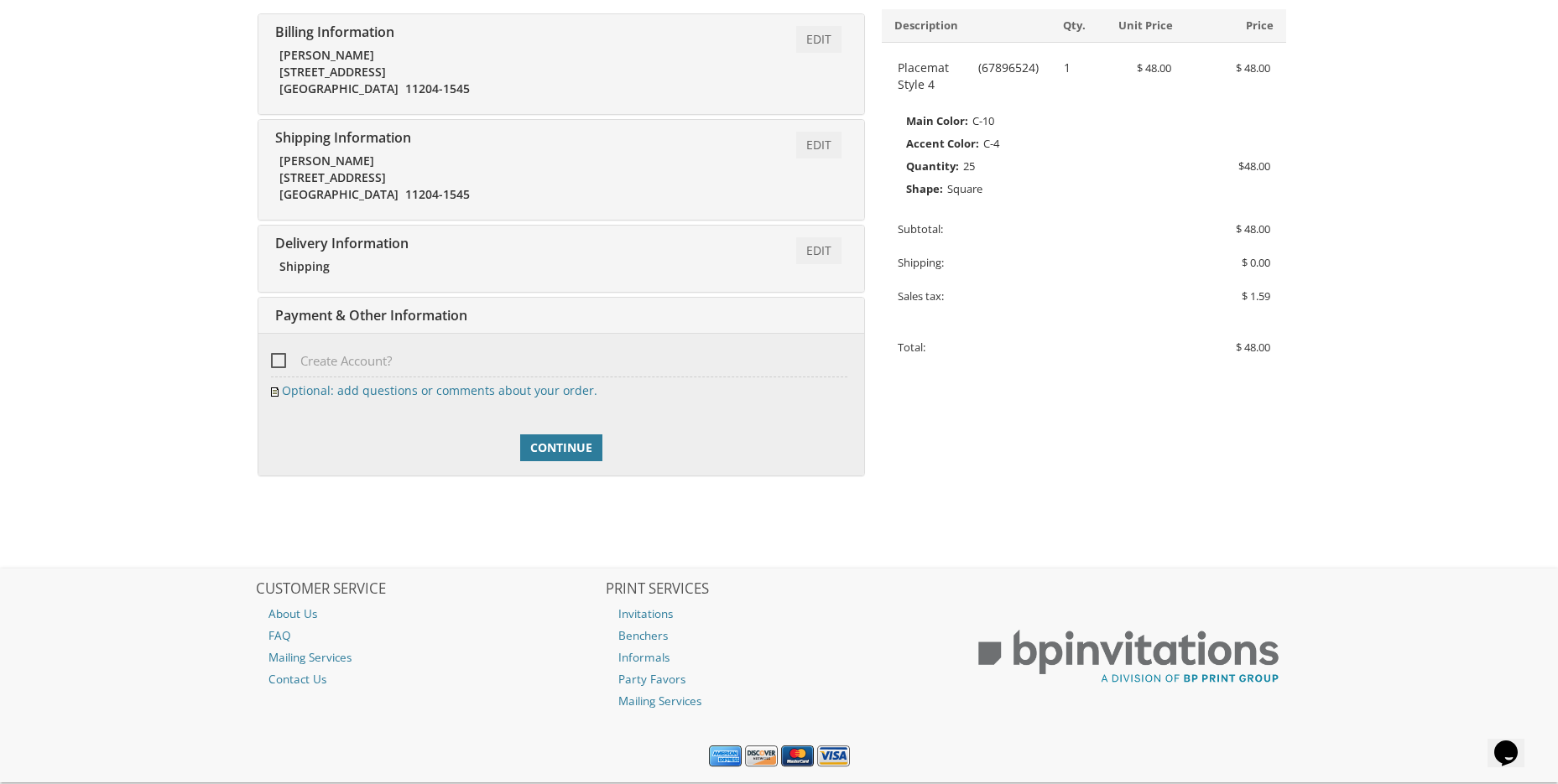
scroll to position [368, 0]
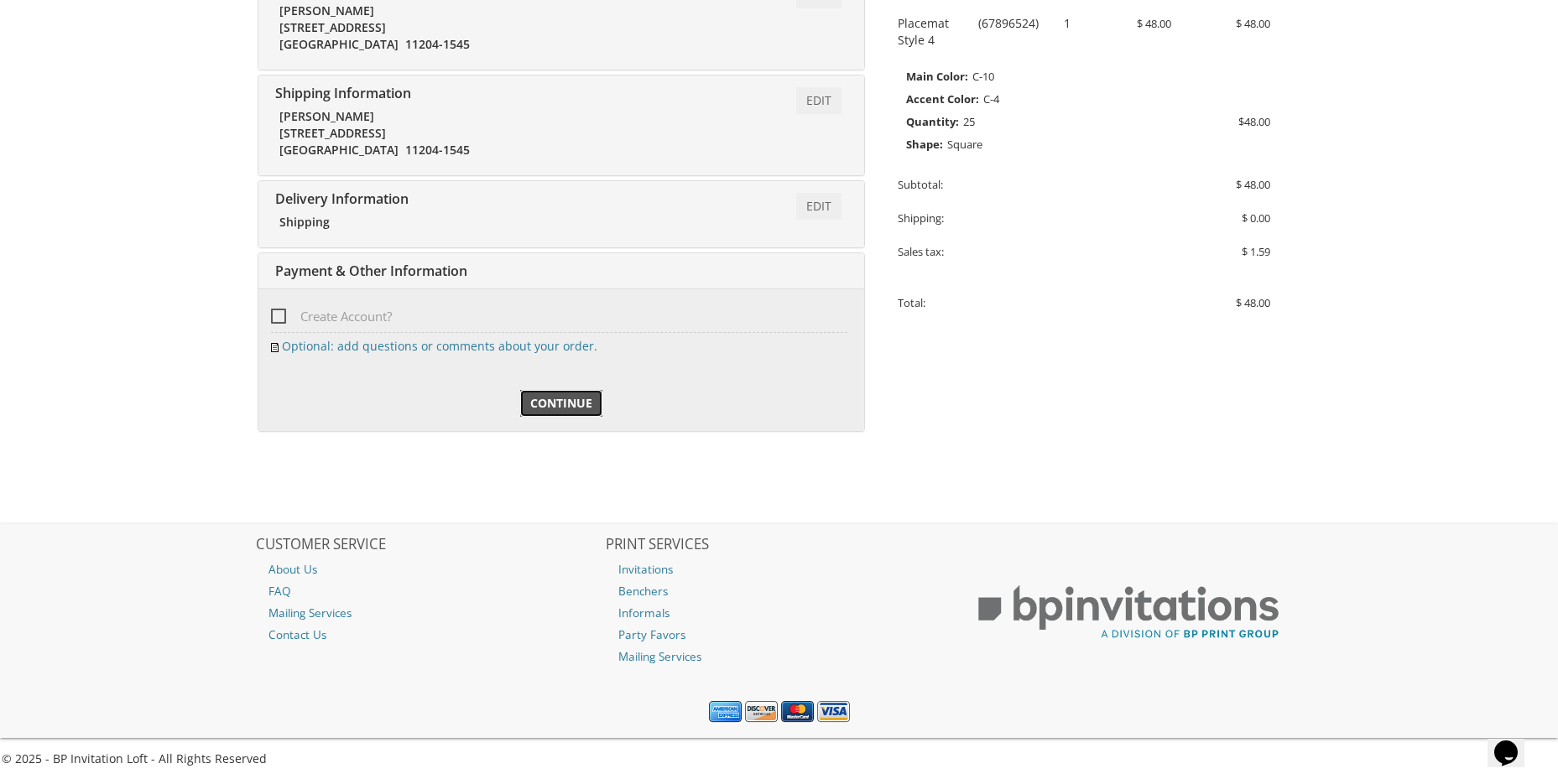
click at [559, 408] on span "Continue" at bounding box center [561, 403] width 62 height 17
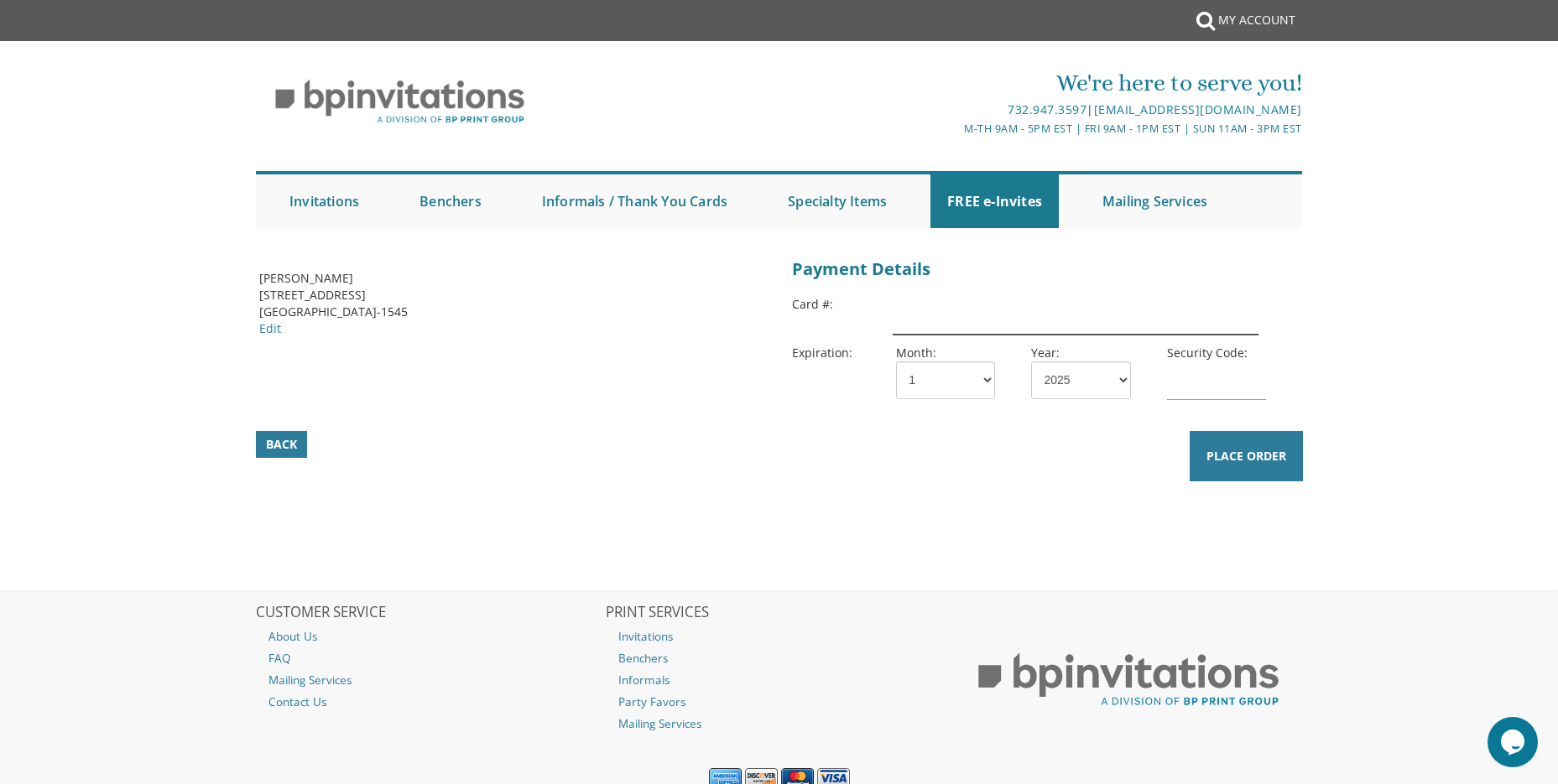
click at [995, 314] on input "text" at bounding box center [1075, 316] width 365 height 39
type input "[CREDIT_CARD_NUMBER]"
select select "05"
select select "30"
type input "080"
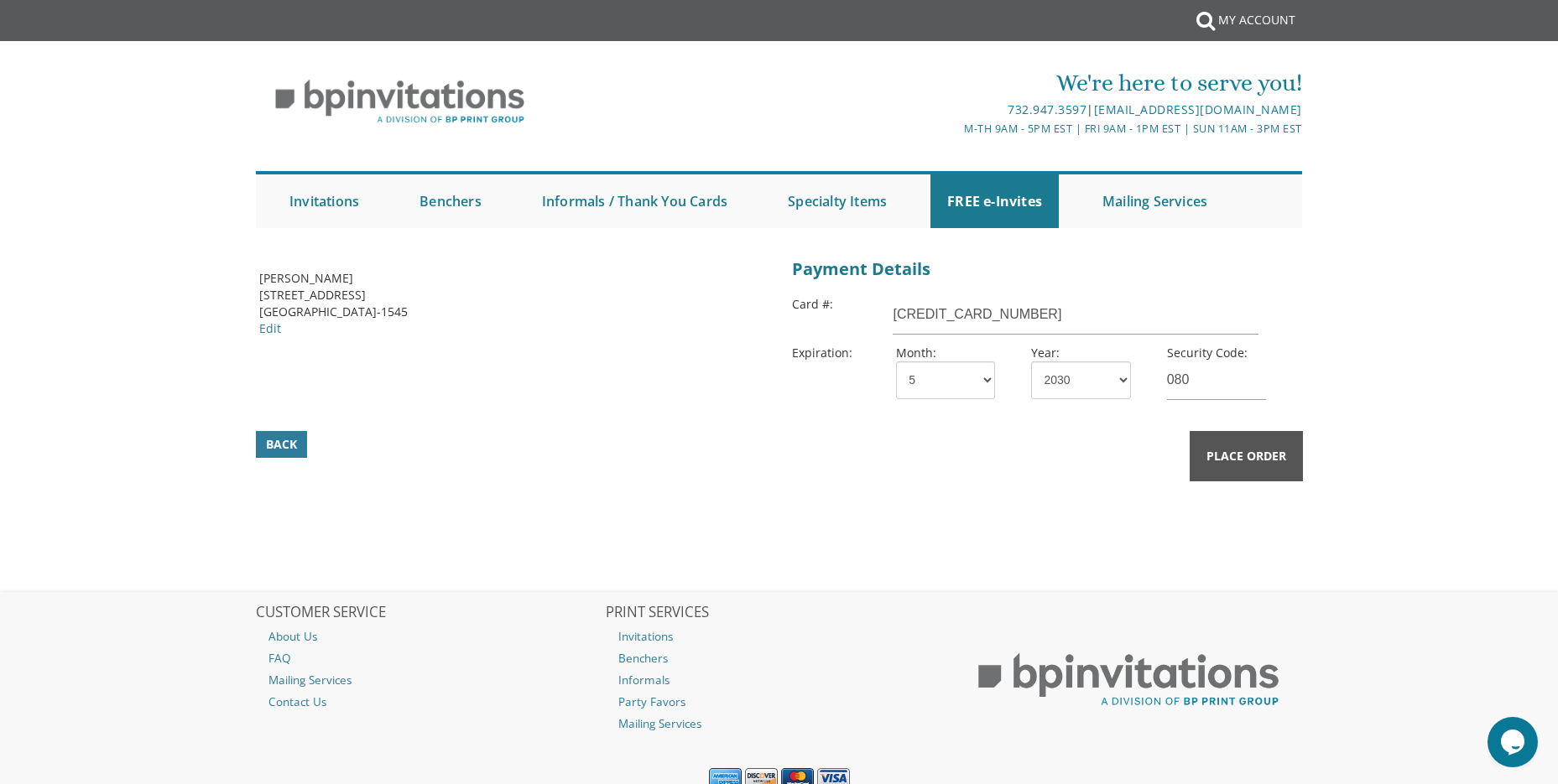
click at [1223, 461] on span "Place Order" at bounding box center [1246, 456] width 80 height 17
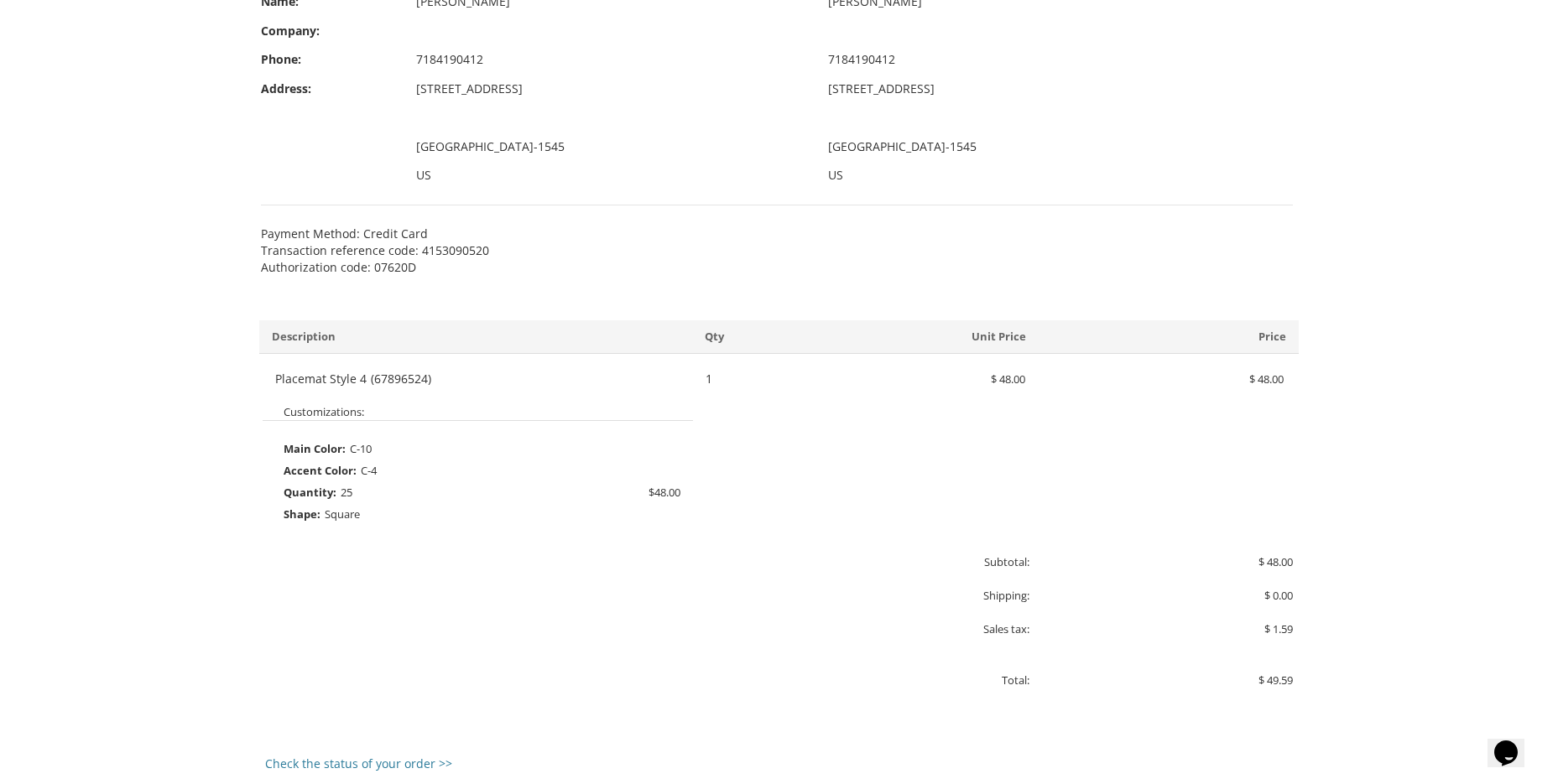
scroll to position [336, 0]
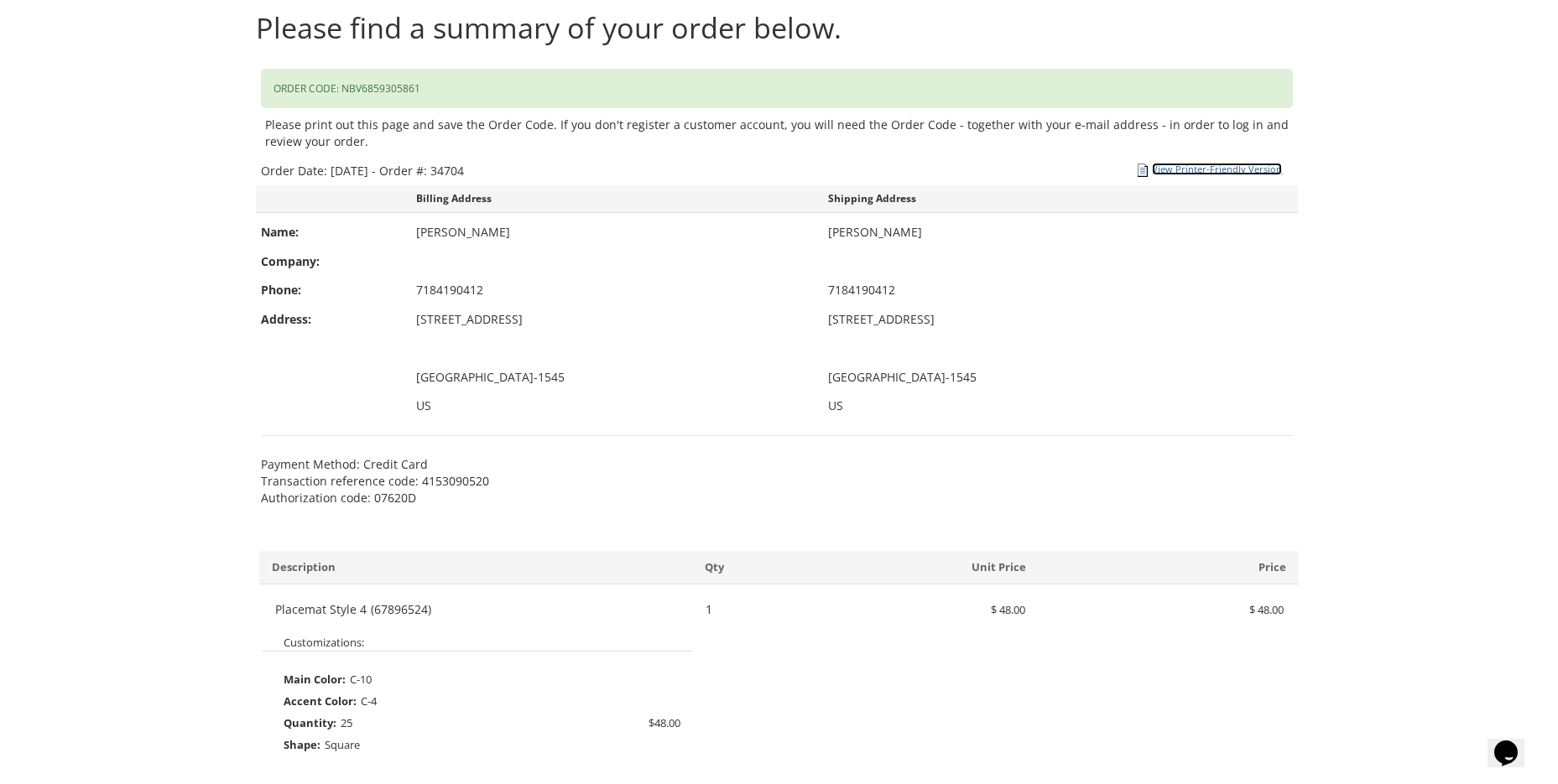
click at [1241, 168] on link "View Printer-Friendly Version" at bounding box center [1217, 168] width 130 height 13
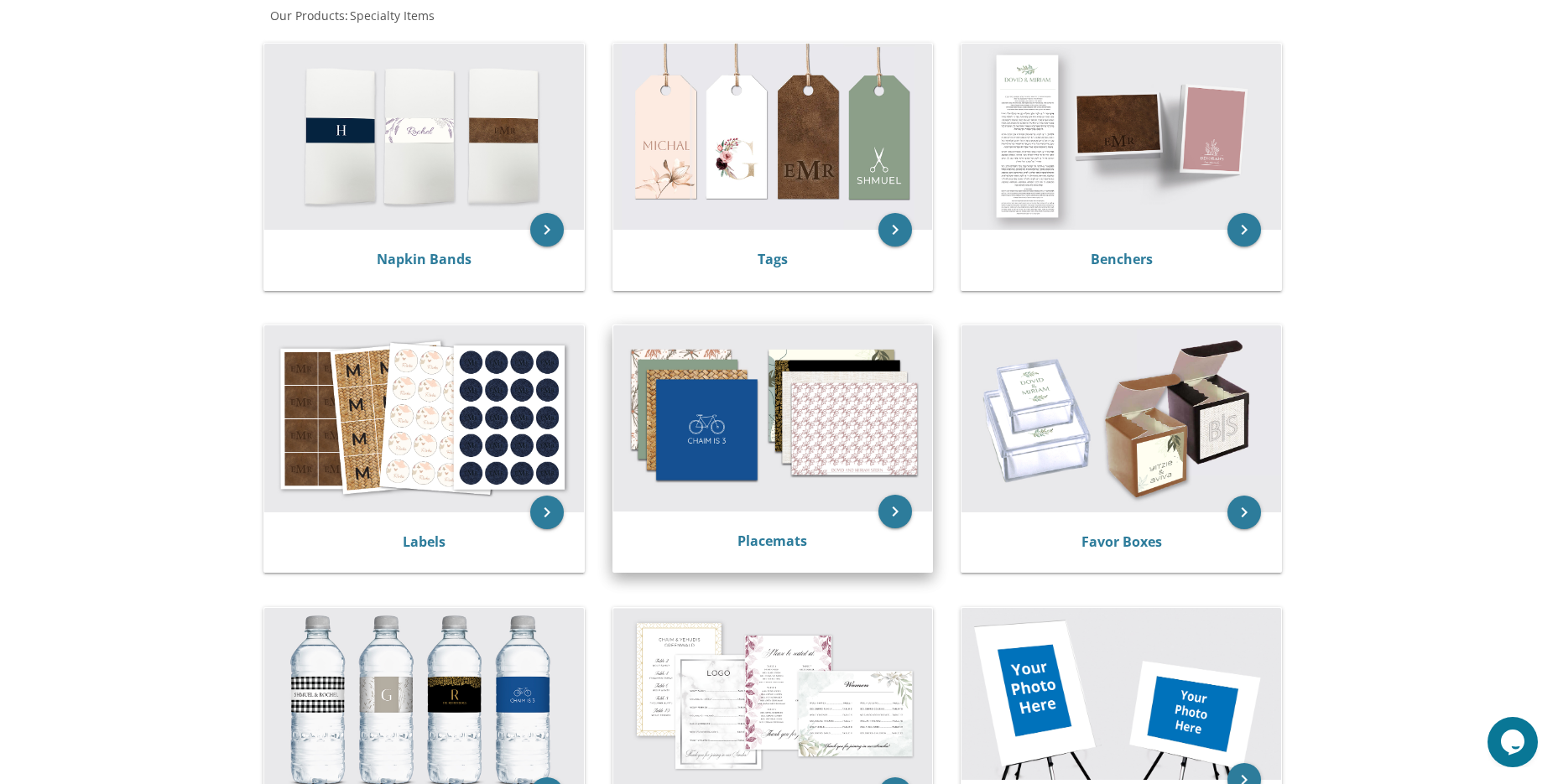
scroll to position [336, 0]
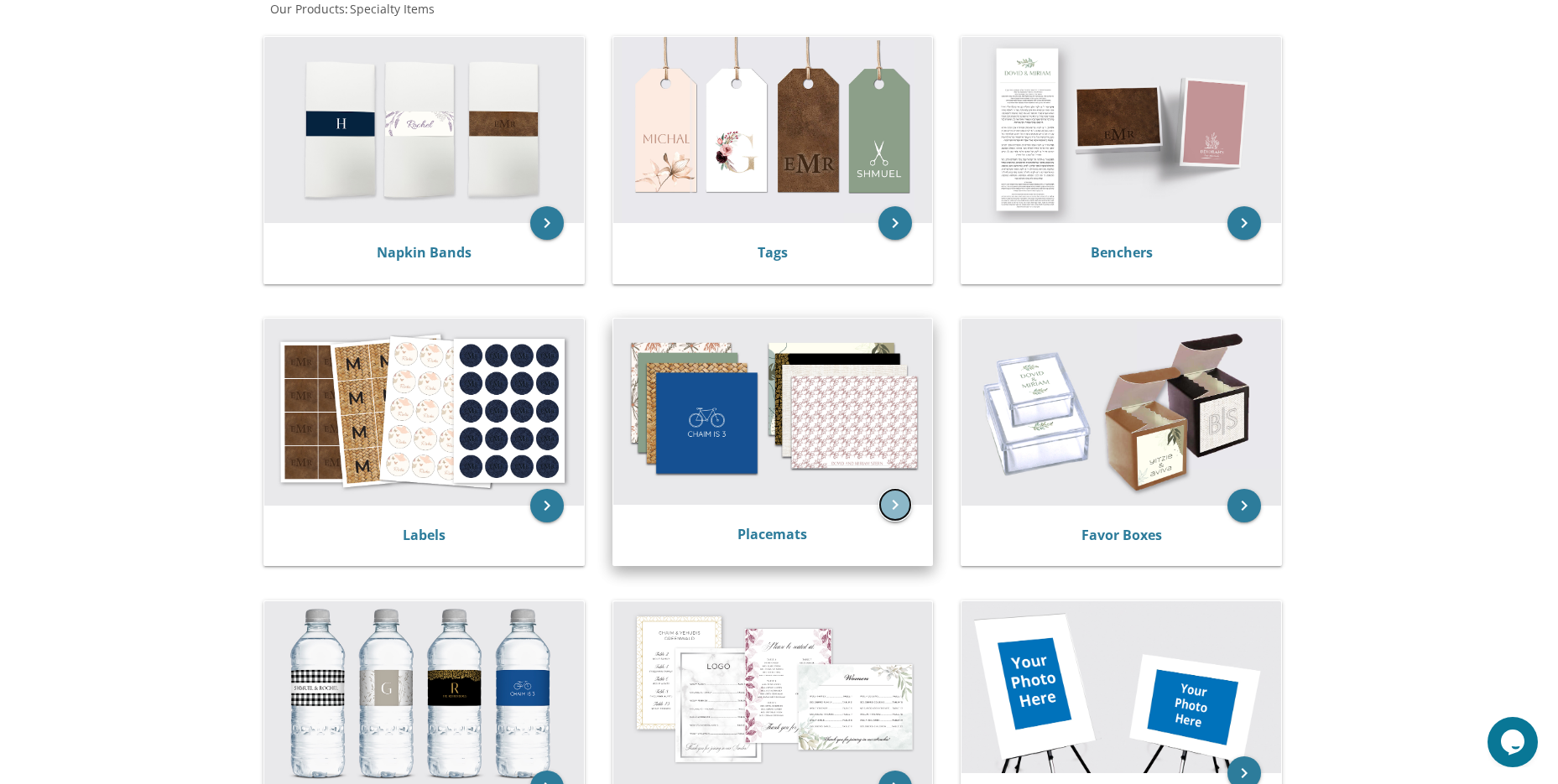
click at [893, 504] on icon "keyboard_arrow_right" at bounding box center [895, 504] width 33 height 33
click at [771, 541] on link "Placemats" at bounding box center [772, 534] width 69 height 19
click at [821, 429] on img at bounding box center [774, 411] width 320 height 186
click at [841, 406] on img at bounding box center [774, 411] width 320 height 186
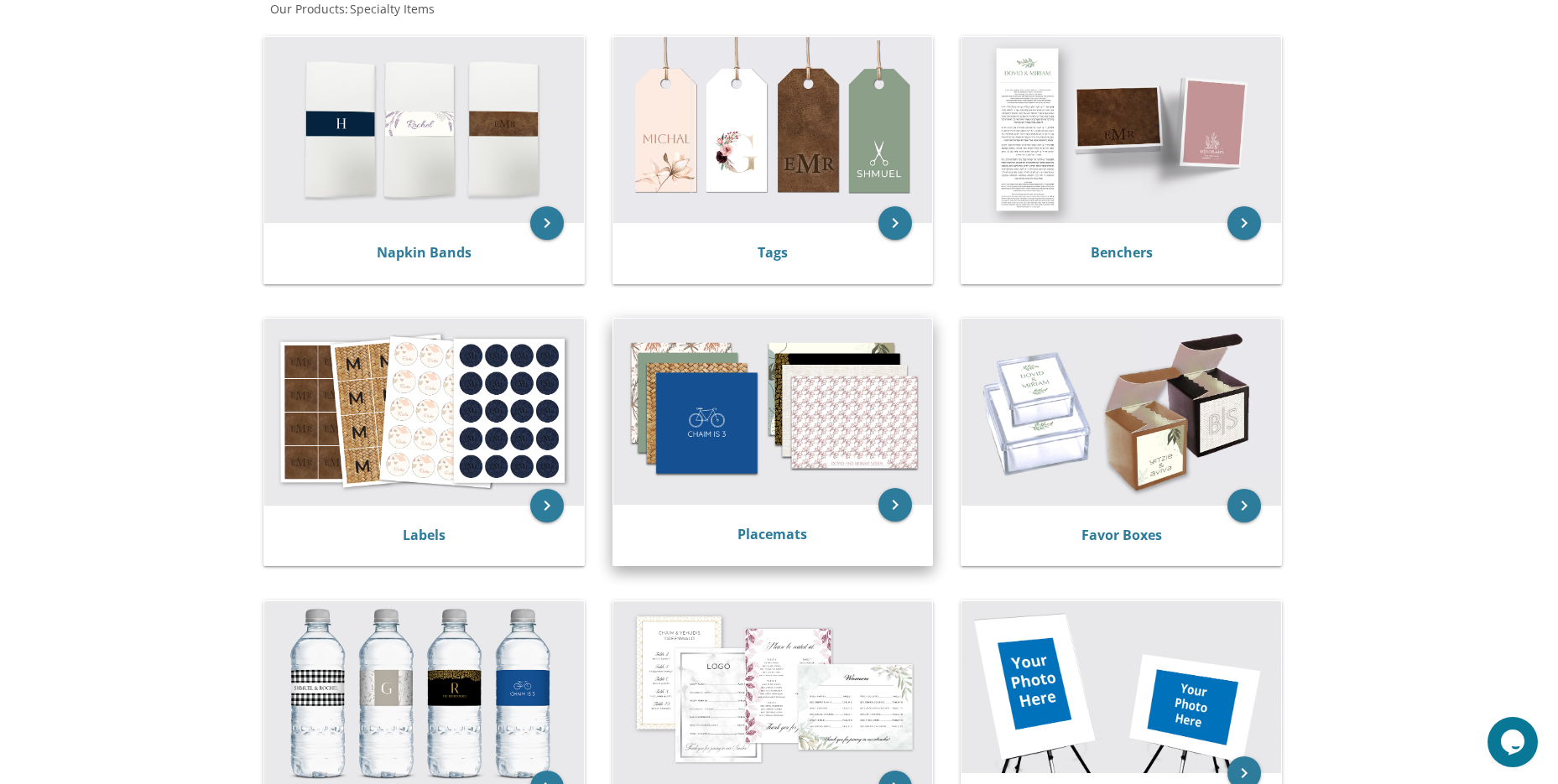
click at [855, 511] on div "Placemats" at bounding box center [774, 535] width 320 height 60
click at [769, 503] on img at bounding box center [774, 411] width 320 height 186
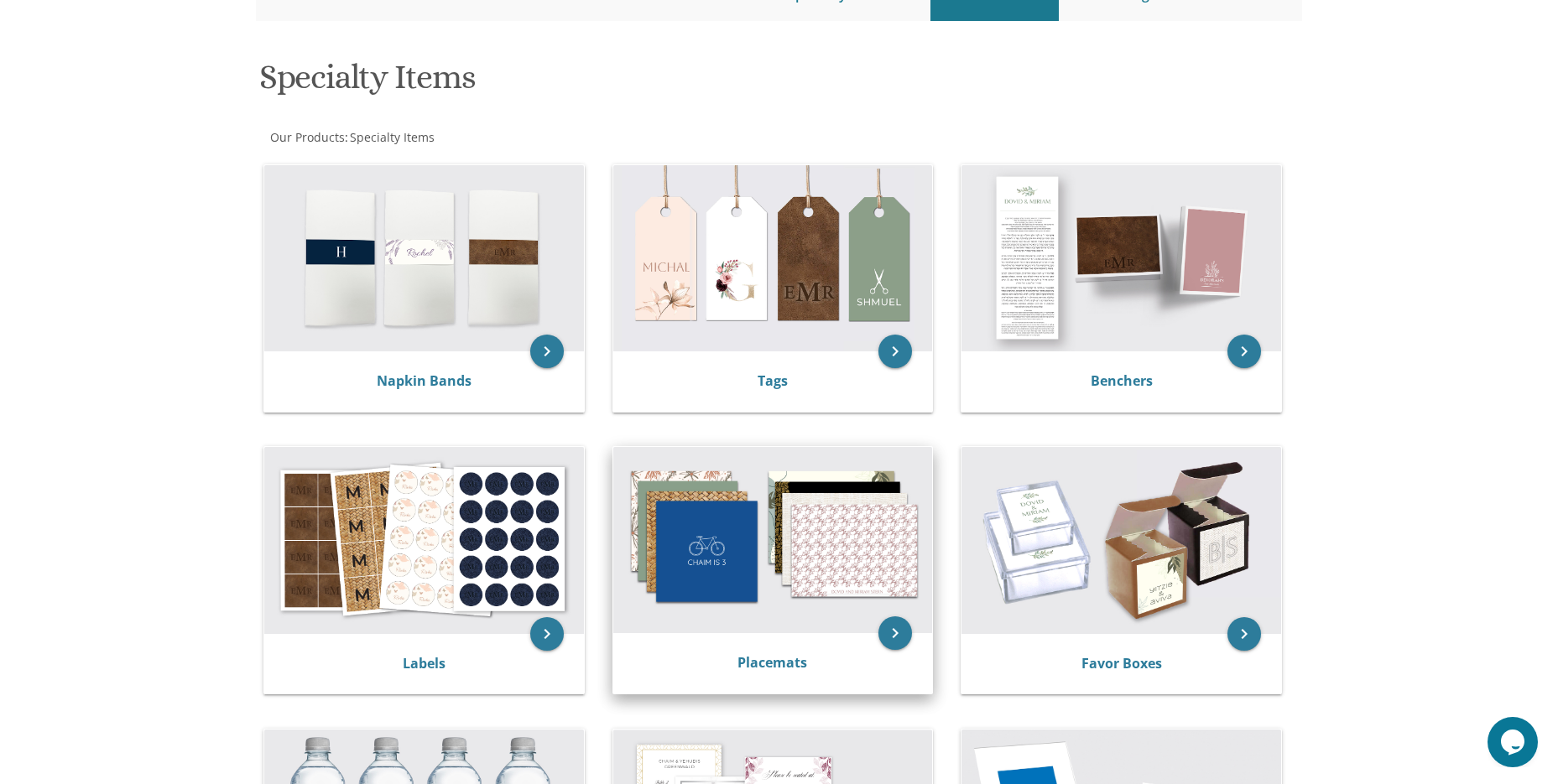
scroll to position [504, 0]
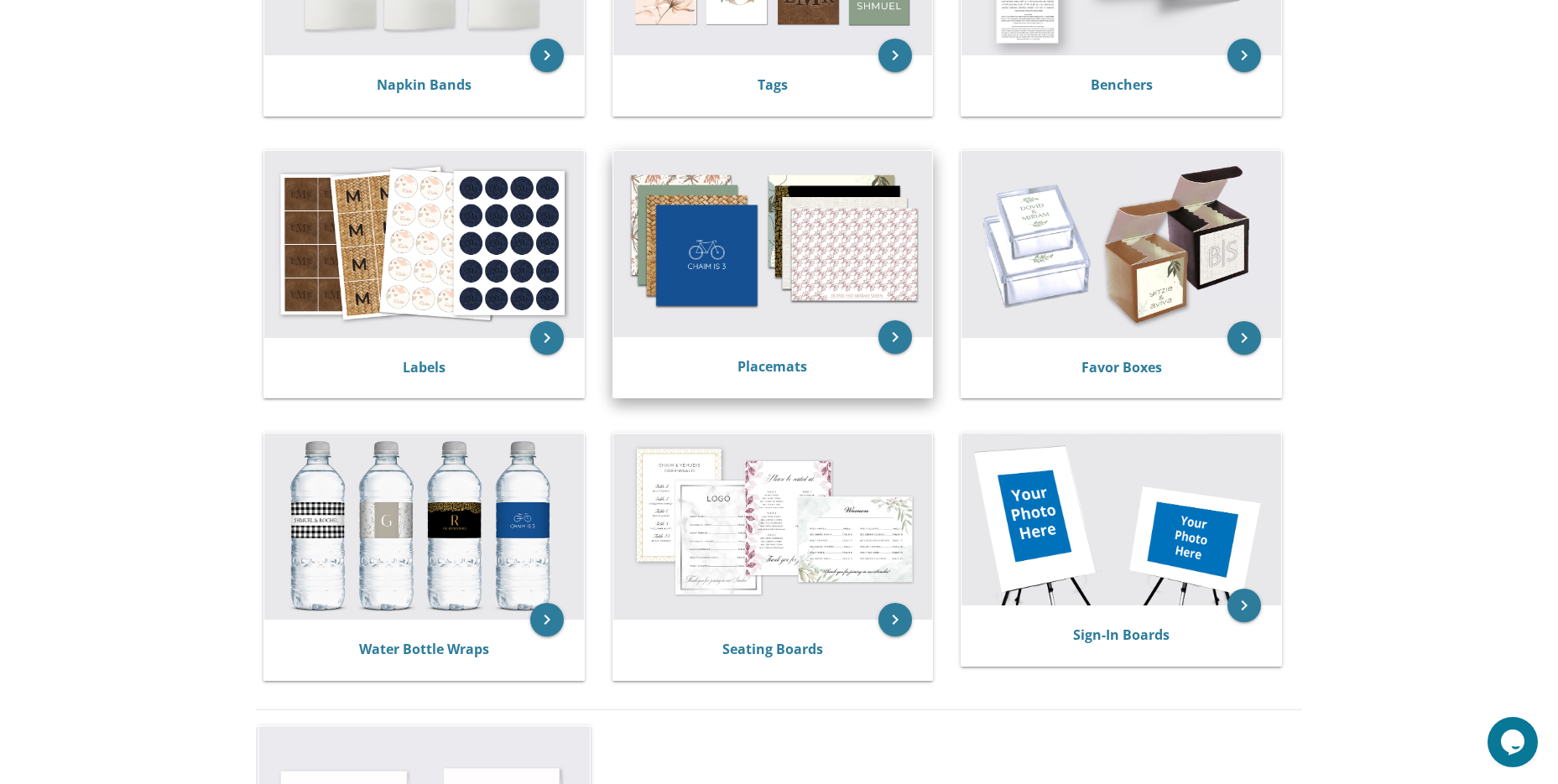
click at [813, 273] on img at bounding box center [774, 243] width 320 height 186
click at [815, 363] on div "Placemats" at bounding box center [773, 367] width 280 height 20
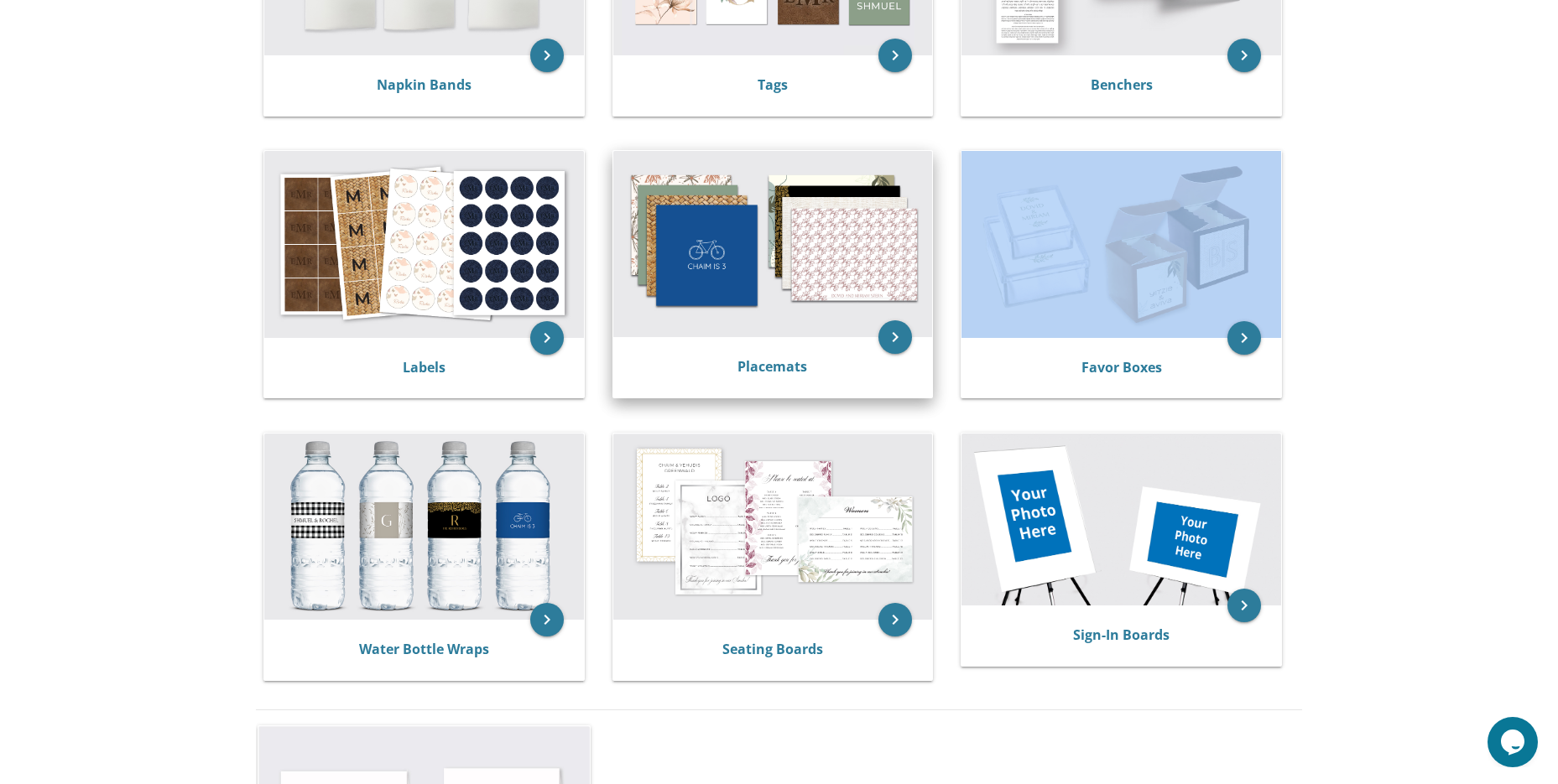
click at [815, 363] on div "Placemats" at bounding box center [773, 367] width 280 height 20
click at [862, 349] on div "Placemats" at bounding box center [774, 367] width 320 height 60
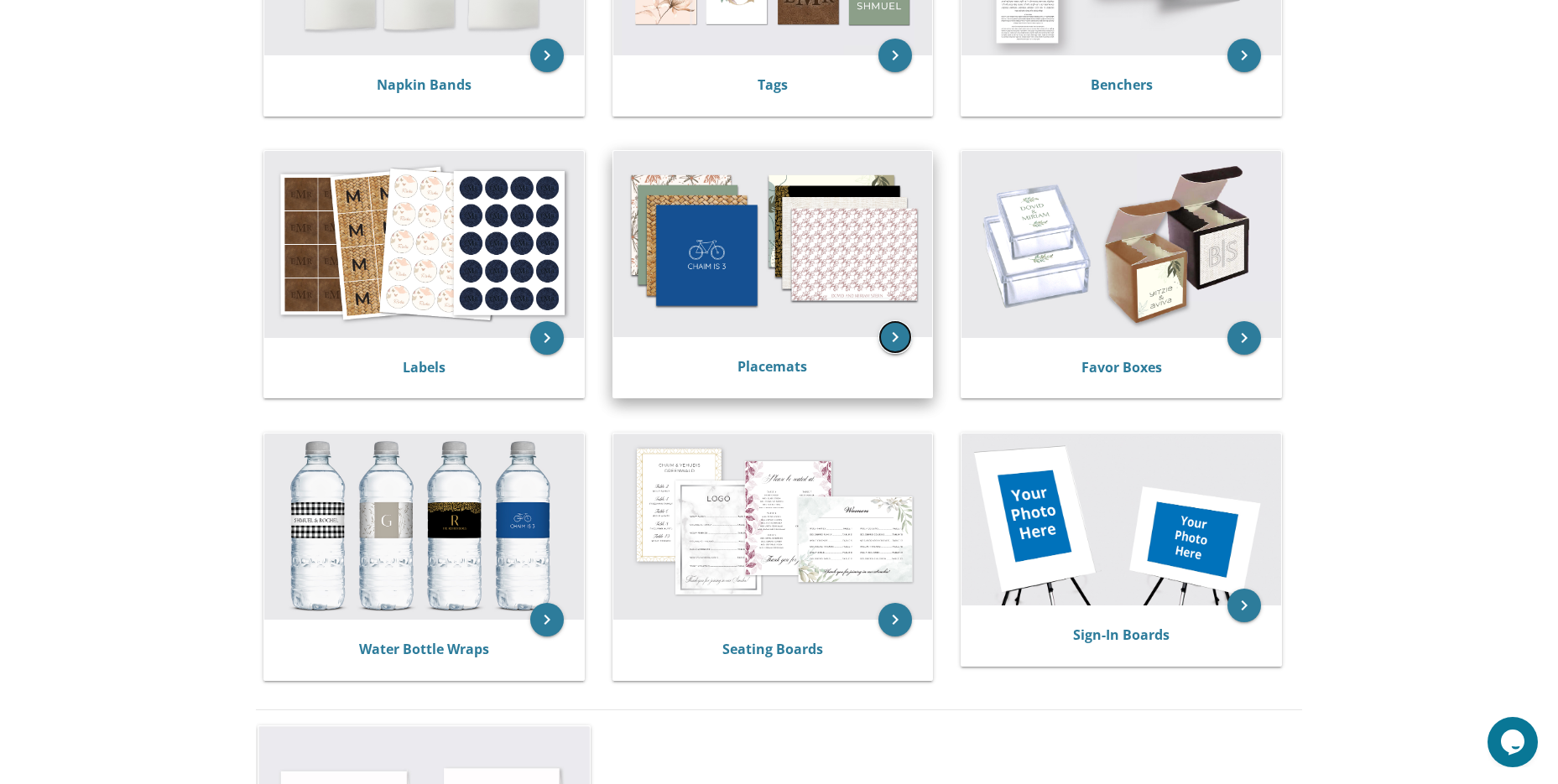
click at [880, 342] on icon "keyboard_arrow_right" at bounding box center [895, 337] width 33 height 33
click at [855, 315] on img at bounding box center [774, 243] width 320 height 186
drag, startPoint x: 855, startPoint y: 314, endPoint x: 778, endPoint y: 288, distance: 81.3
click at [843, 305] on img at bounding box center [774, 243] width 320 height 186
drag, startPoint x: 778, startPoint y: 288, endPoint x: 739, endPoint y: 283, distance: 39.3
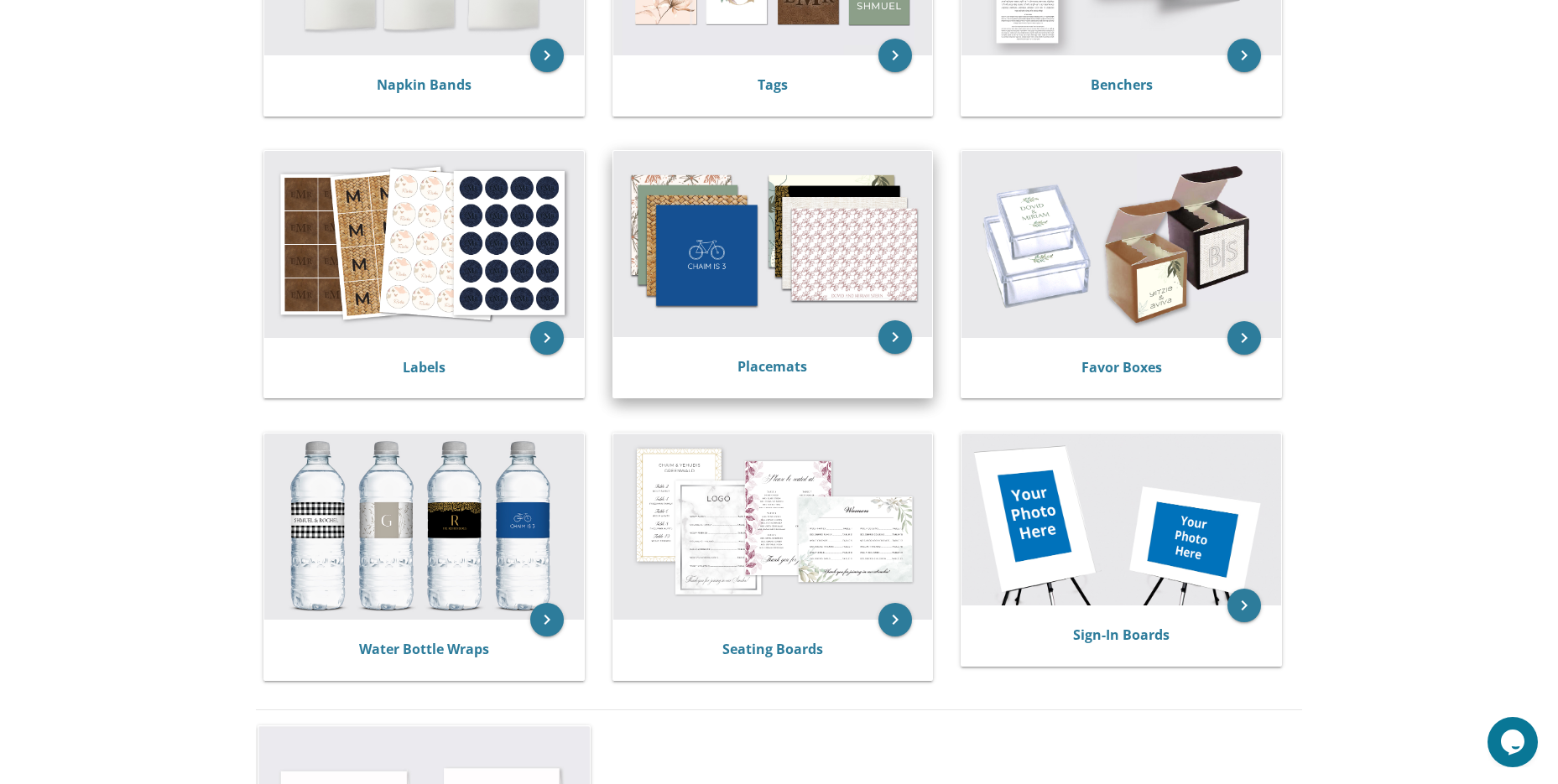
click at [777, 288] on img at bounding box center [774, 243] width 320 height 186
click at [739, 283] on img at bounding box center [774, 243] width 320 height 186
click at [739, 282] on img at bounding box center [774, 243] width 320 height 186
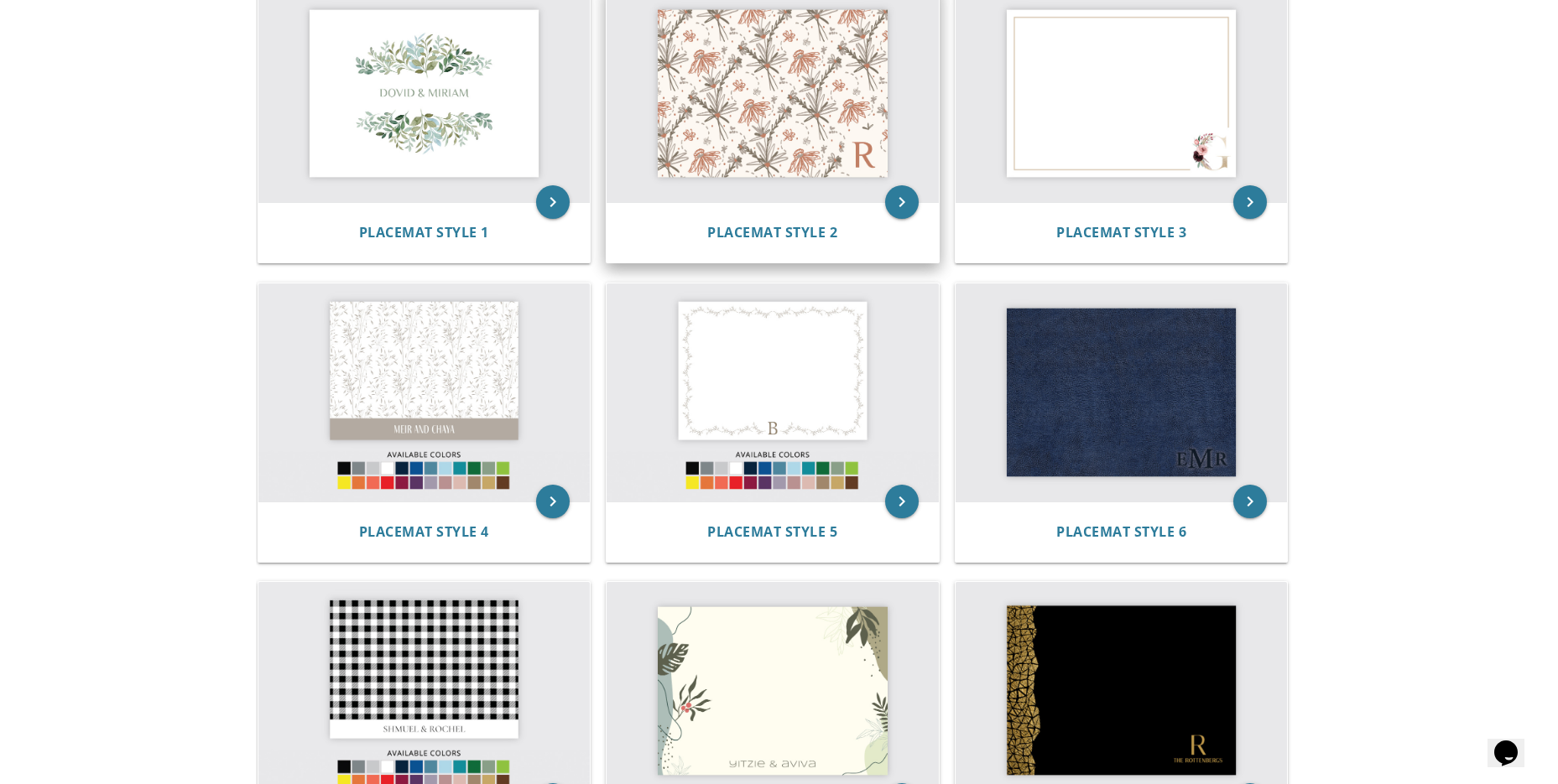
scroll to position [420, 0]
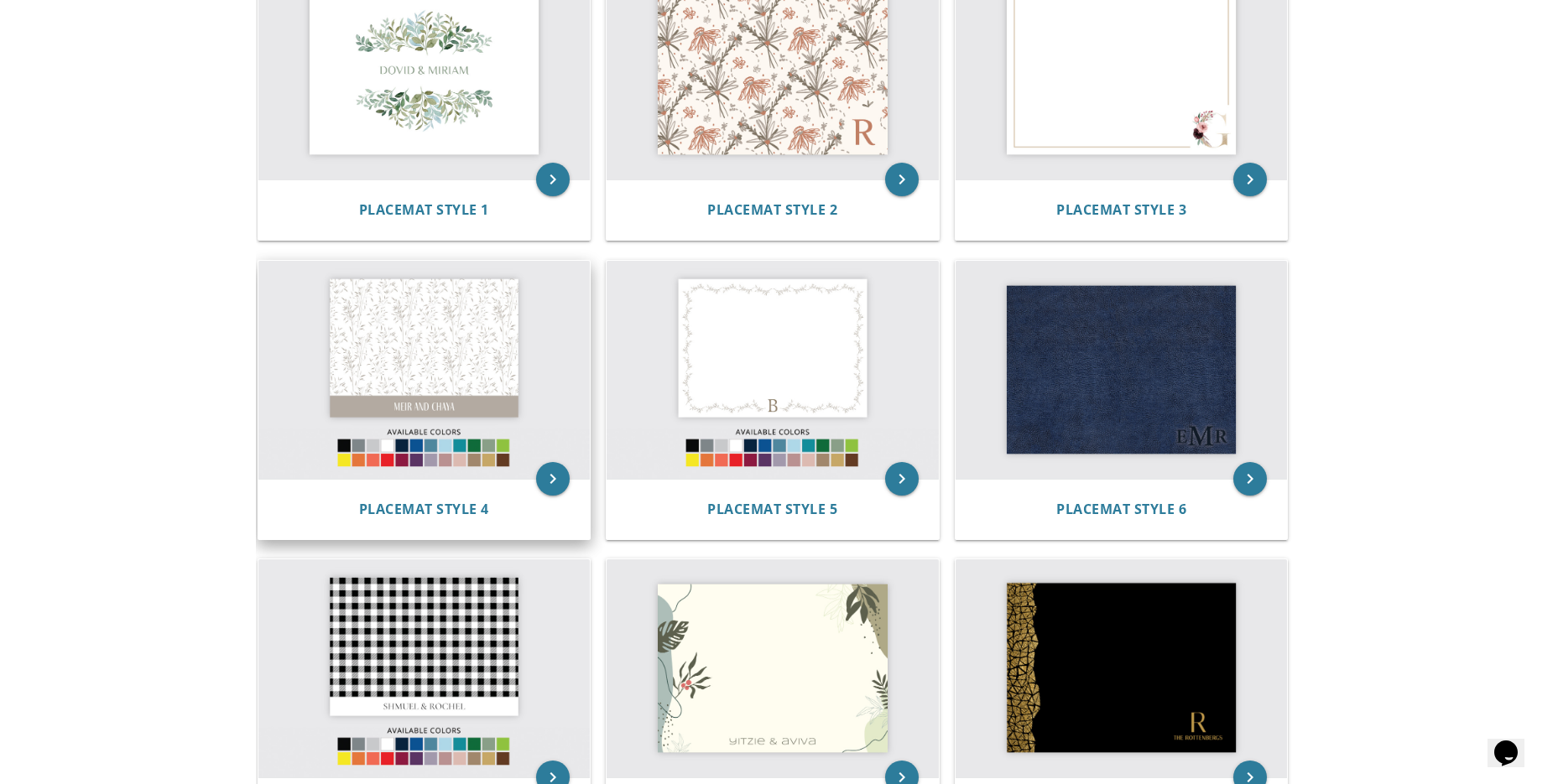
click at [485, 384] on img at bounding box center [424, 370] width 332 height 218
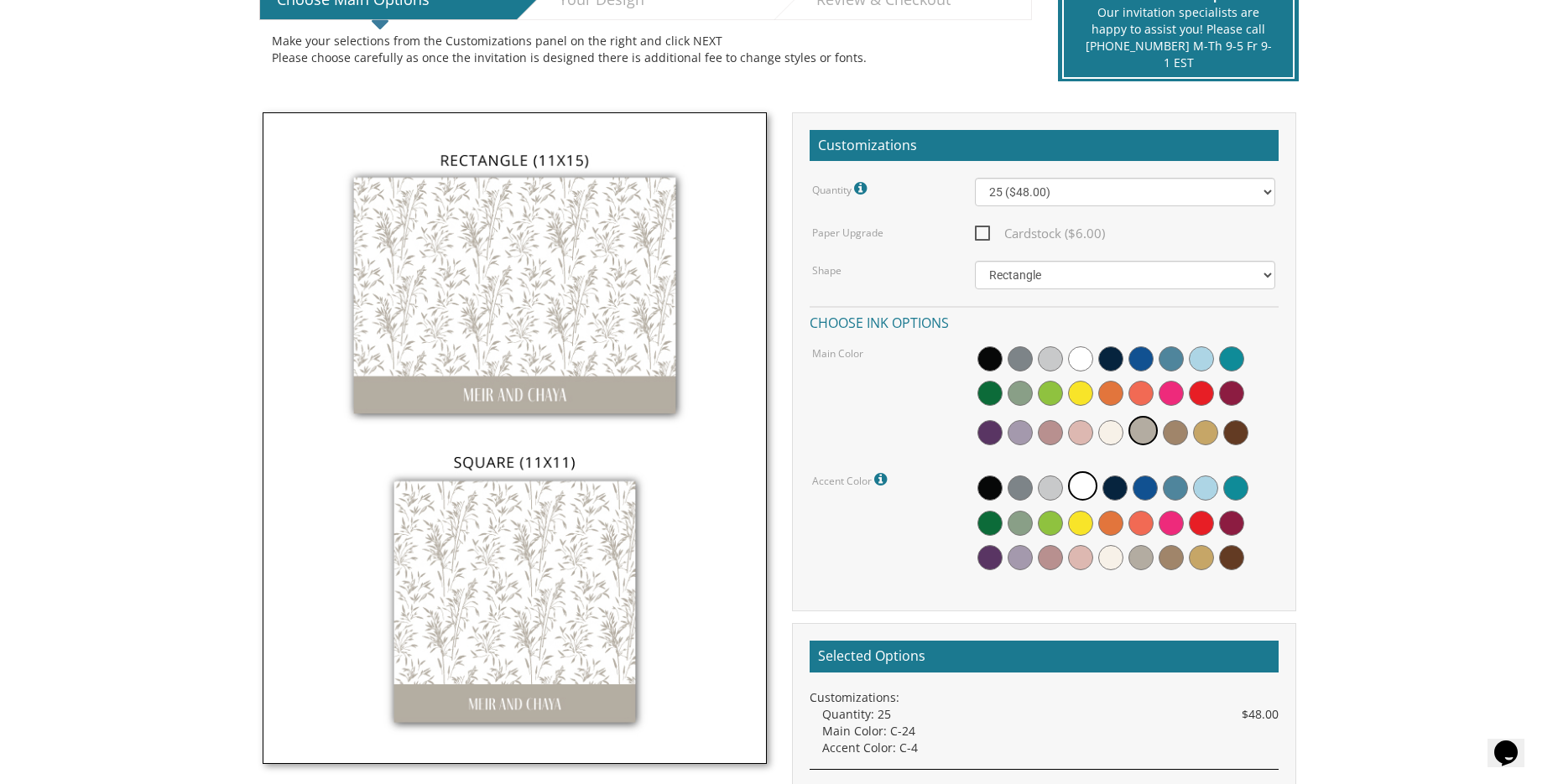
scroll to position [420, 0]
